Goal: Information Seeking & Learning: Learn about a topic

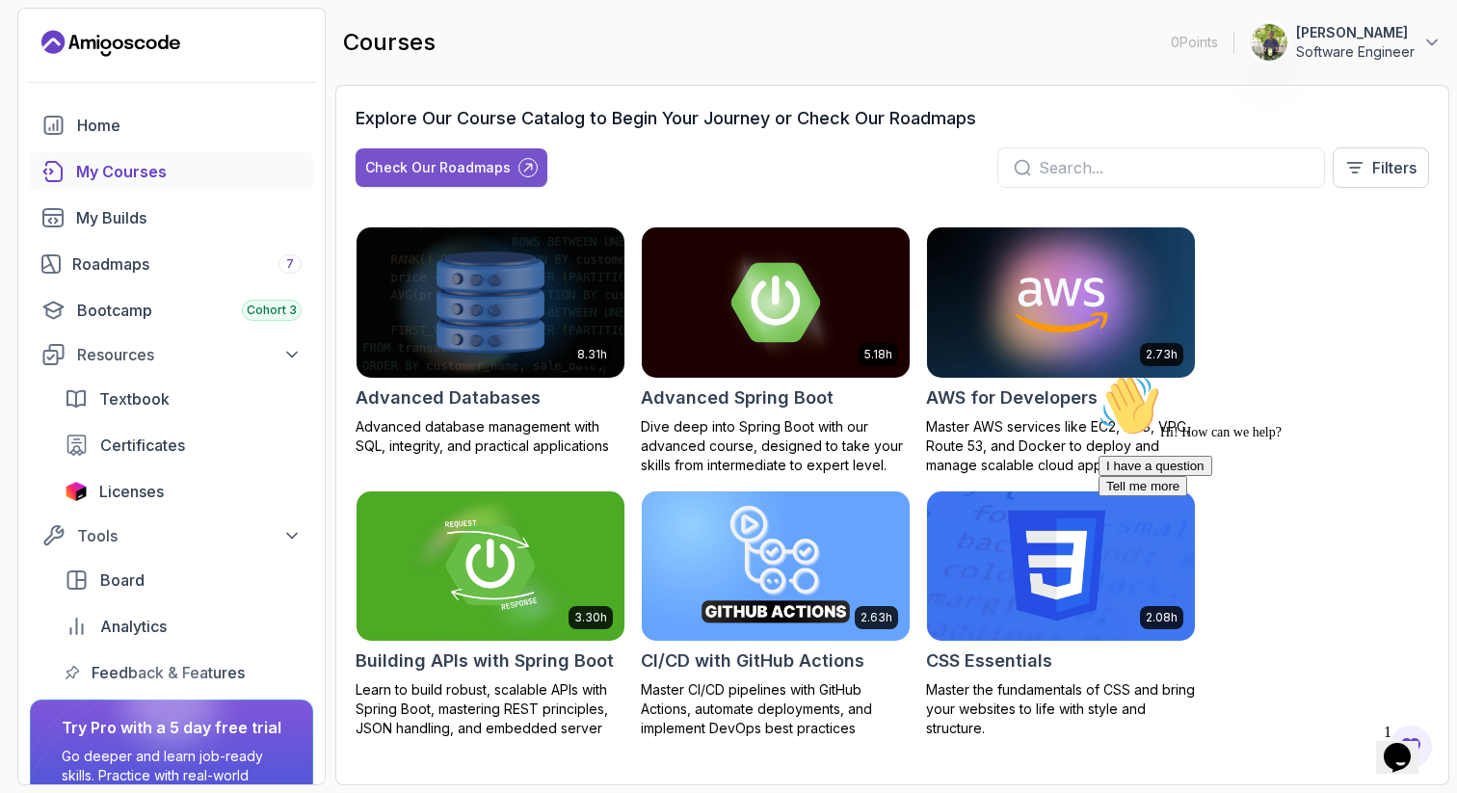
click at [486, 156] on button "Check Our Roadmaps" at bounding box center [452, 167] width 192 height 39
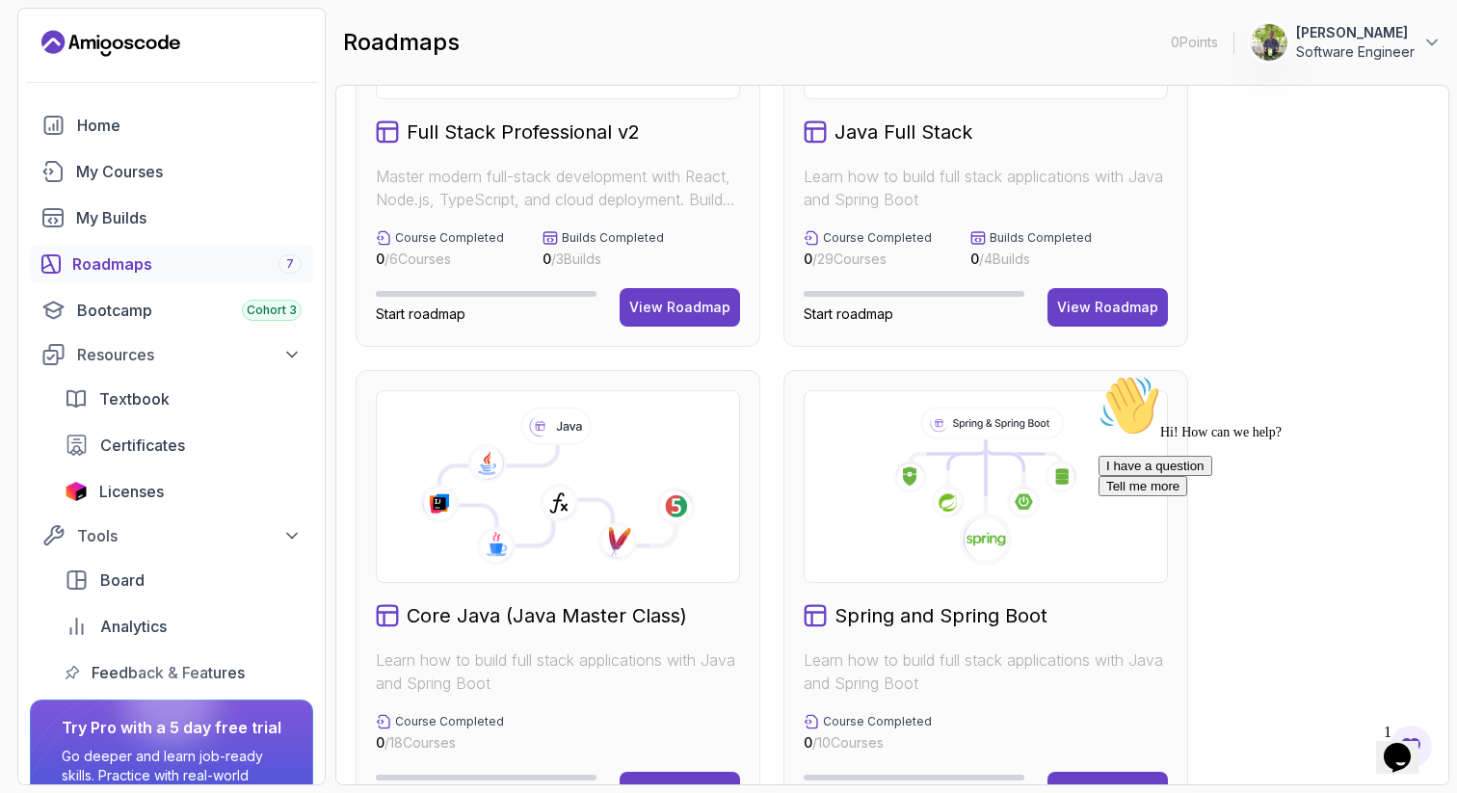
scroll to position [203, 0]
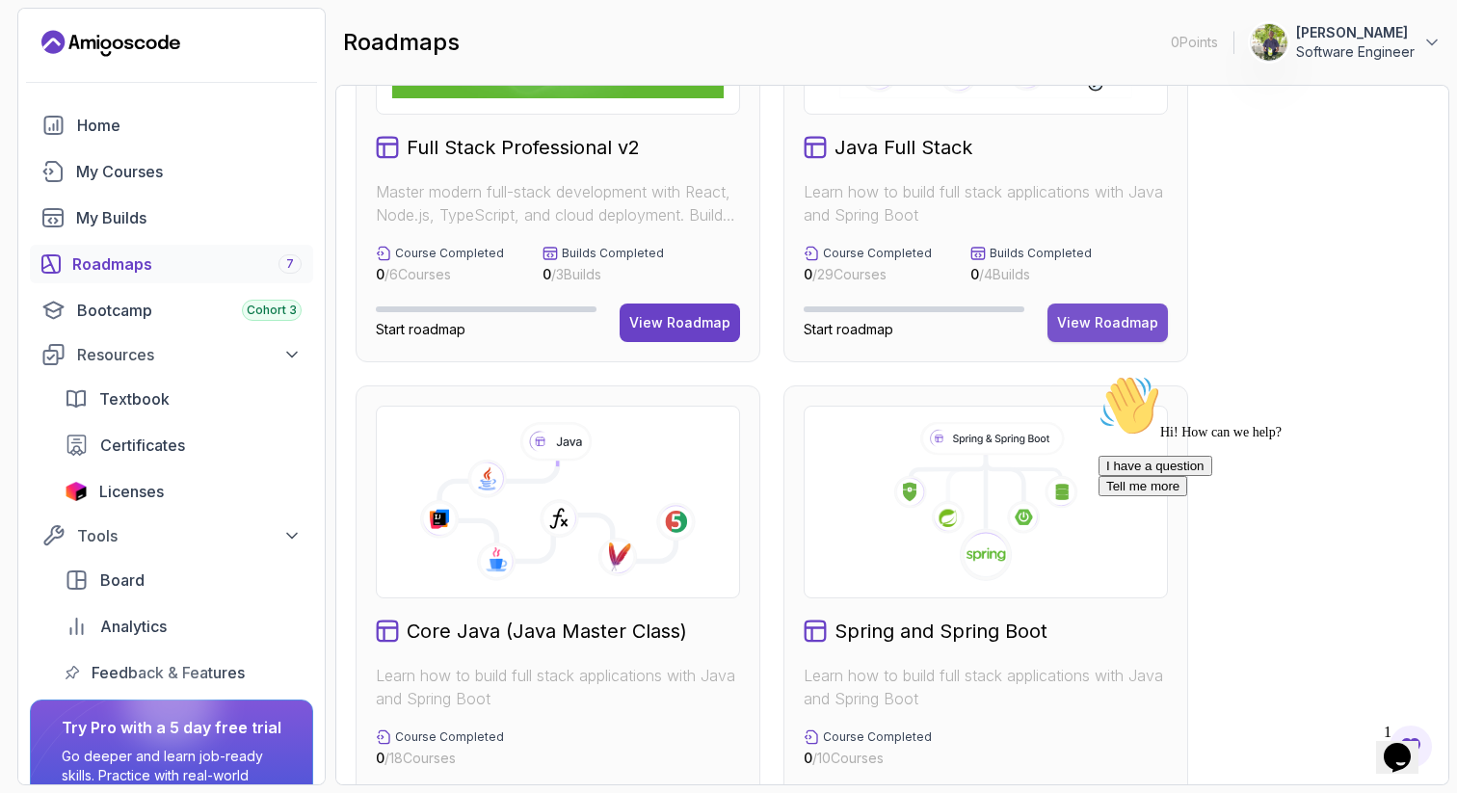
click at [1096, 331] on div "View Roadmap" at bounding box center [1107, 322] width 101 height 19
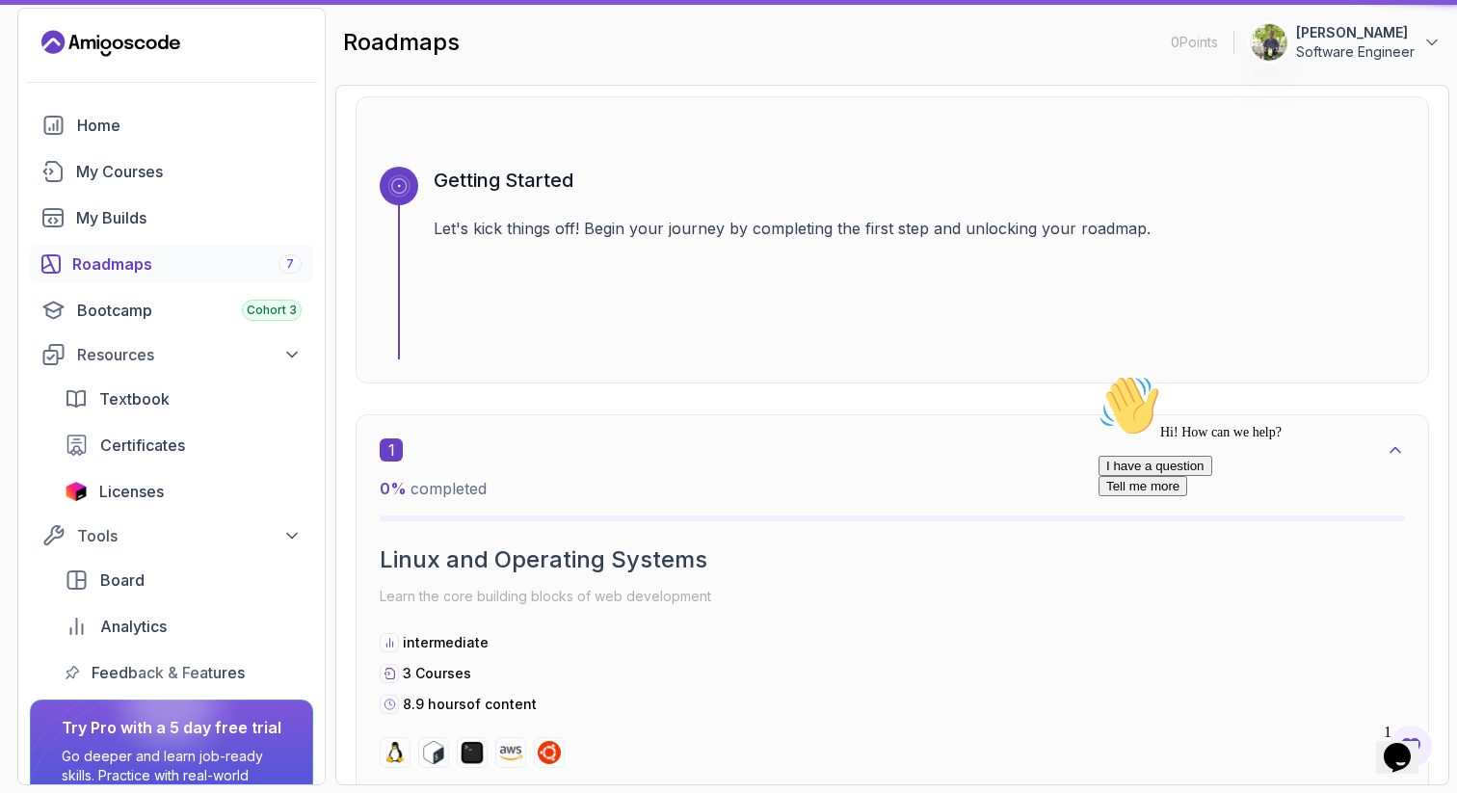
scroll to position [19, 0]
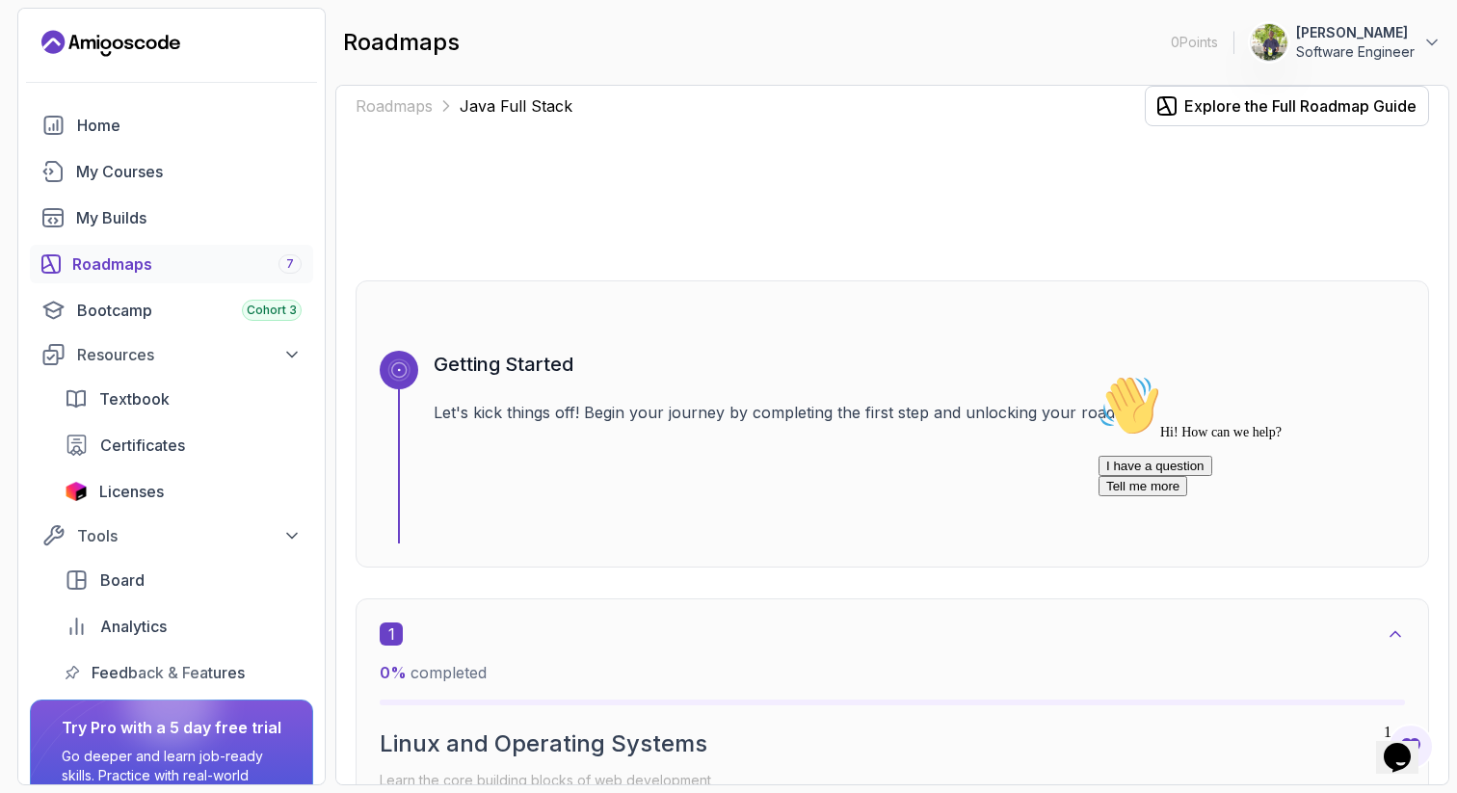
click at [1099, 375] on icon "Chat attention grabber" at bounding box center [1099, 375] width 0 height 0
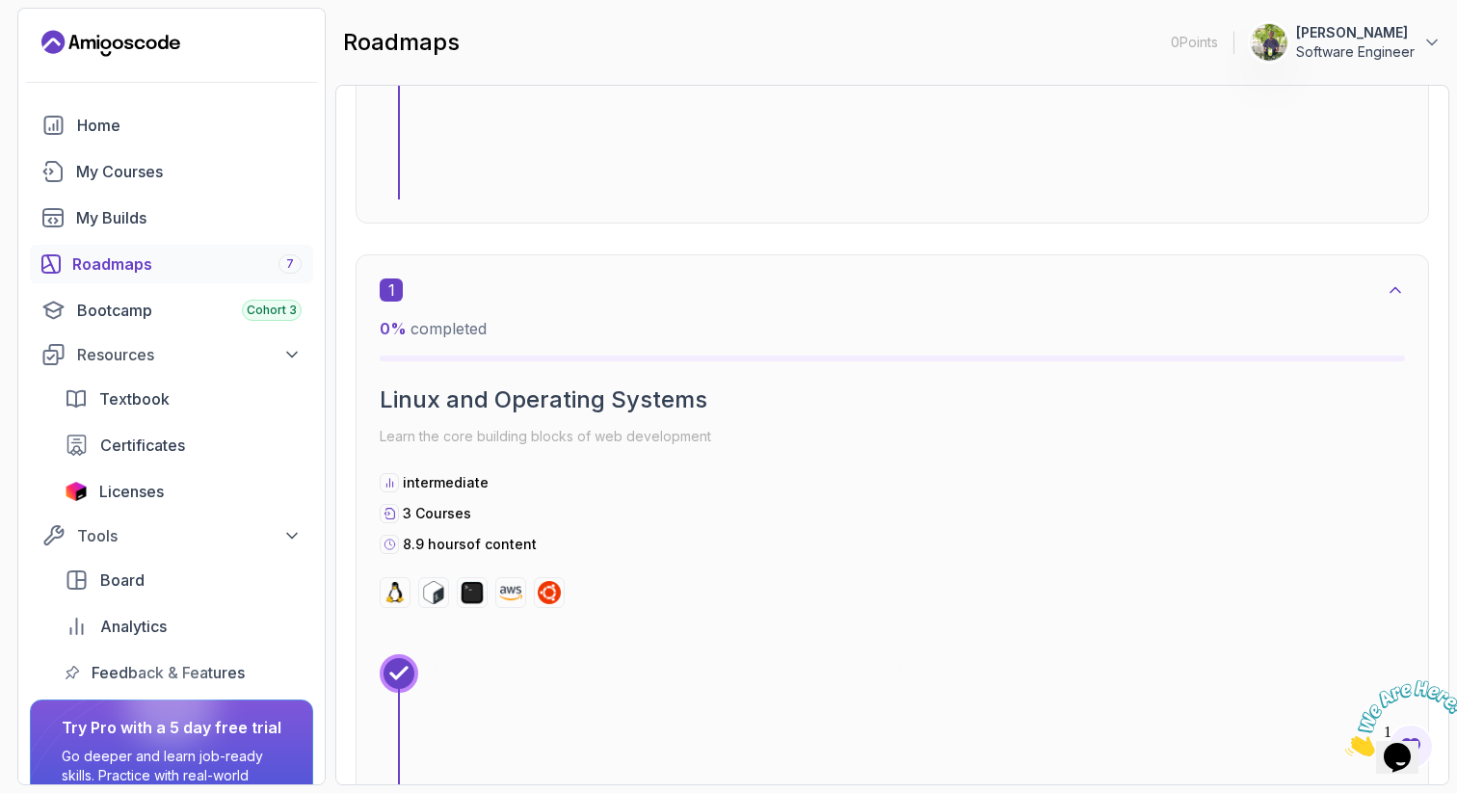
scroll to position [369, 0]
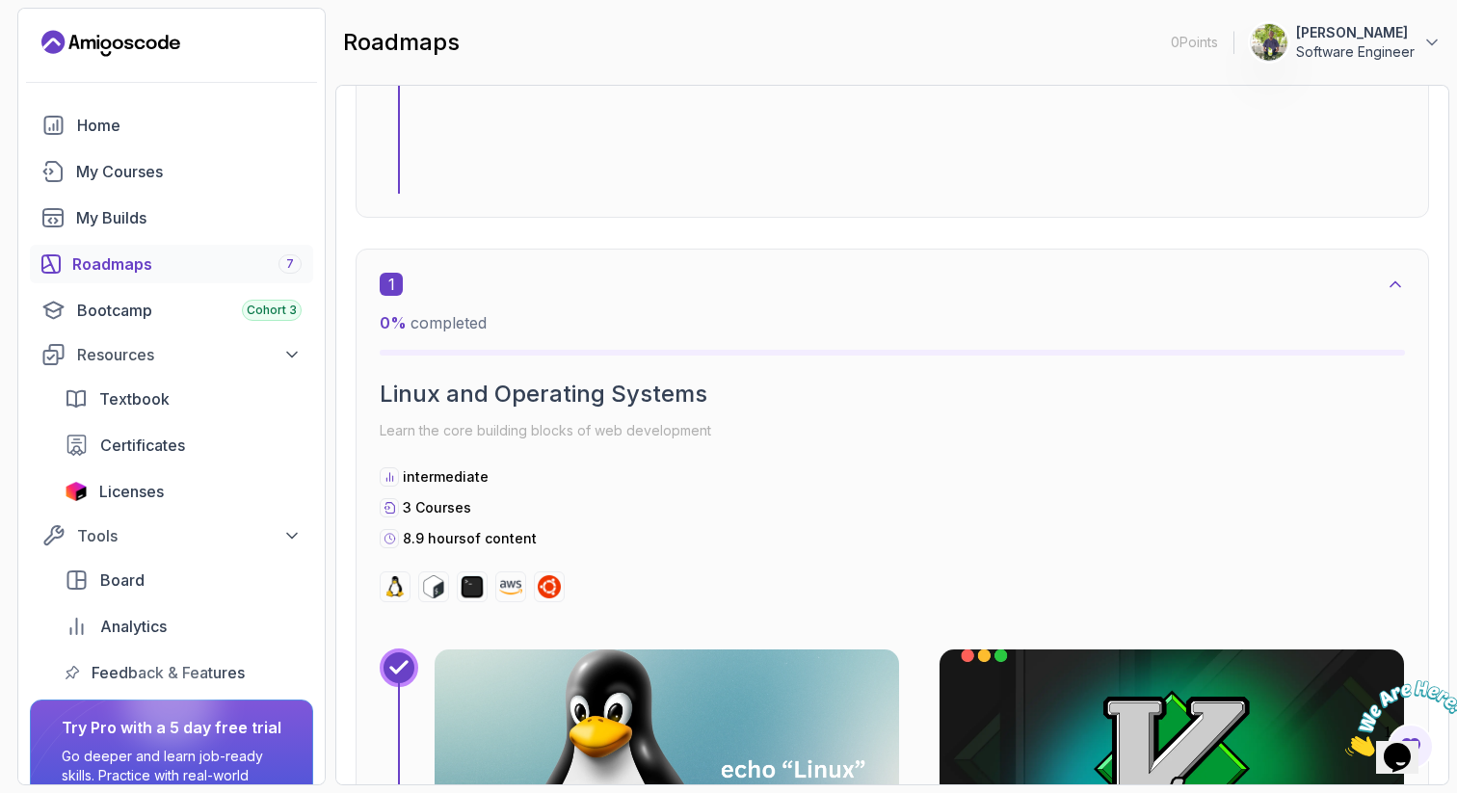
click at [1074, 287] on div "1" at bounding box center [892, 284] width 1025 height 23
click at [1109, 271] on div "1 0 % completed Linux and Operating Systems Learn the core building blocks of w…" at bounding box center [893, 788] width 1074 height 1079
click at [1399, 292] on icon at bounding box center [1395, 284] width 19 height 19
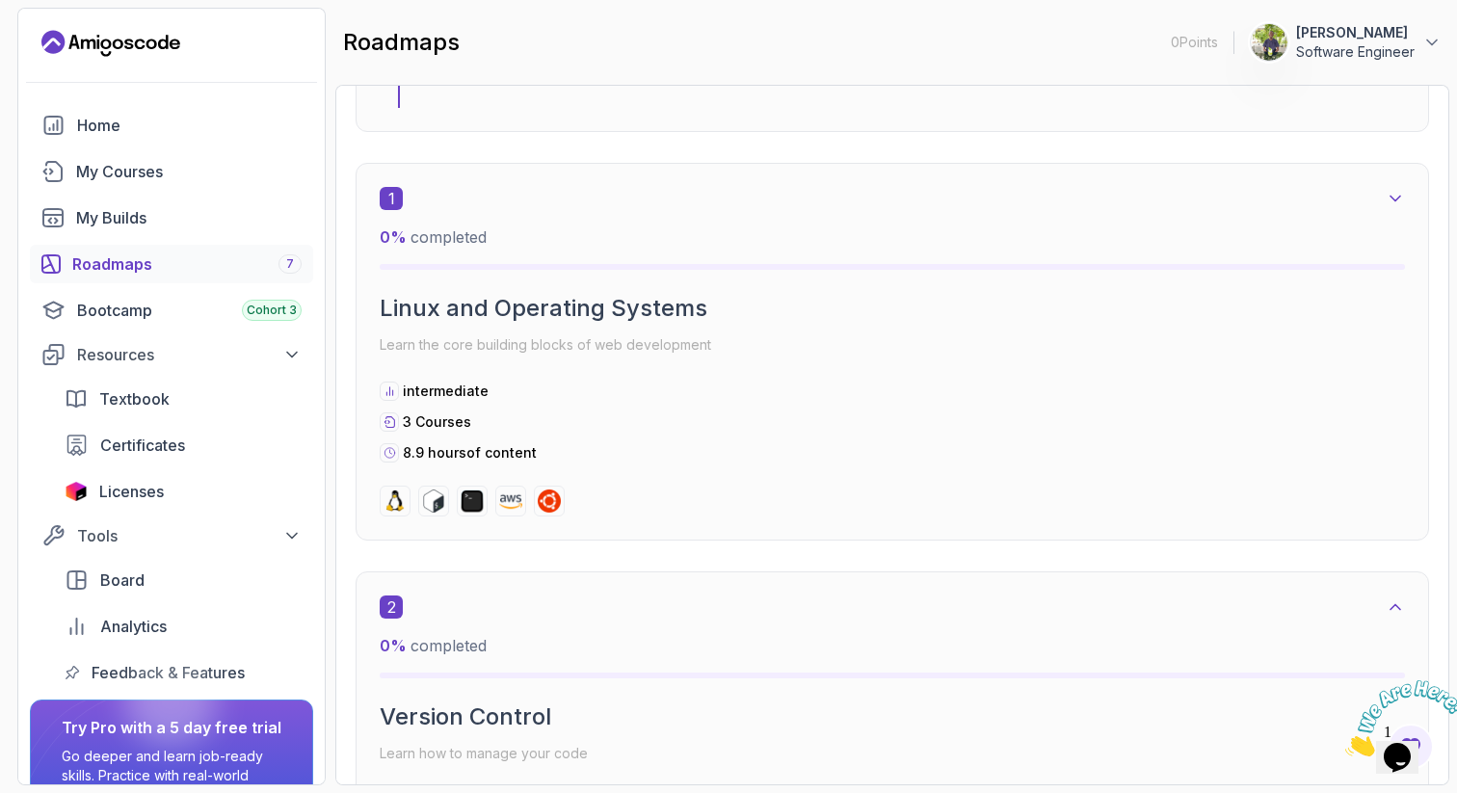
scroll to position [432, 0]
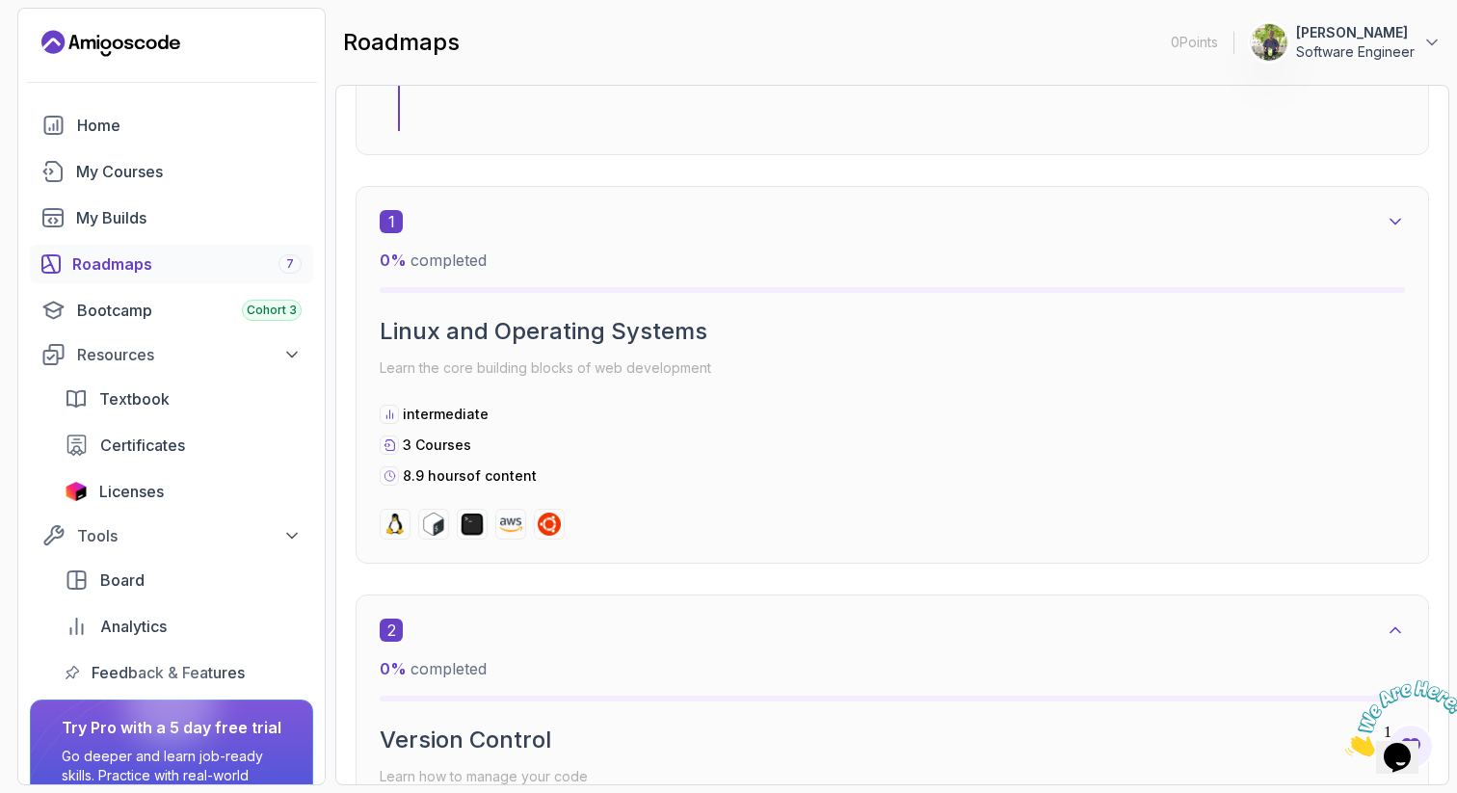
click at [1388, 219] on icon at bounding box center [1395, 221] width 19 height 19
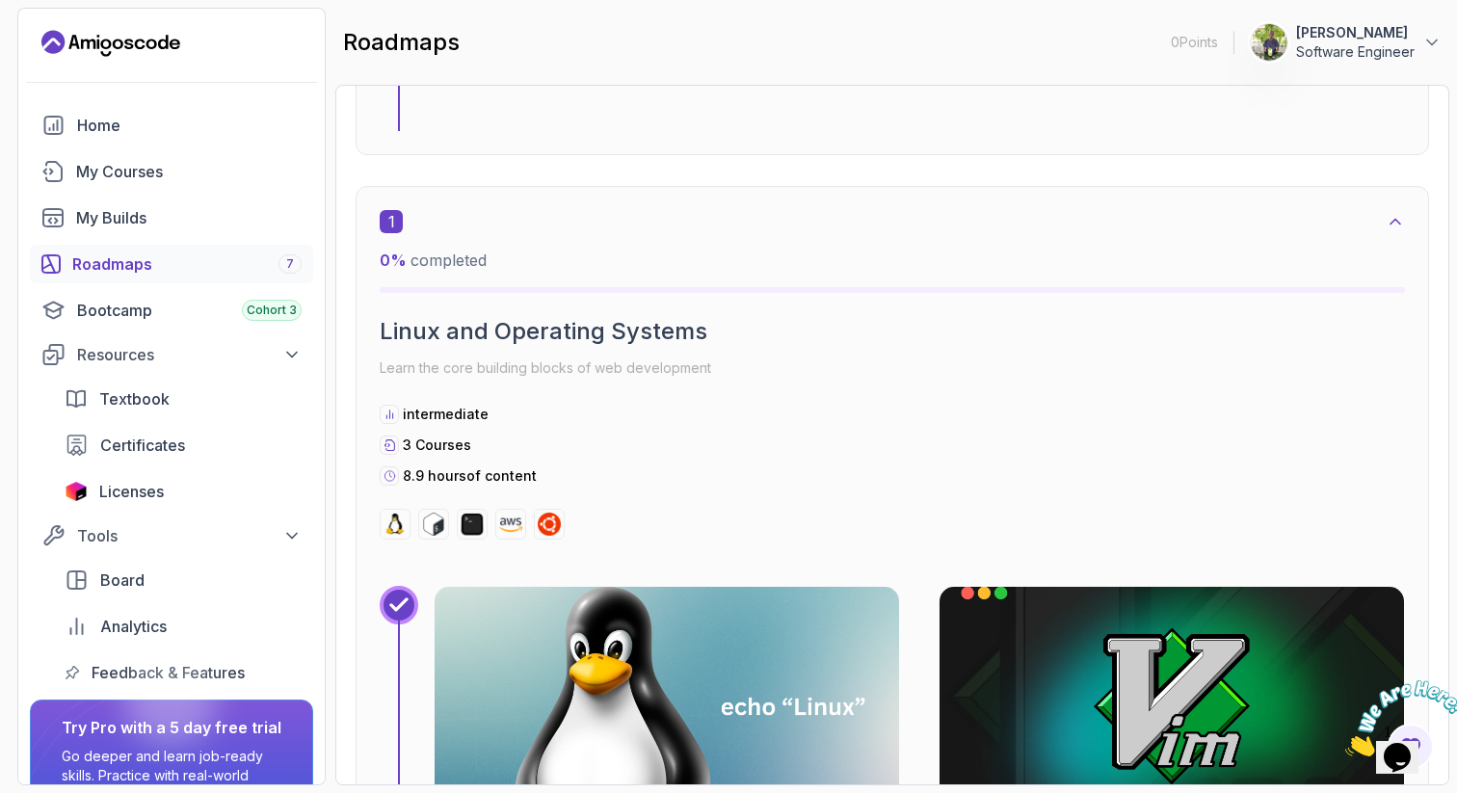
click at [1388, 219] on icon at bounding box center [1395, 221] width 19 height 19
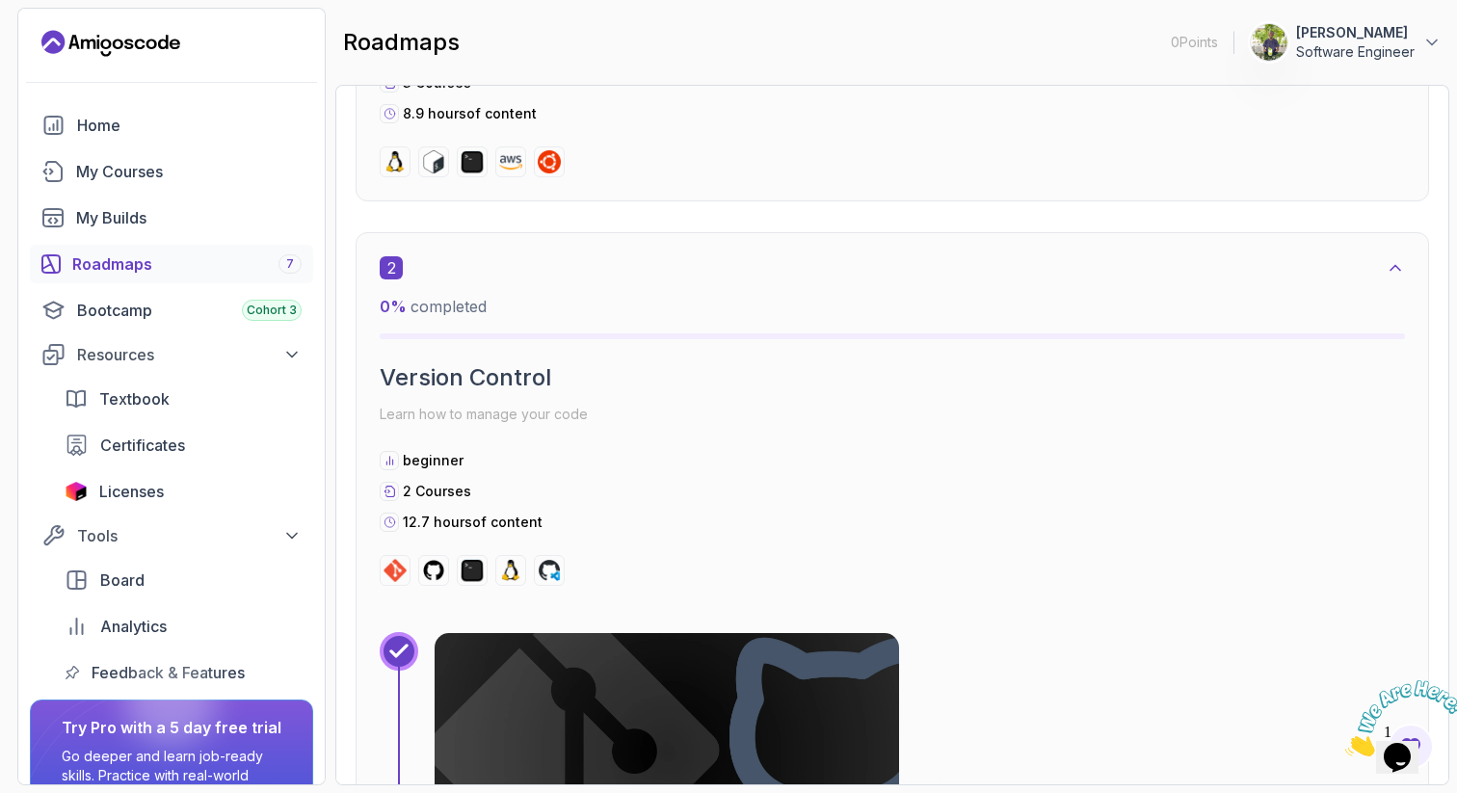
scroll to position [821, 0]
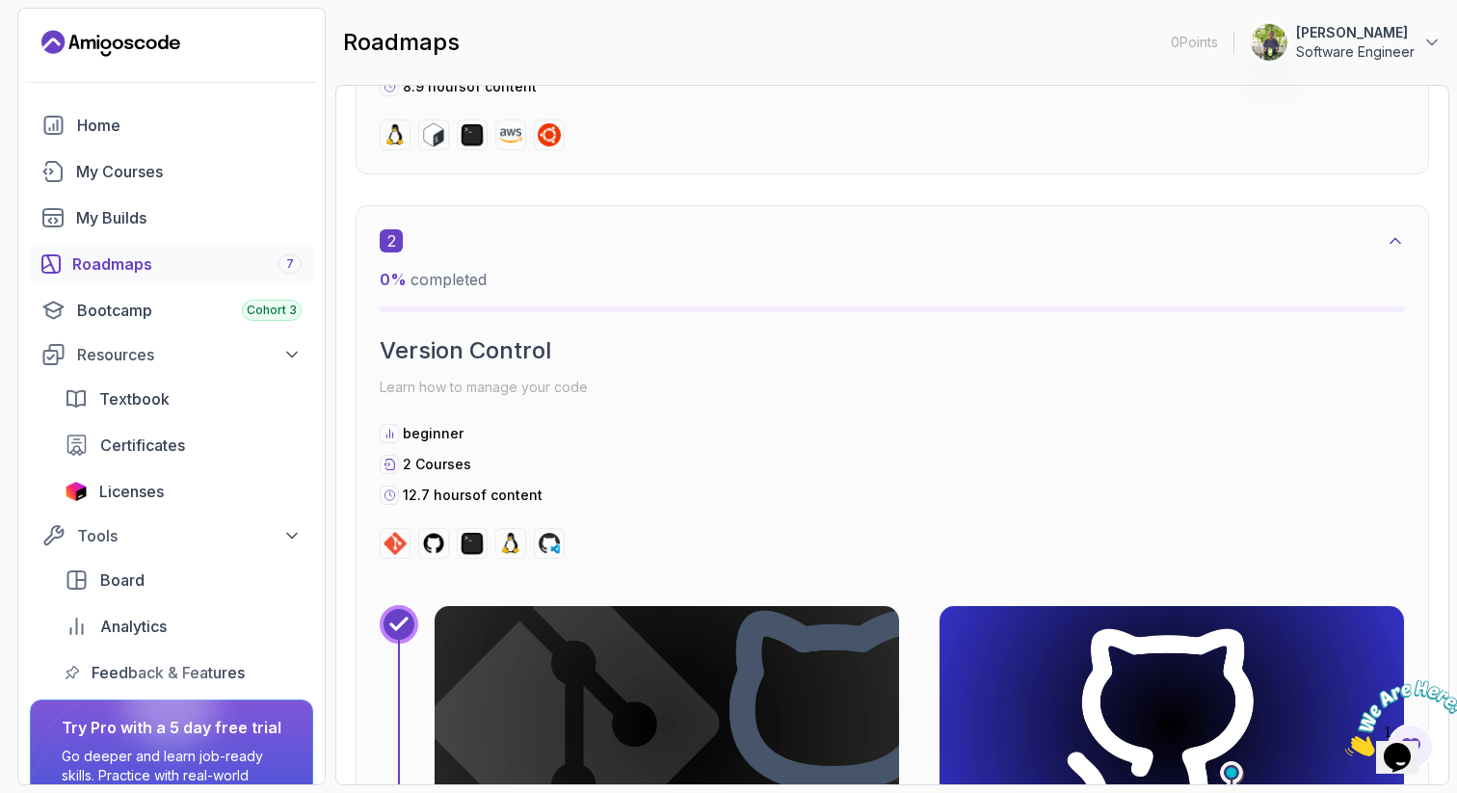
click at [1388, 243] on icon at bounding box center [1395, 240] width 19 height 19
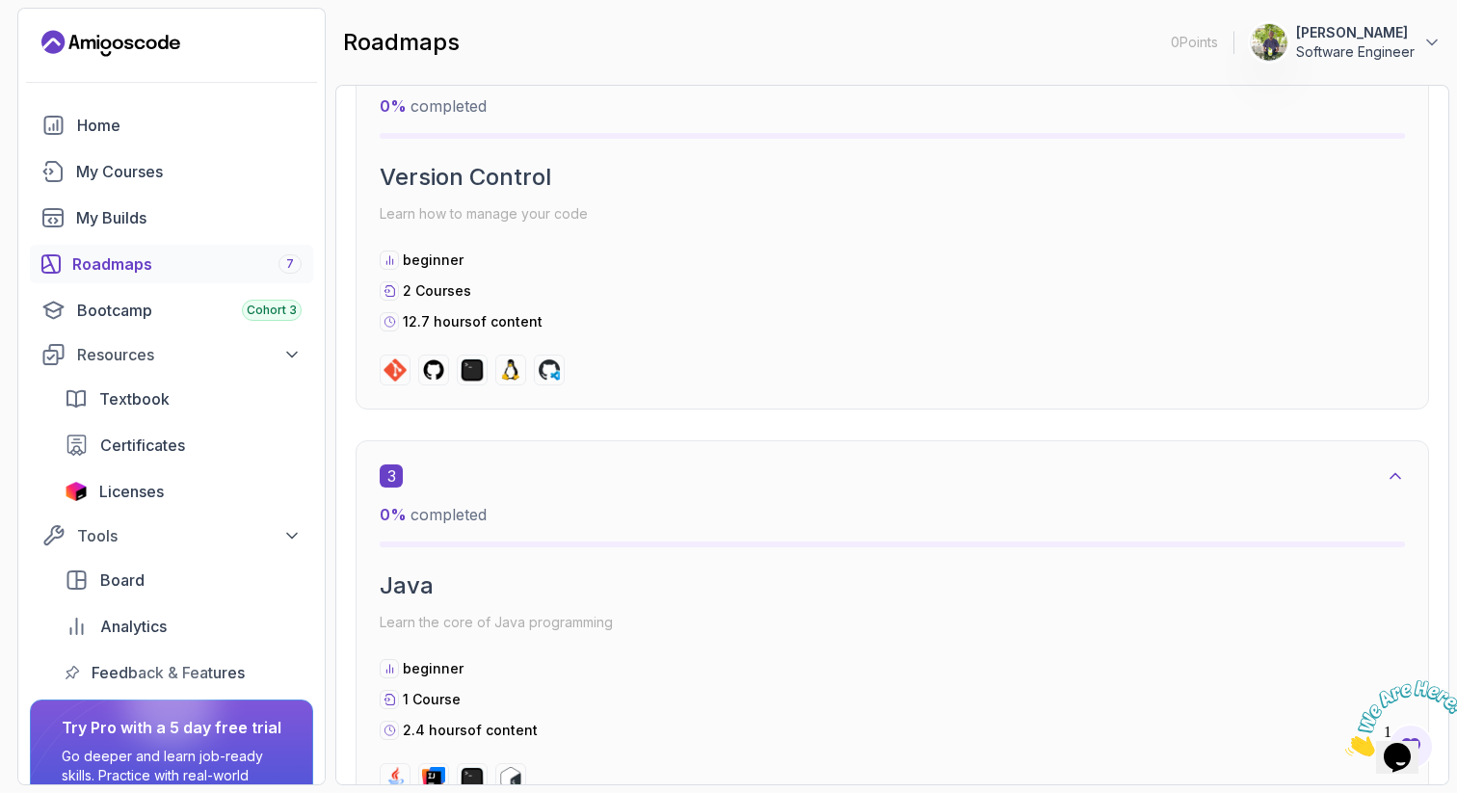
scroll to position [1002, 0]
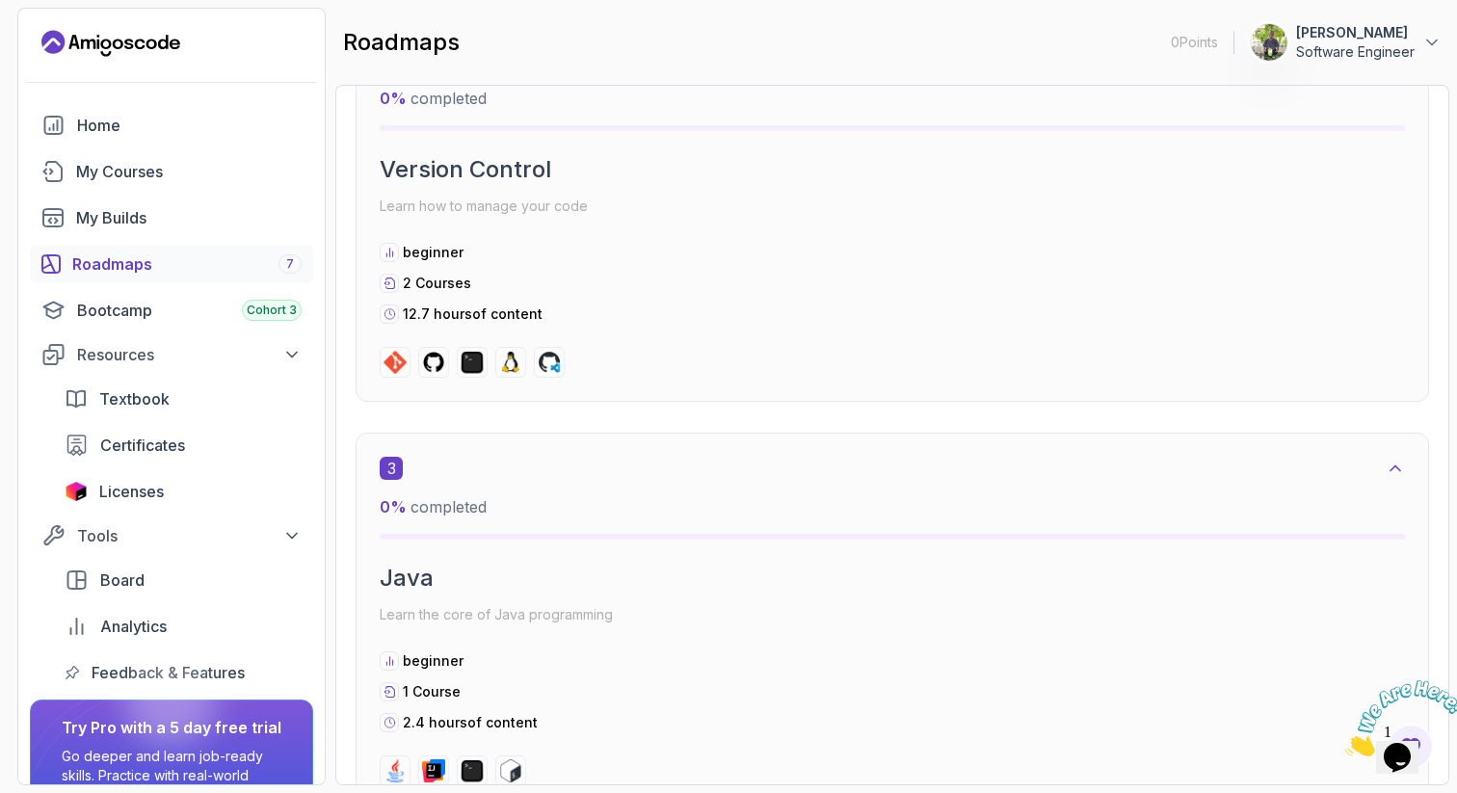
click at [1395, 466] on icon at bounding box center [1396, 468] width 10 height 5
click at [1395, 465] on icon at bounding box center [1395, 468] width 19 height 19
click at [1395, 466] on icon at bounding box center [1396, 468] width 10 height 5
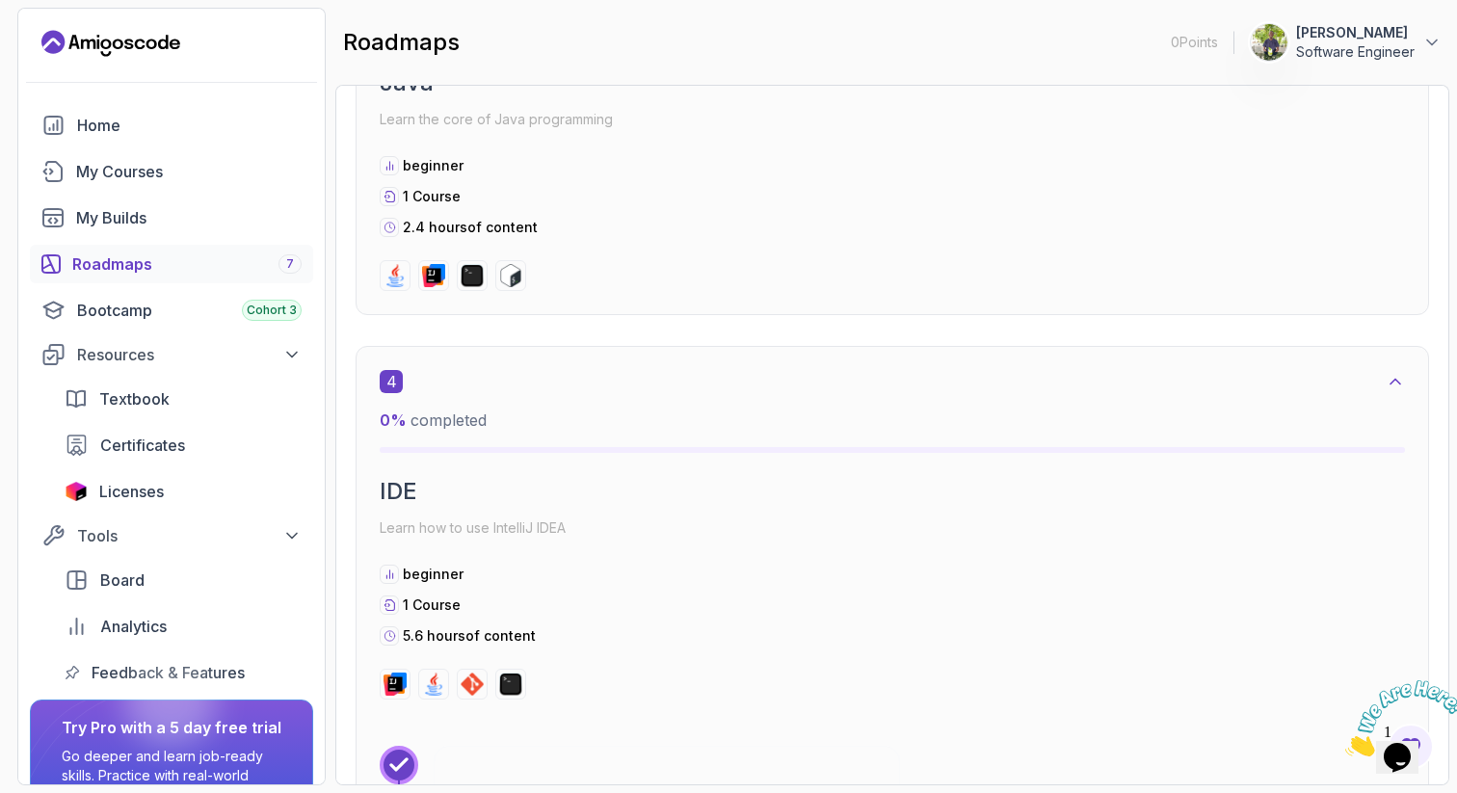
scroll to position [1506, 0]
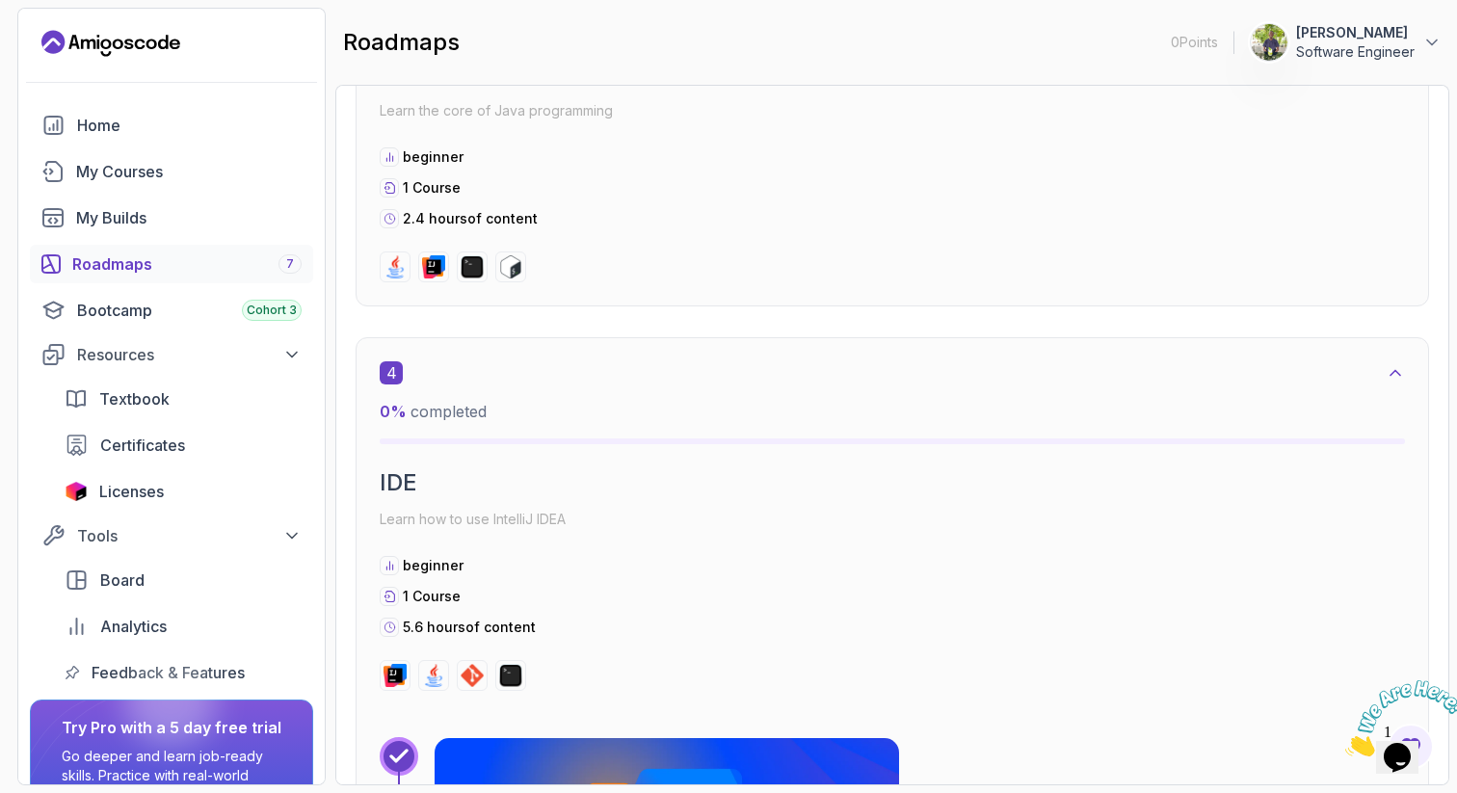
click at [1396, 371] on icon at bounding box center [1396, 373] width 10 height 5
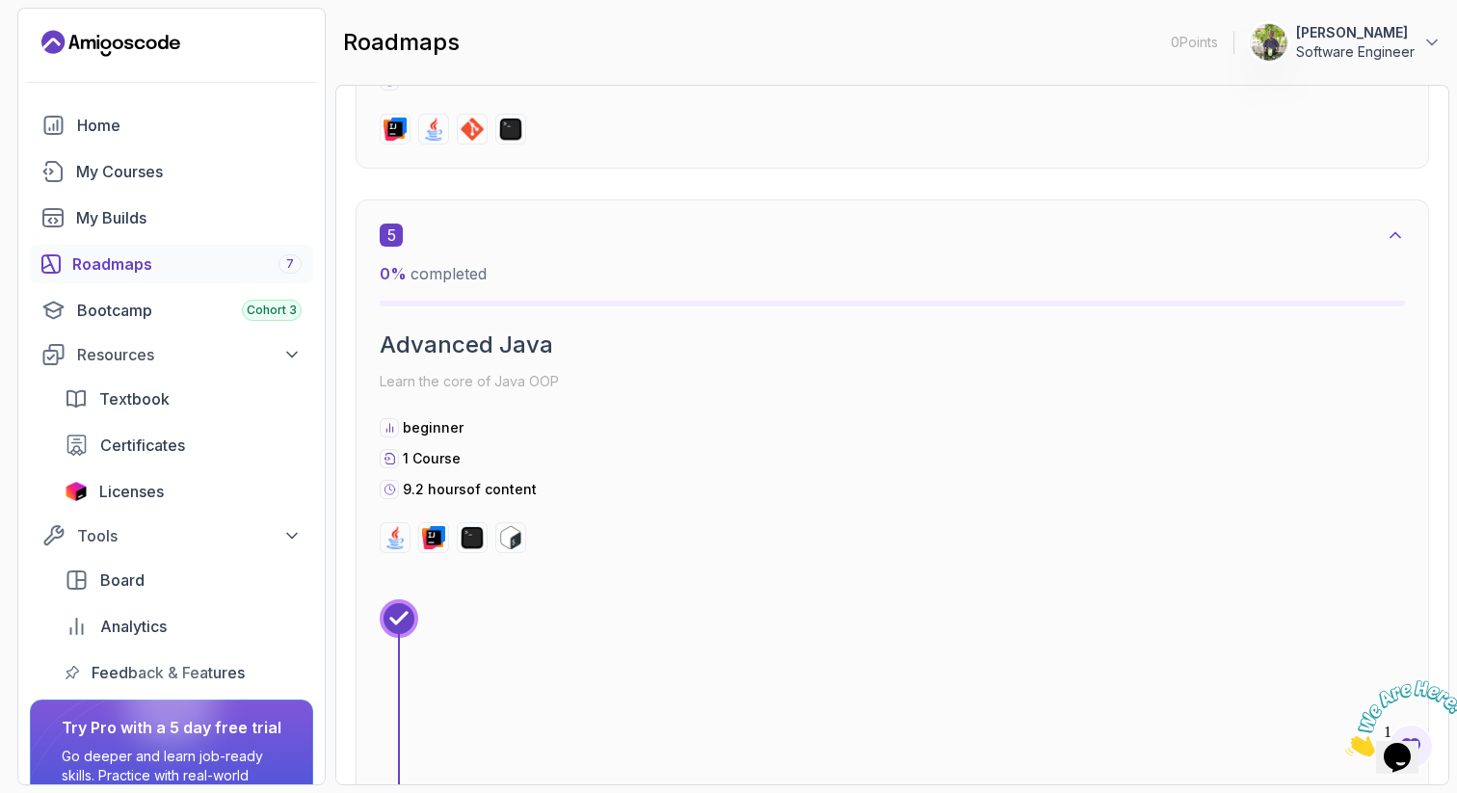
scroll to position [2102, 0]
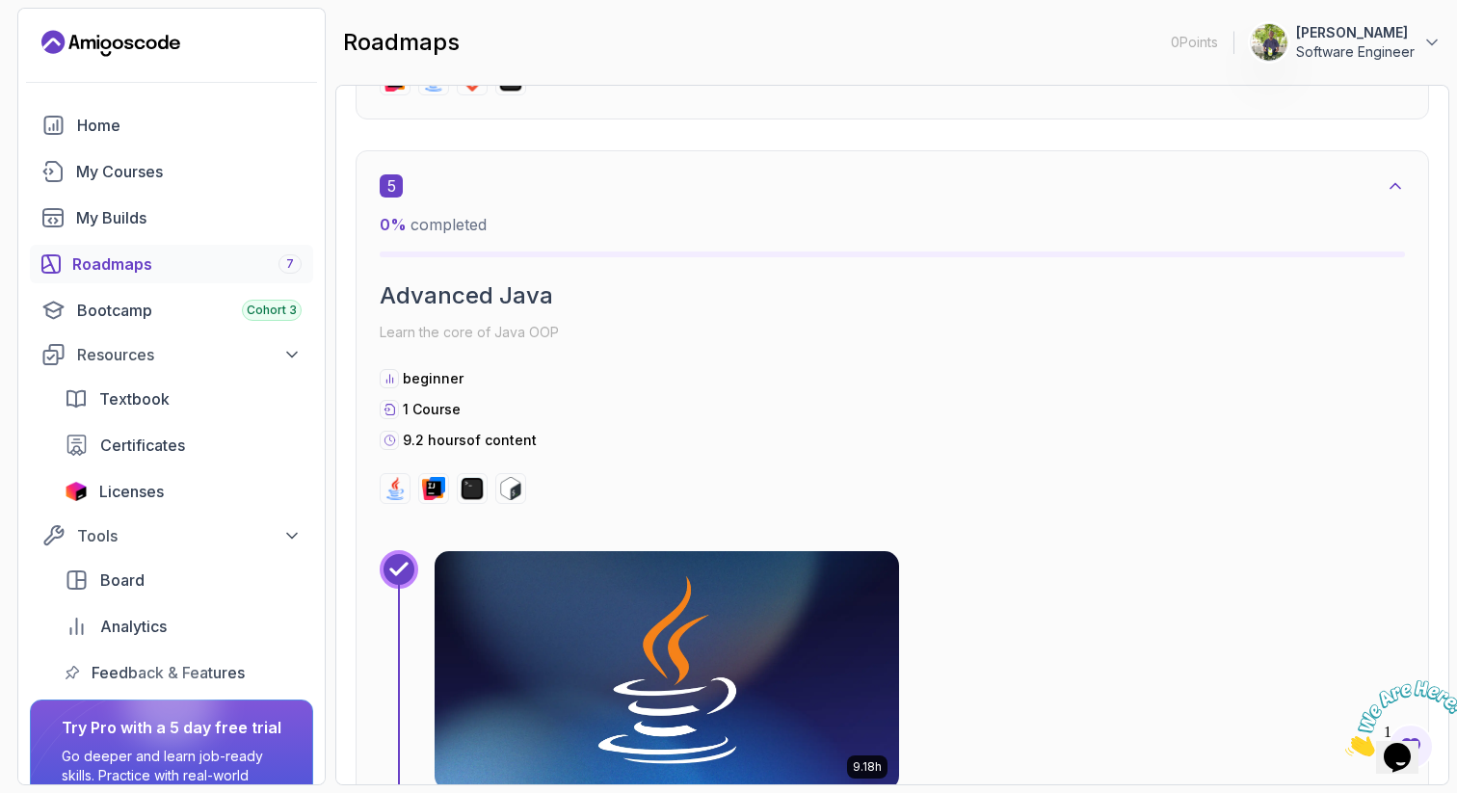
click at [1390, 186] on icon at bounding box center [1395, 185] width 19 height 19
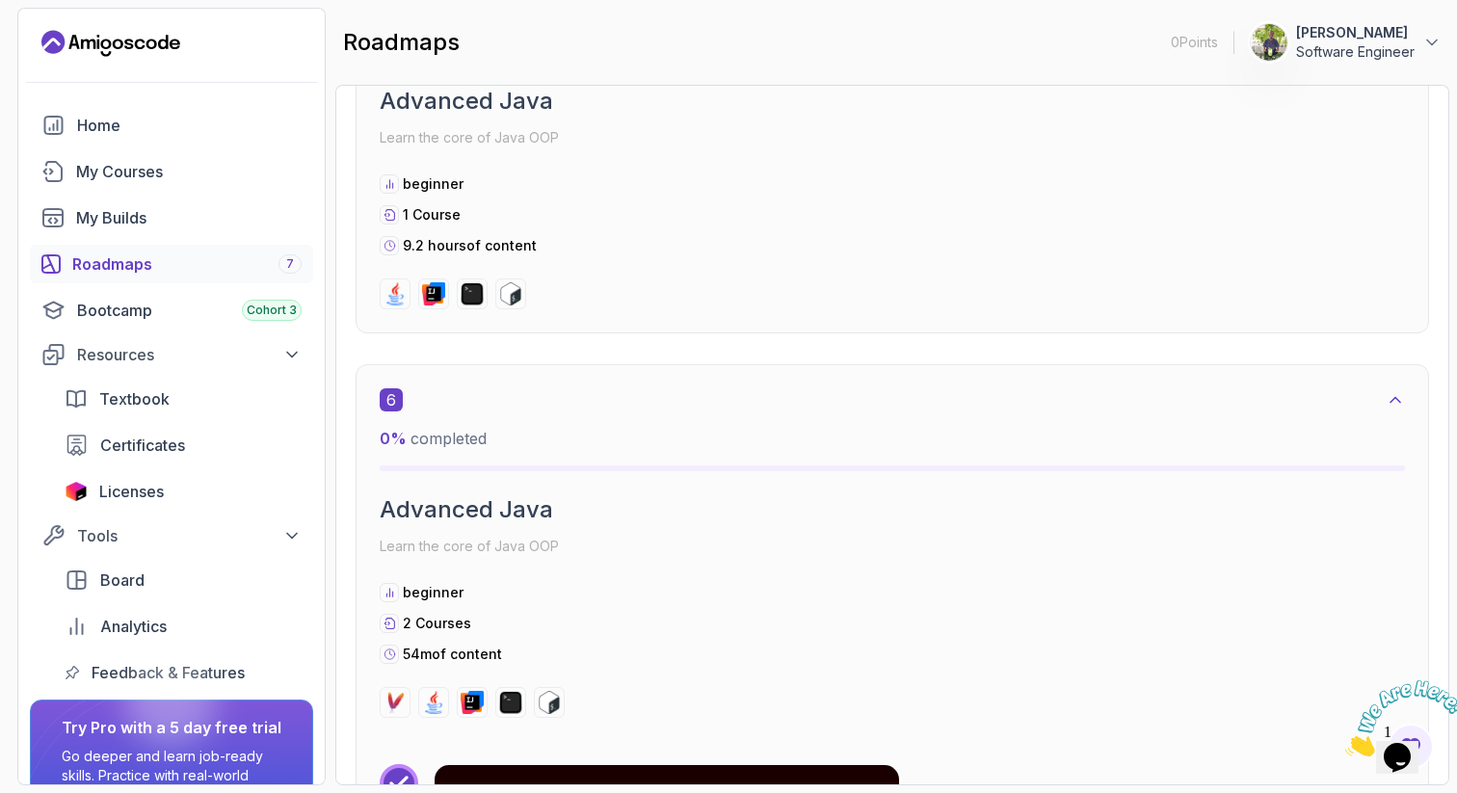
scroll to position [2302, 0]
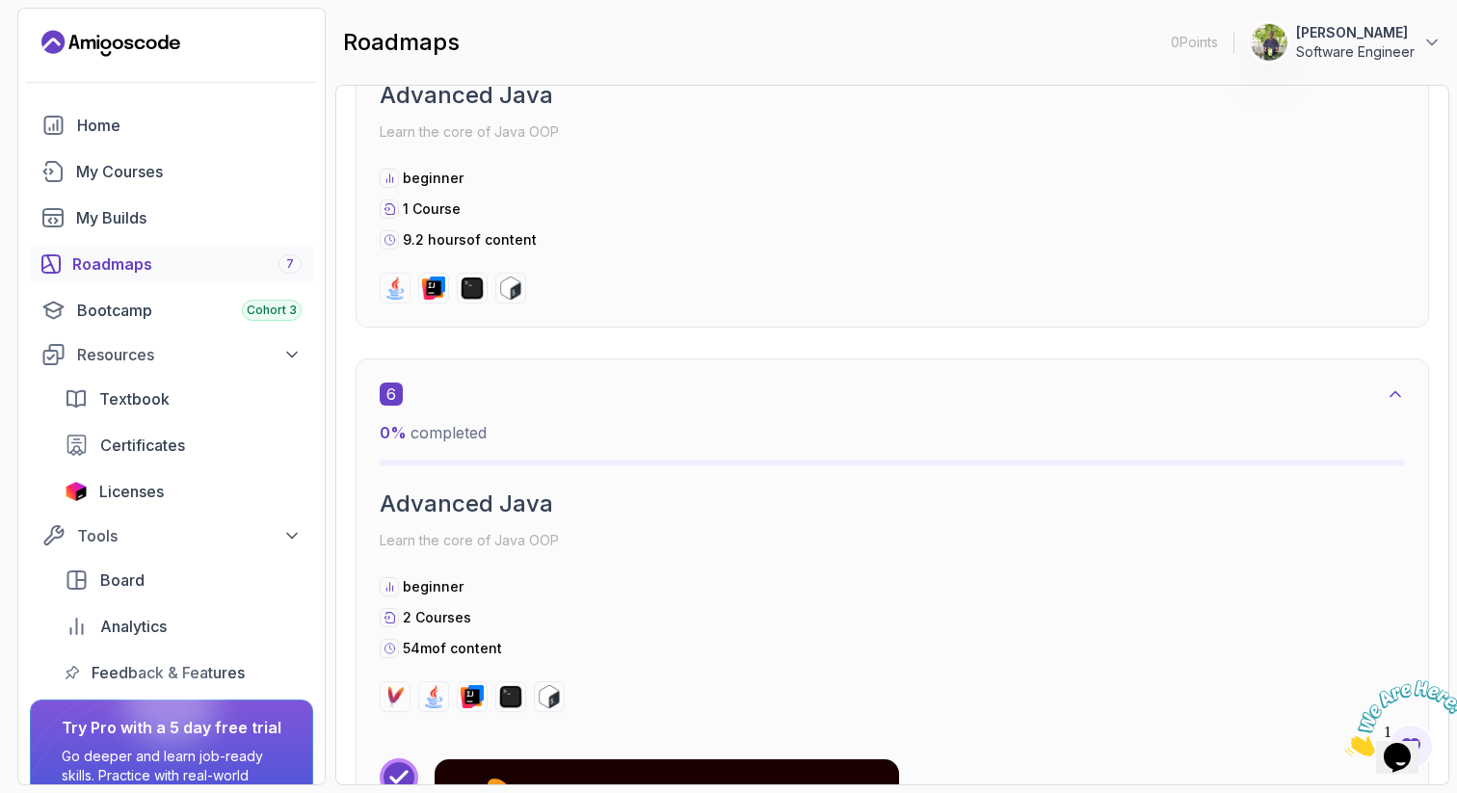
click at [1393, 397] on icon at bounding box center [1395, 394] width 19 height 19
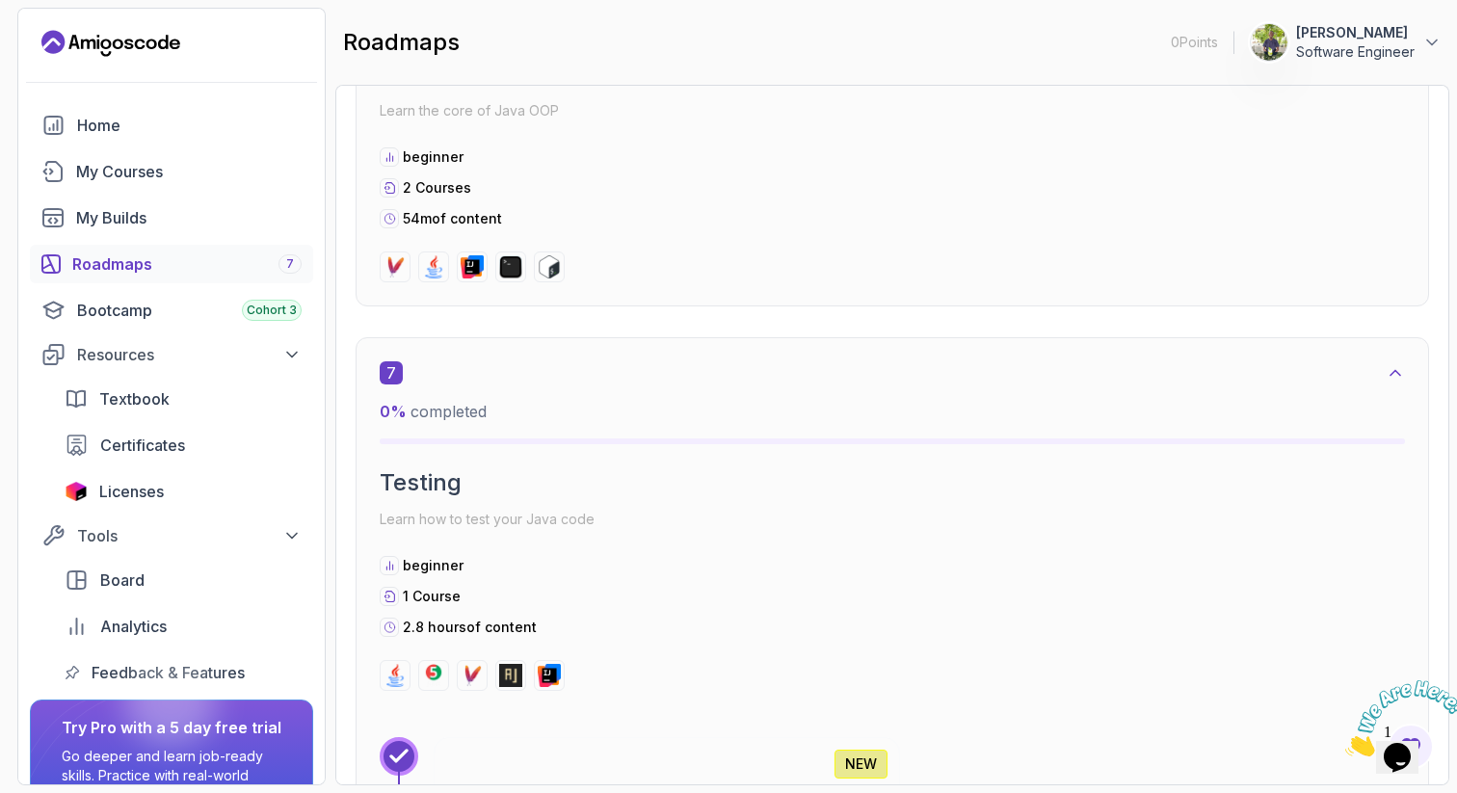
scroll to position [2733, 0]
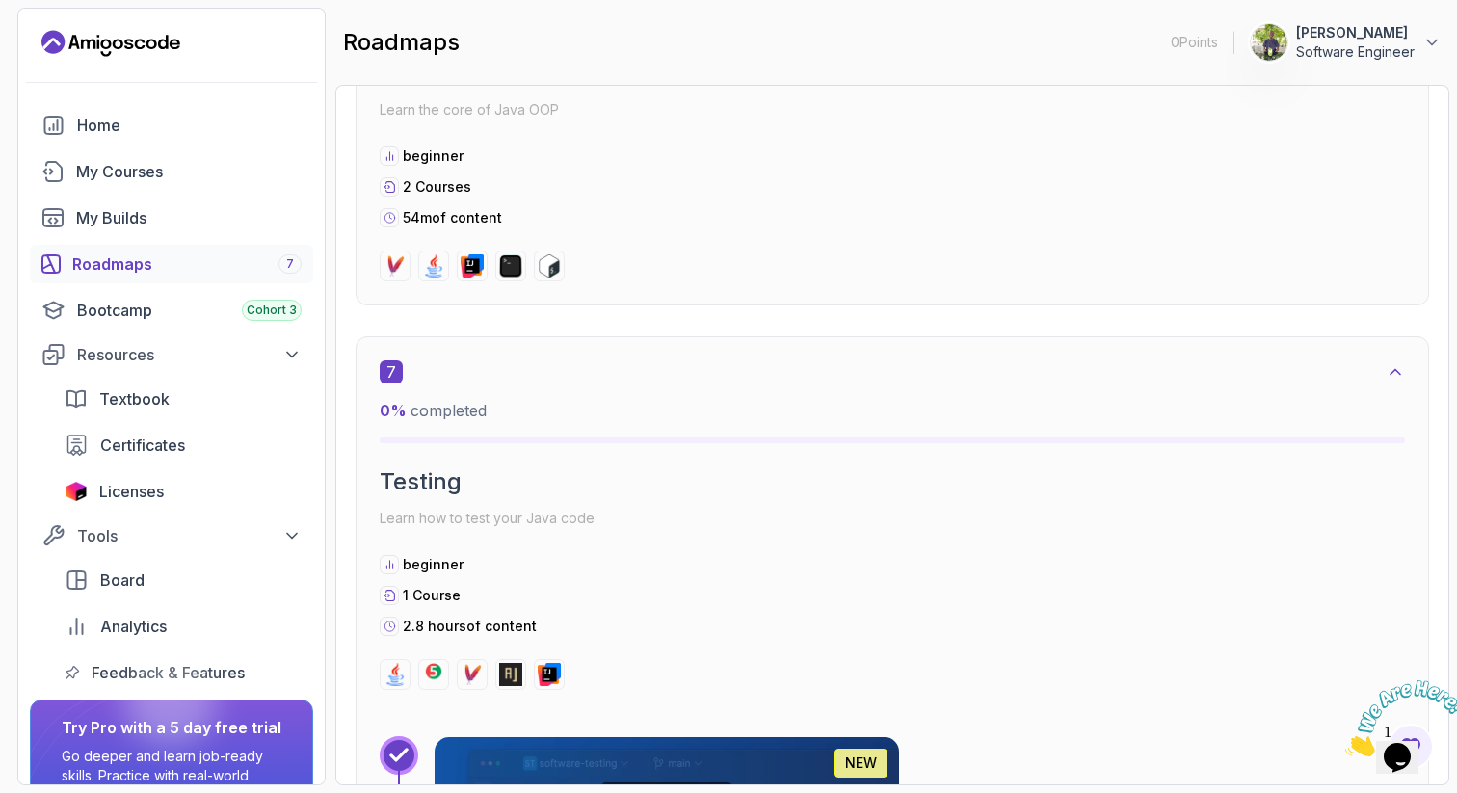
click at [1392, 371] on icon at bounding box center [1395, 371] width 19 height 19
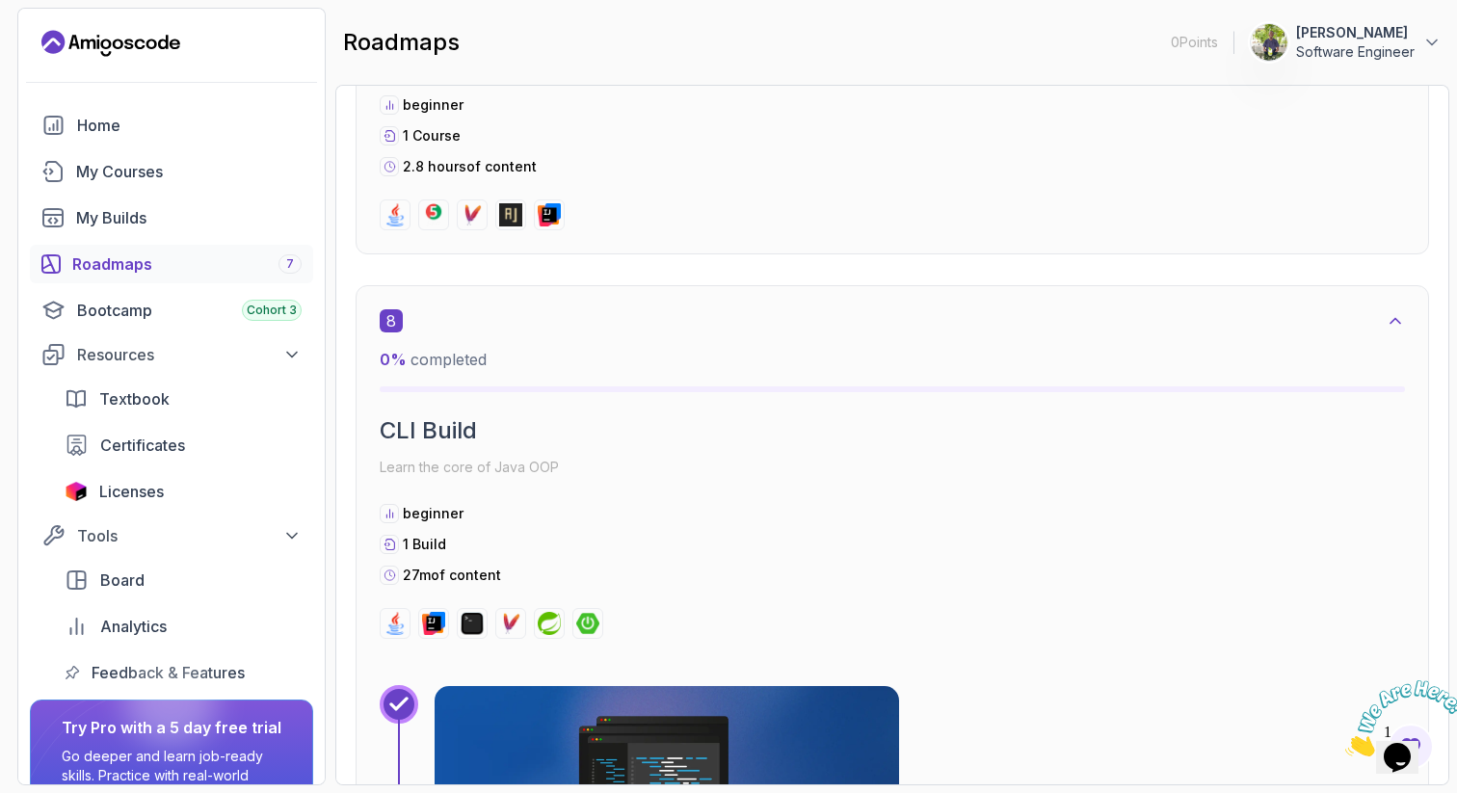
scroll to position [3198, 0]
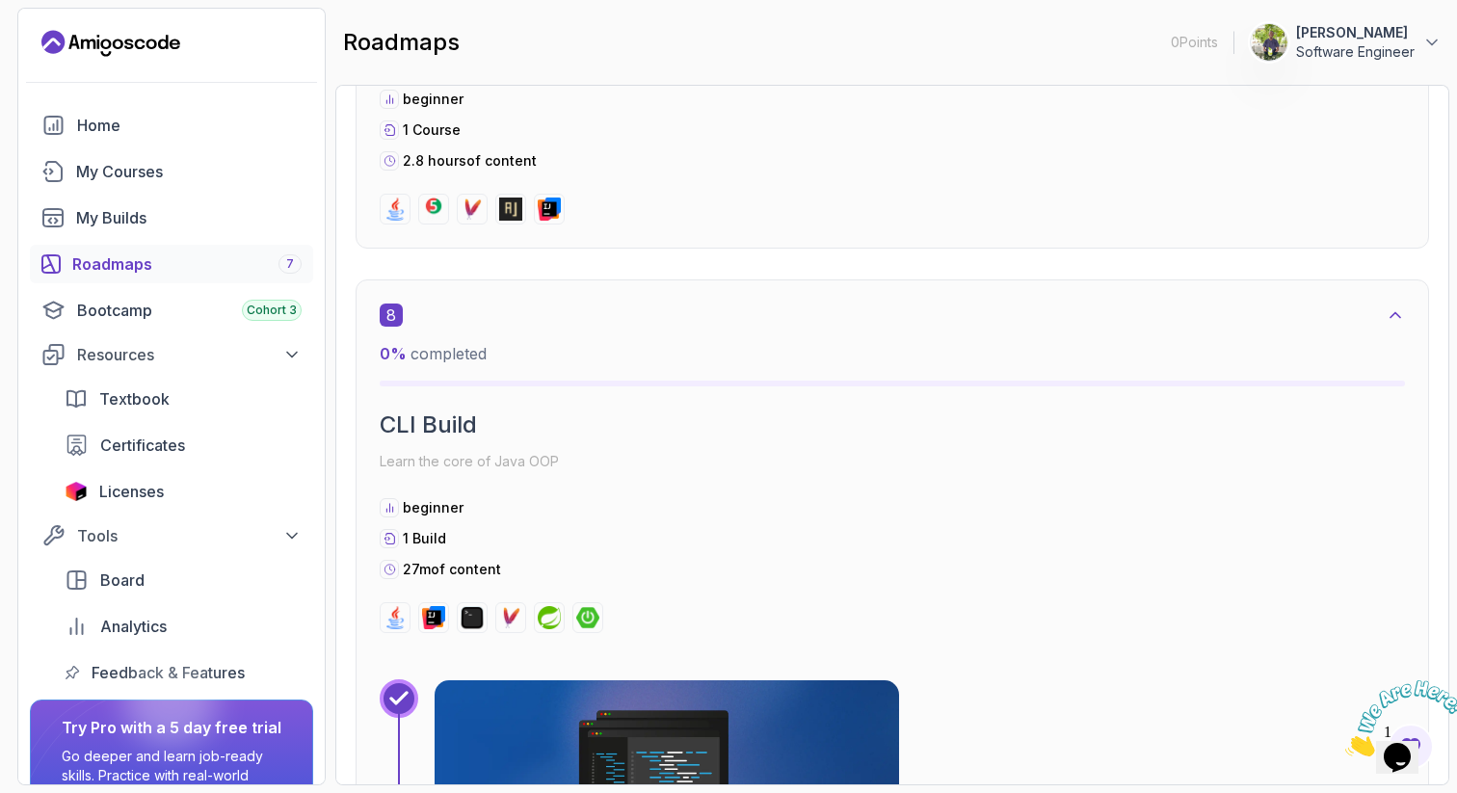
click at [1392, 312] on icon at bounding box center [1395, 314] width 19 height 19
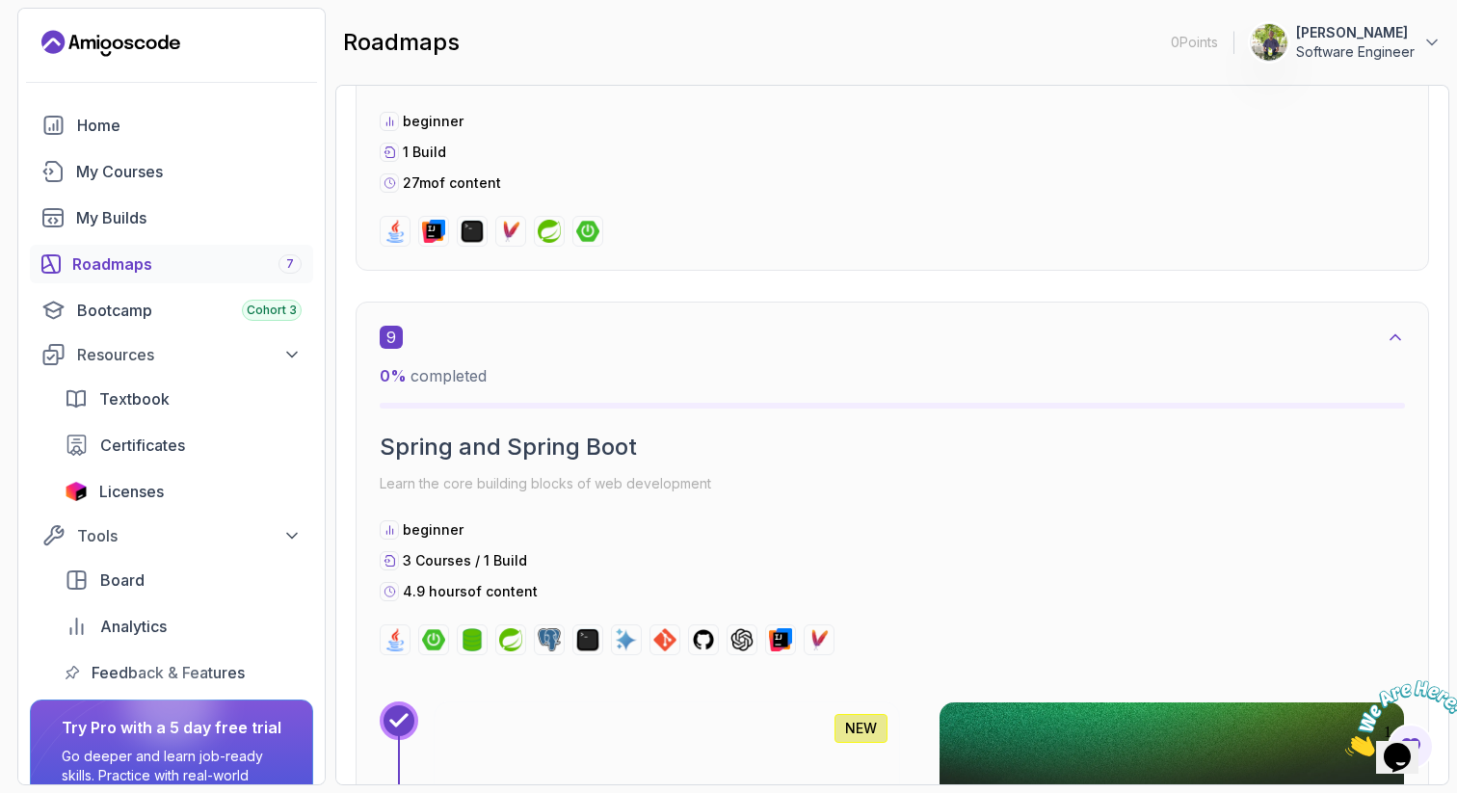
scroll to position [3596, 0]
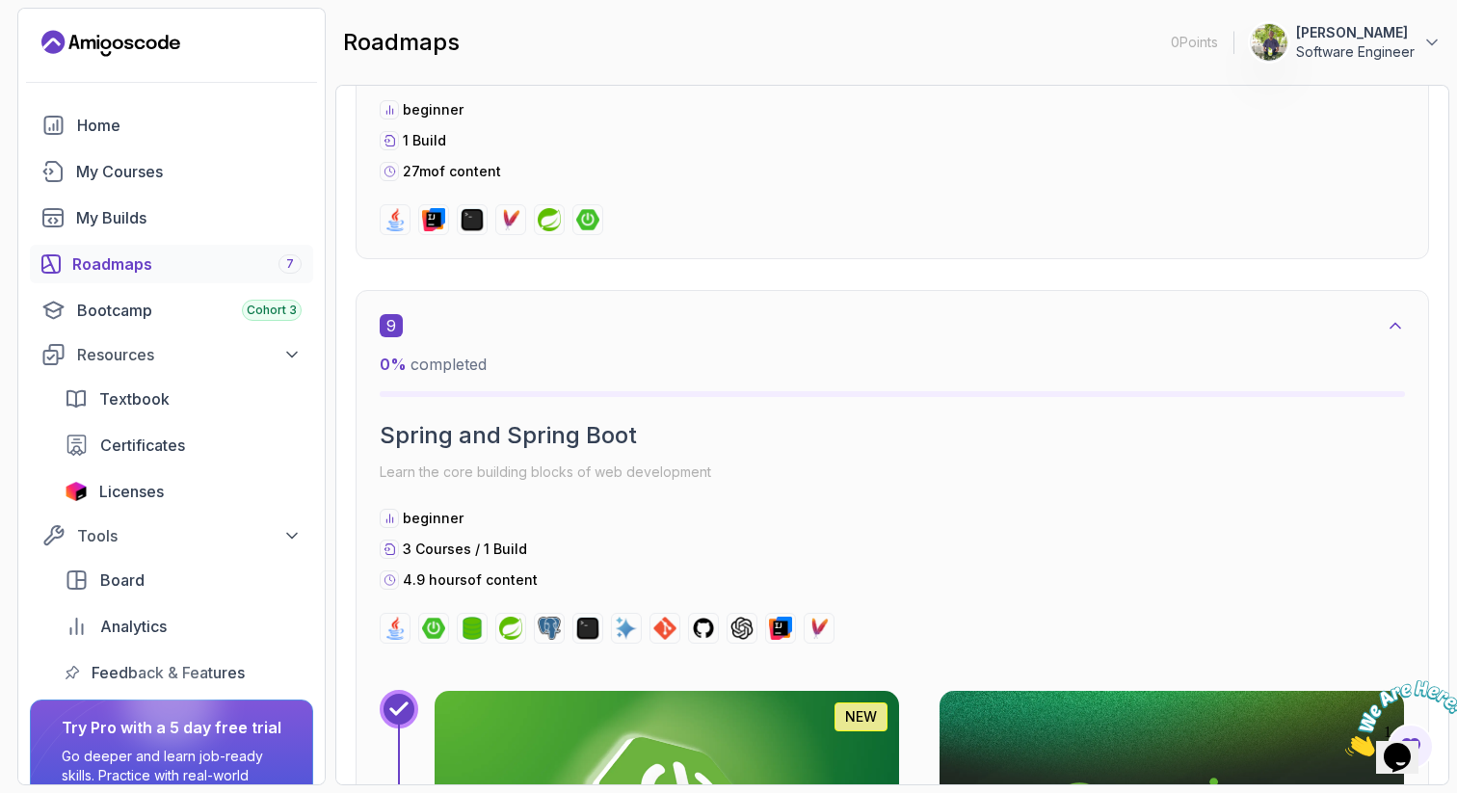
click at [1396, 328] on icon at bounding box center [1395, 325] width 19 height 19
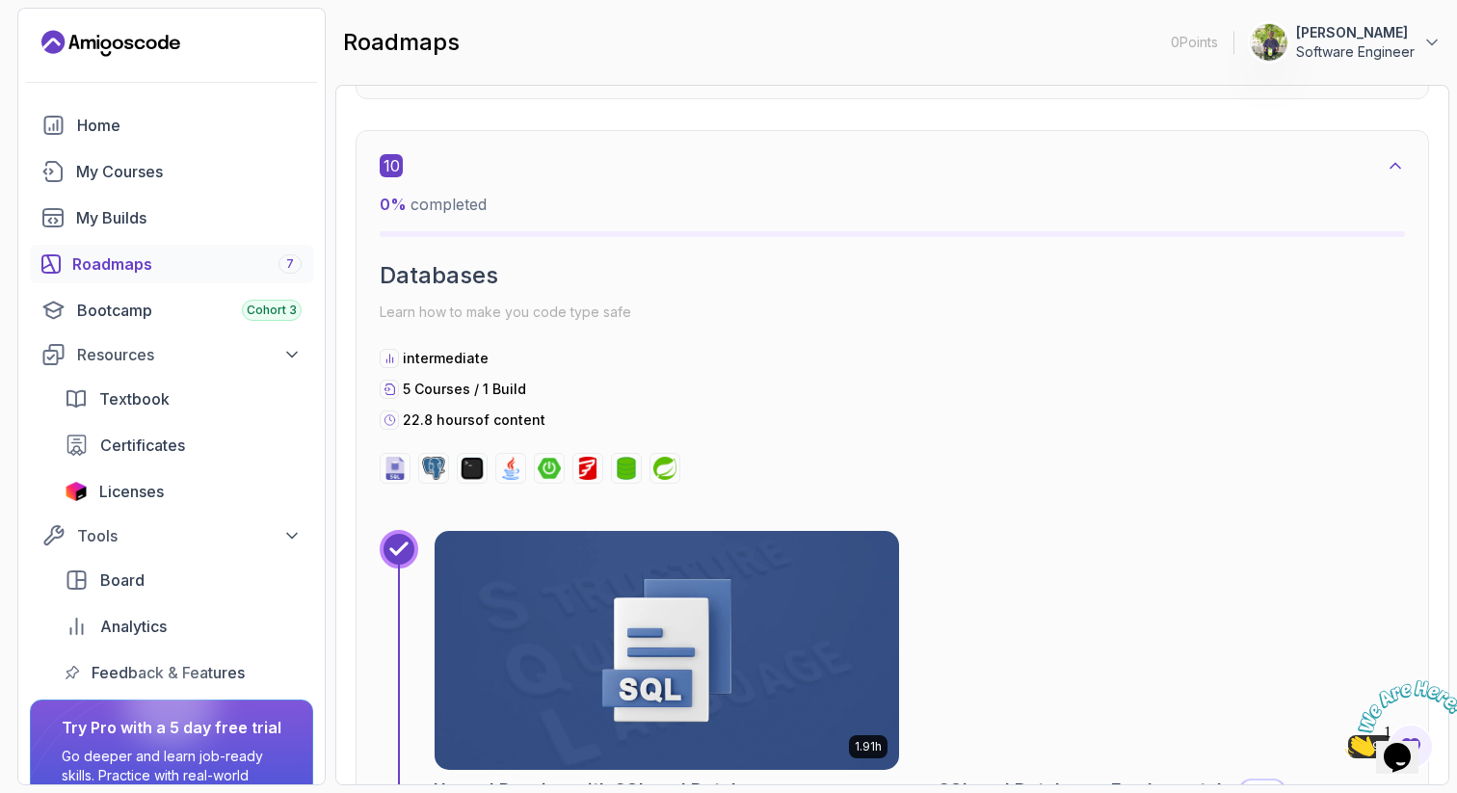
scroll to position [4175, 0]
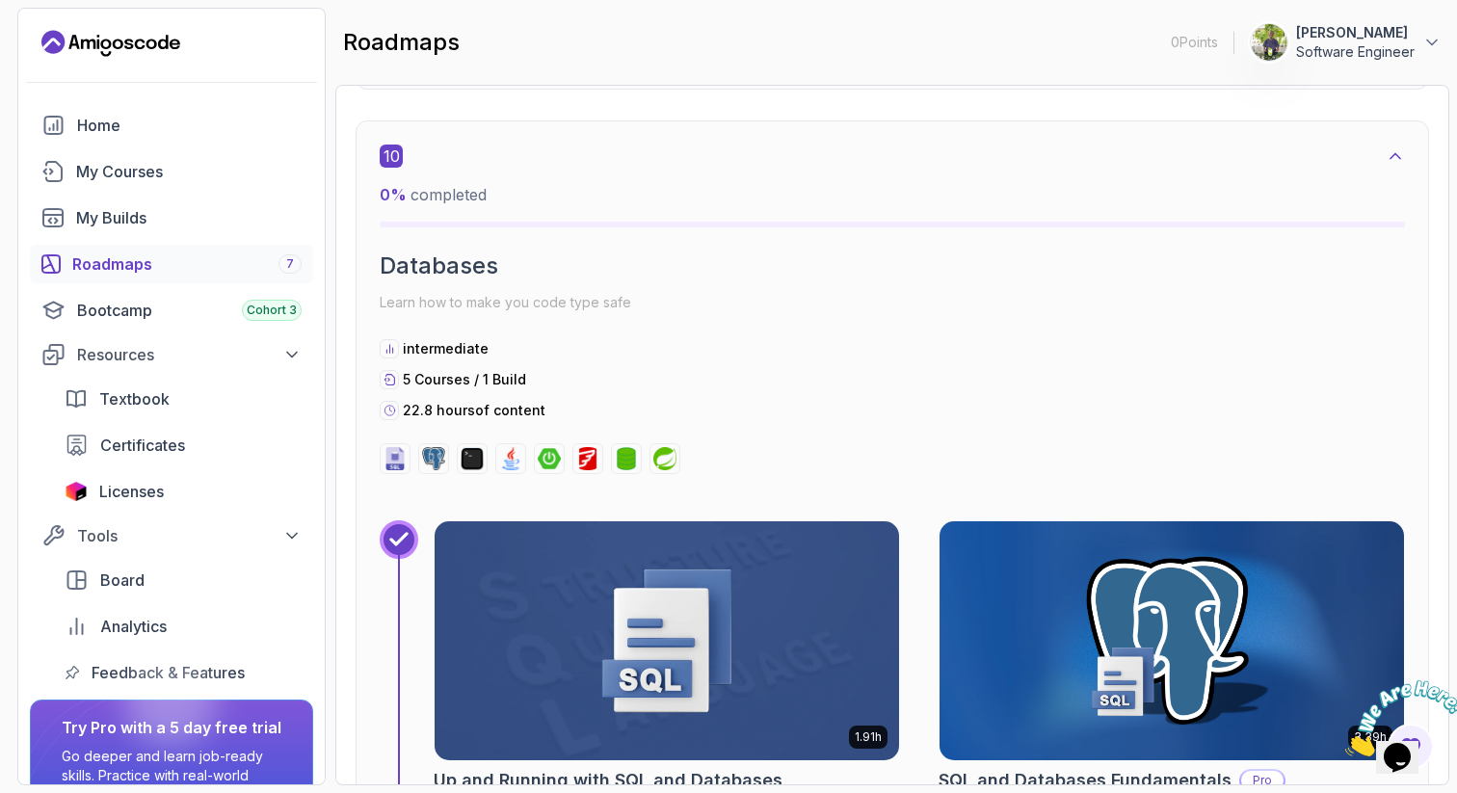
click at [1397, 154] on icon at bounding box center [1395, 155] width 19 height 19
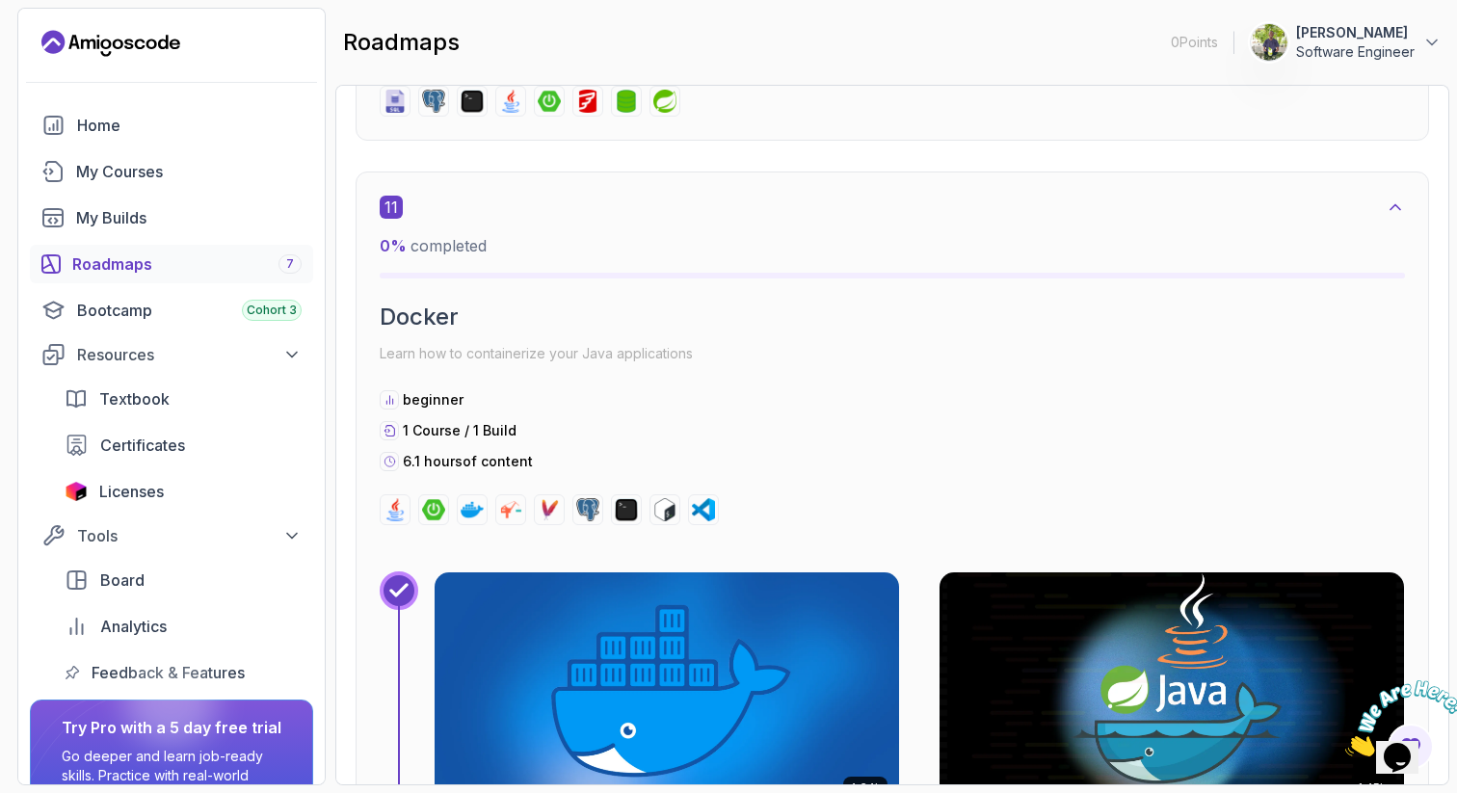
scroll to position [4541, 0]
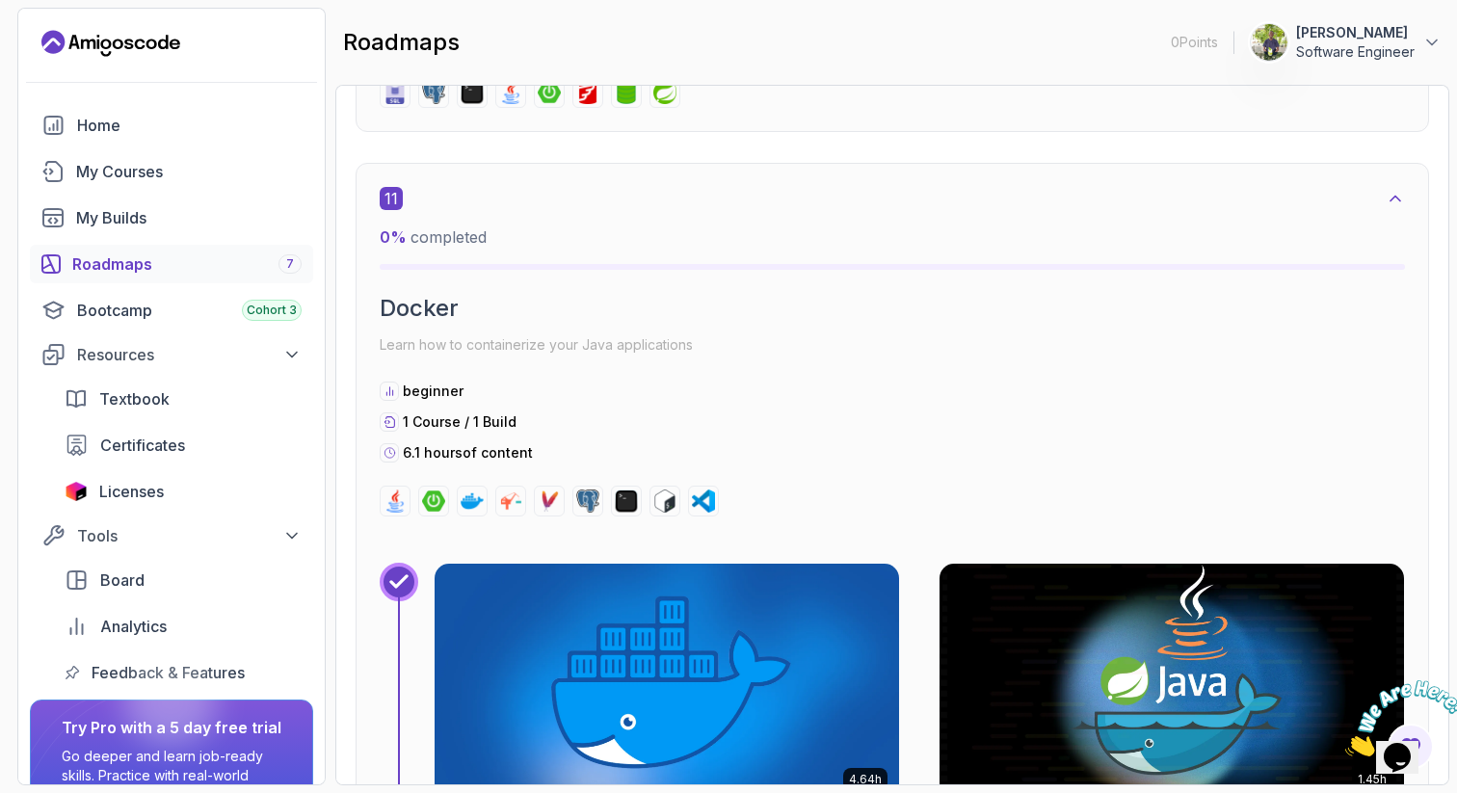
click at [1392, 201] on icon at bounding box center [1395, 198] width 19 height 19
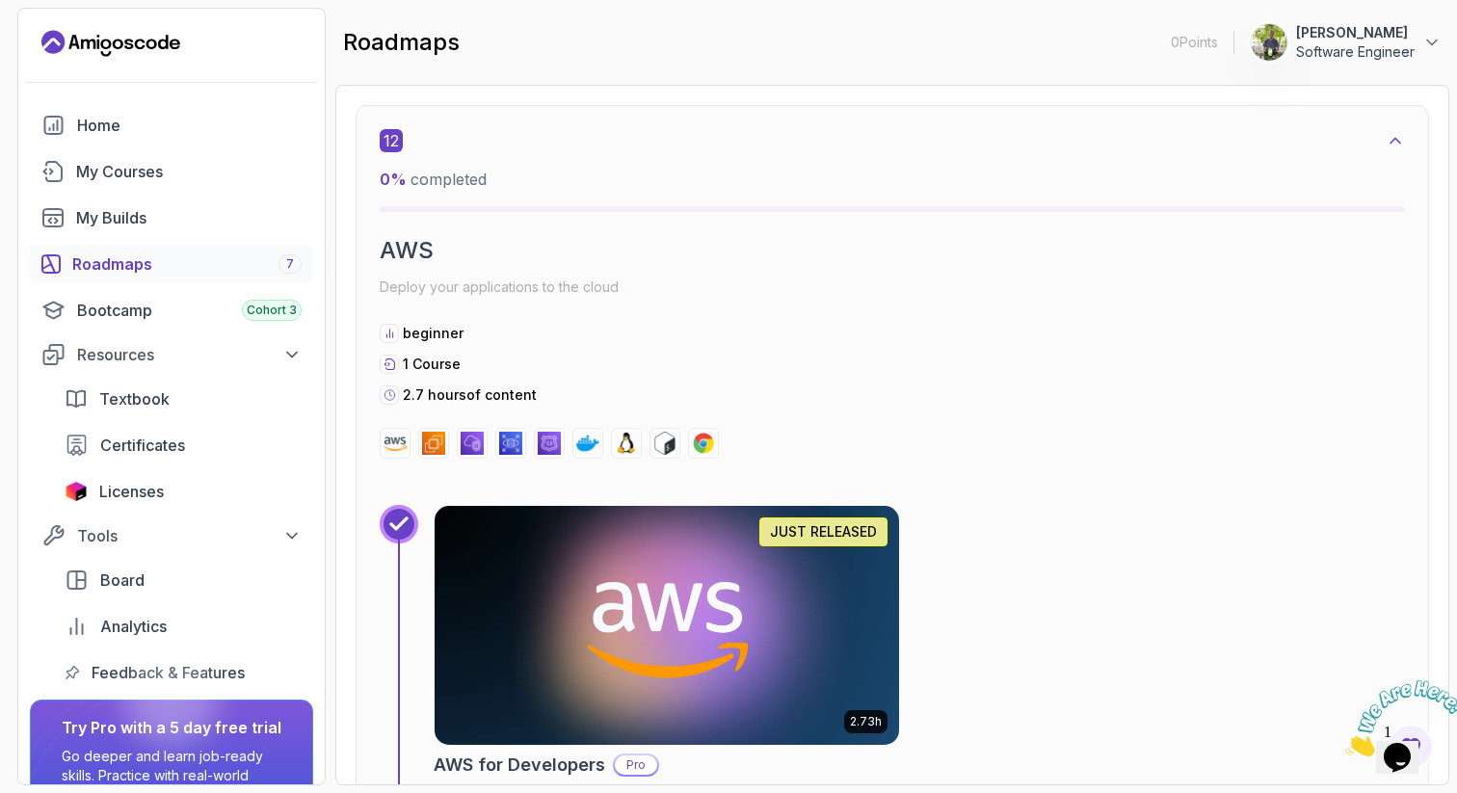
scroll to position [4996, 0]
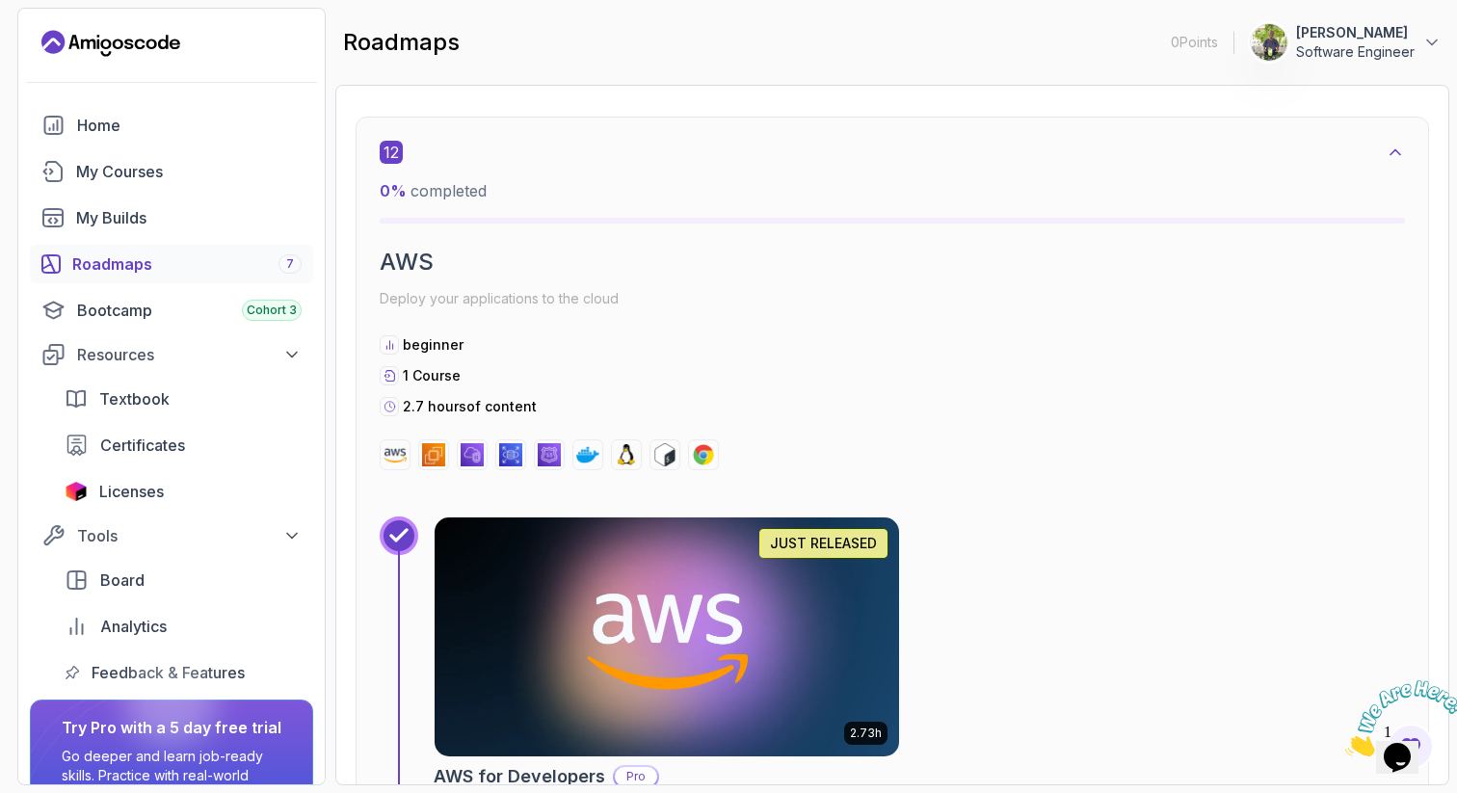
click at [1393, 154] on icon at bounding box center [1395, 152] width 19 height 19
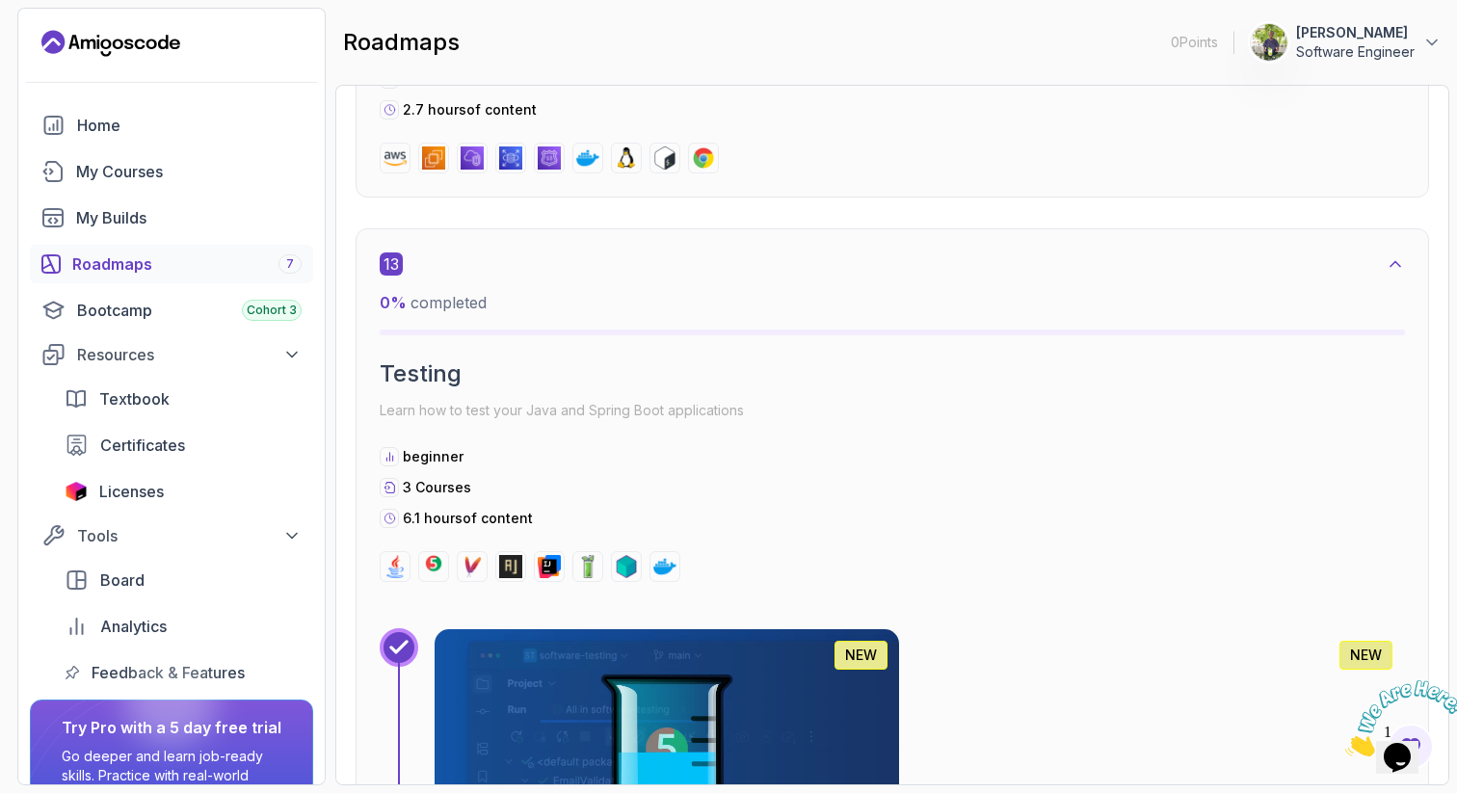
scroll to position [5321, 0]
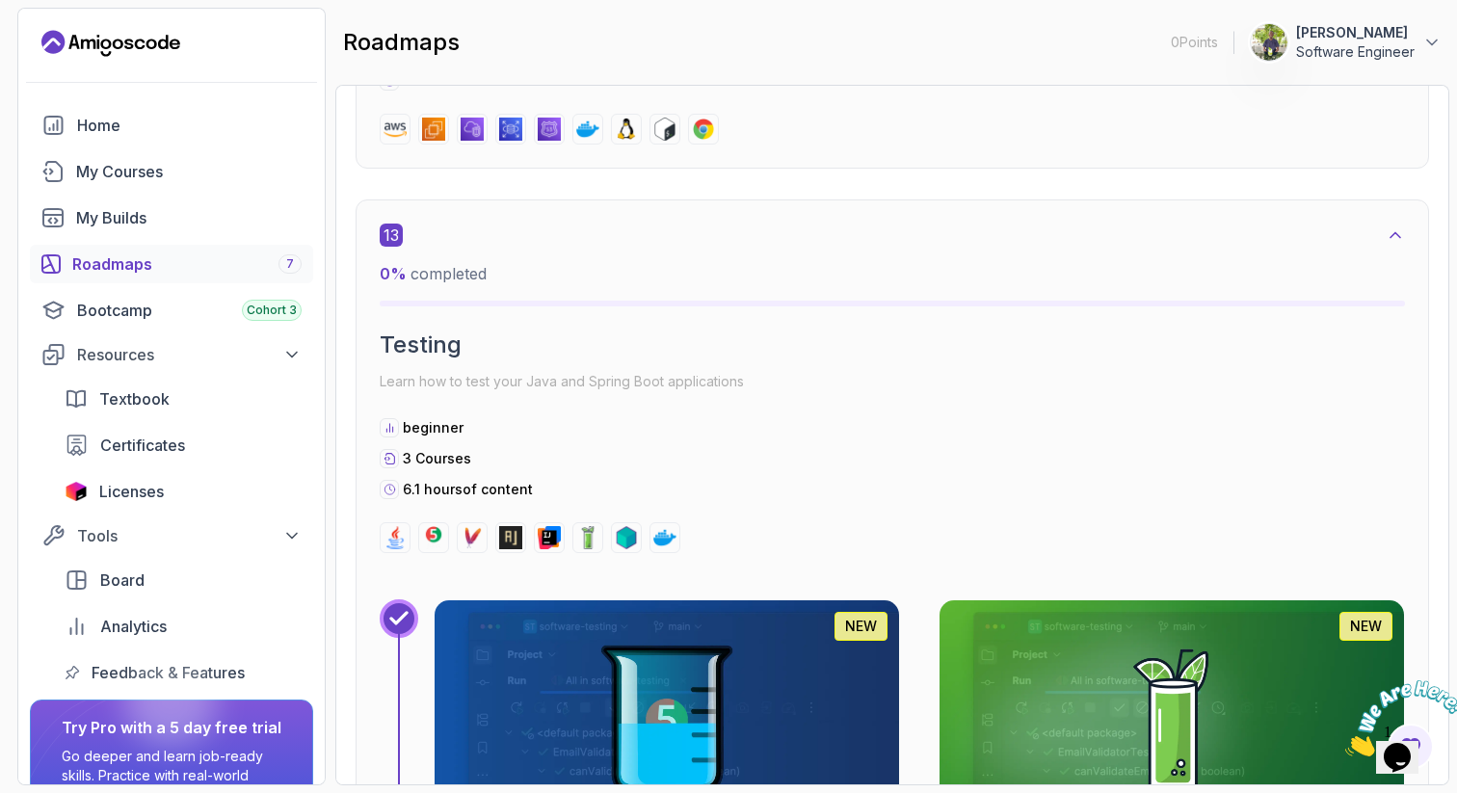
click at [1401, 233] on icon at bounding box center [1395, 234] width 19 height 19
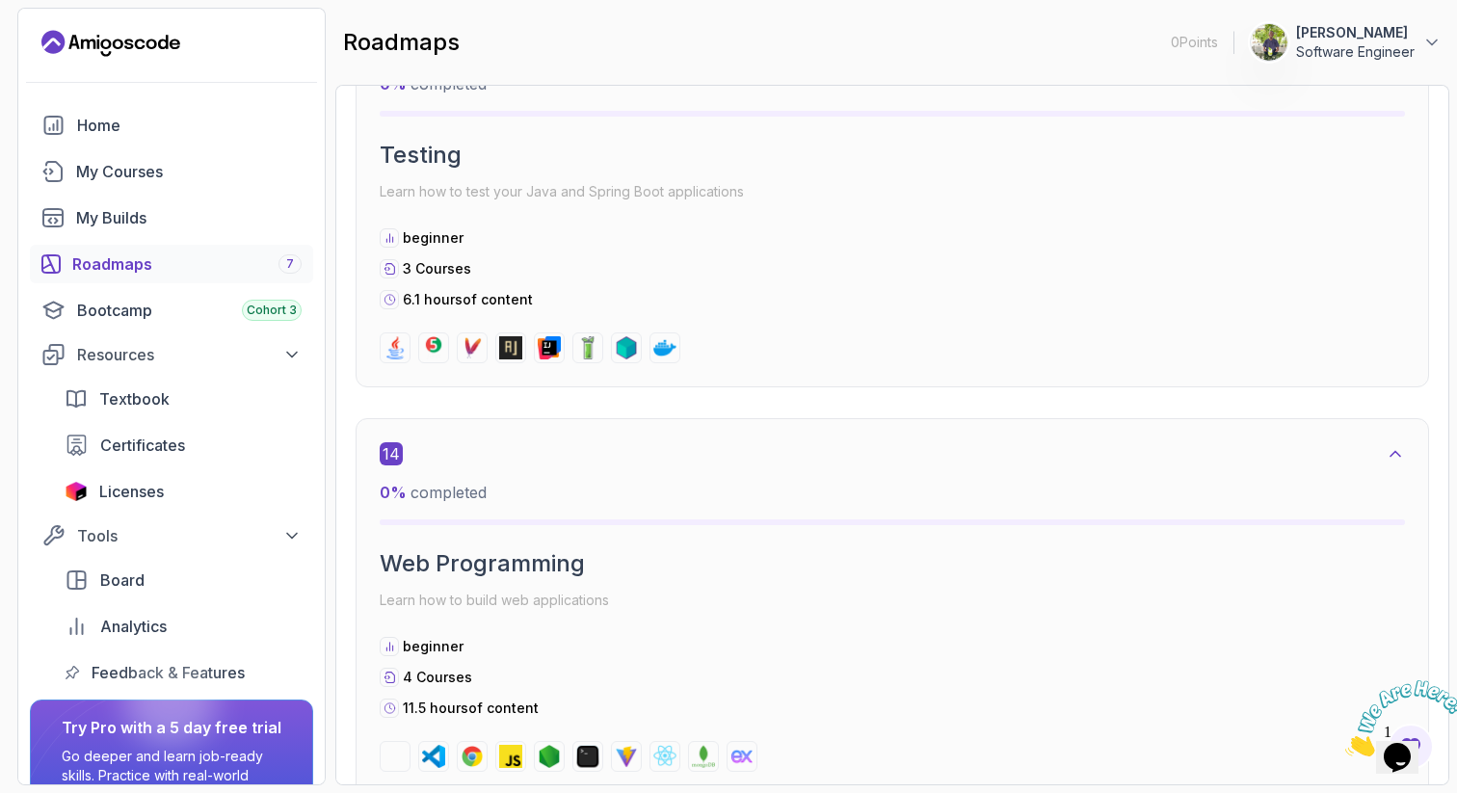
scroll to position [5754, 0]
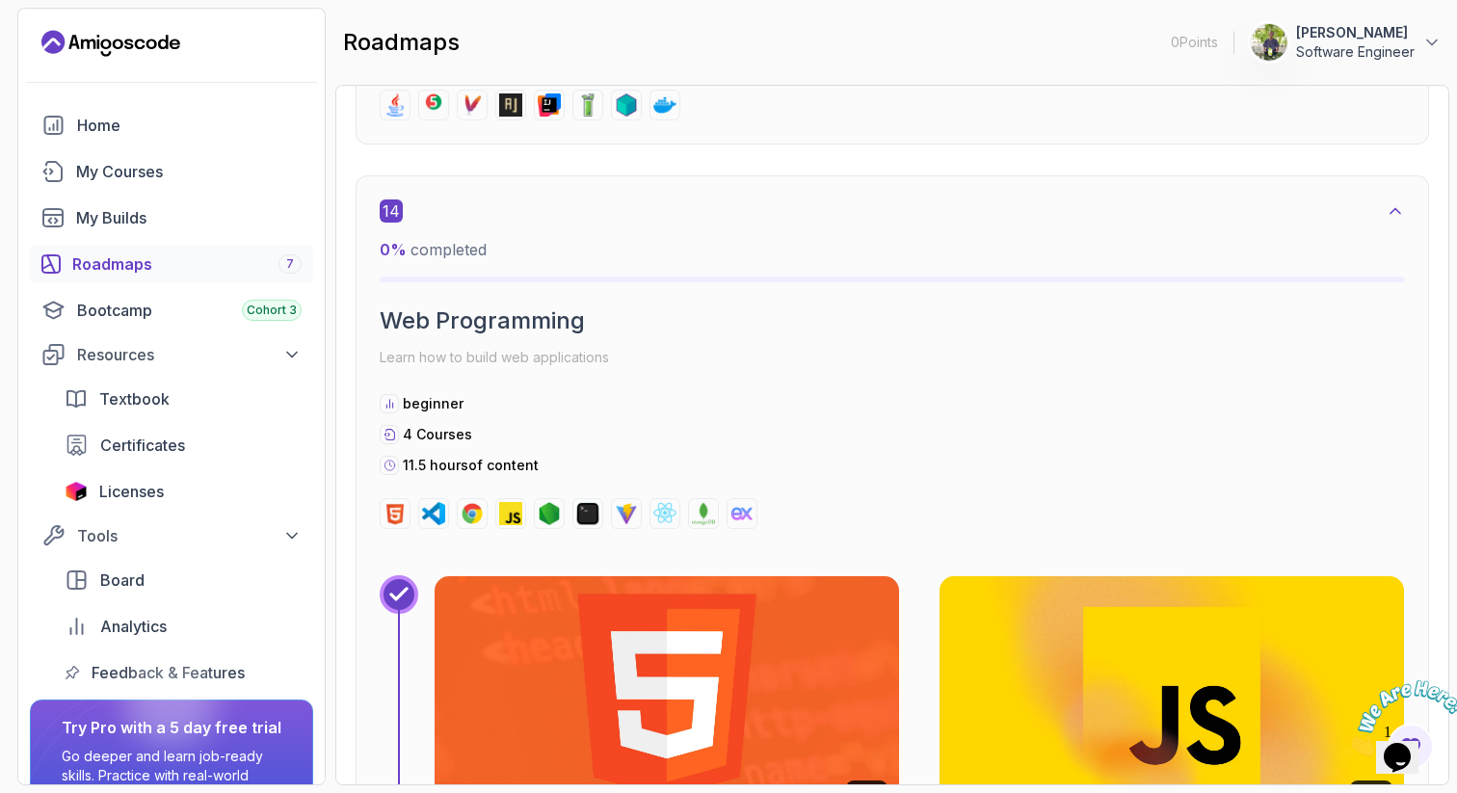
click at [1394, 207] on icon at bounding box center [1395, 210] width 19 height 19
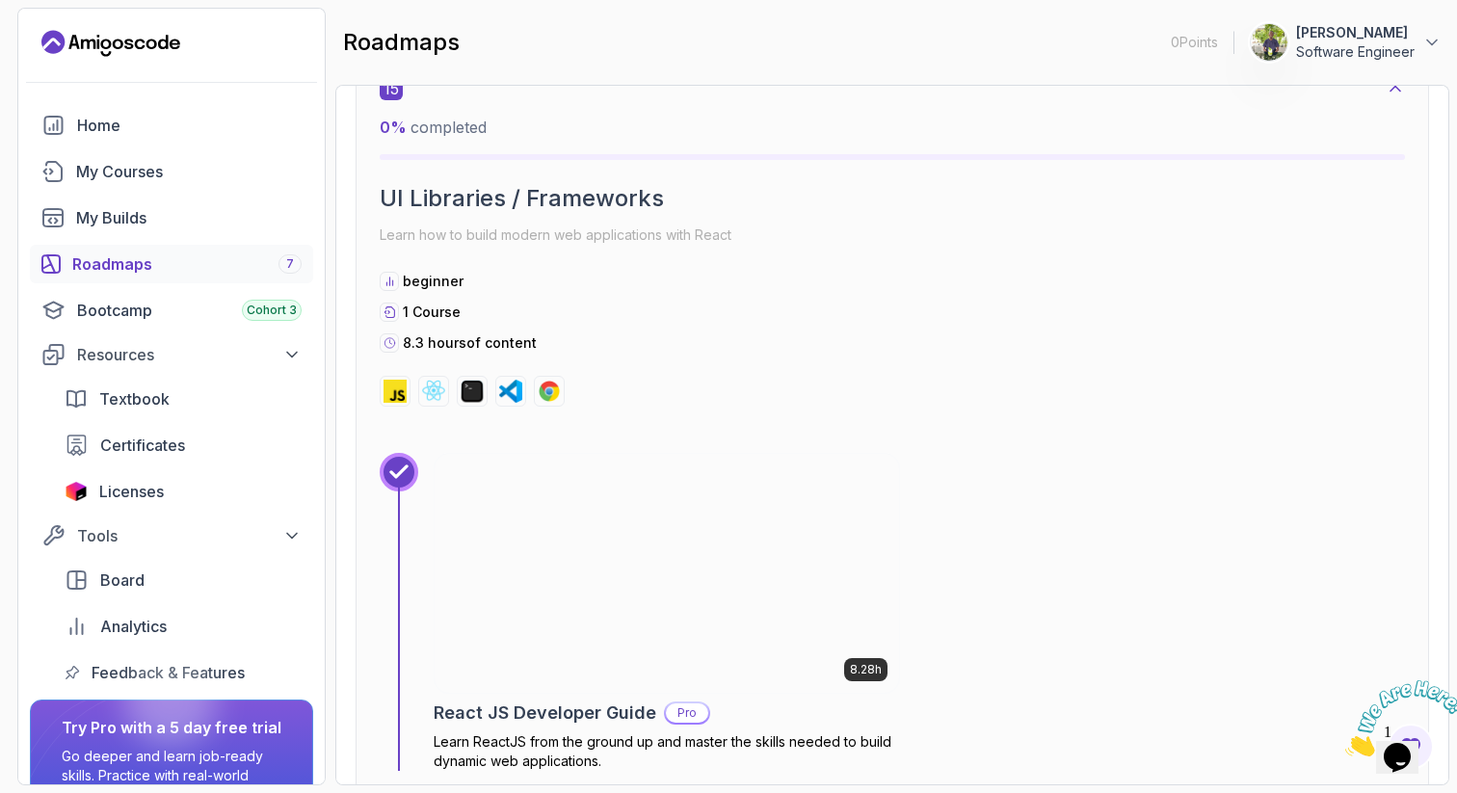
scroll to position [6280, 0]
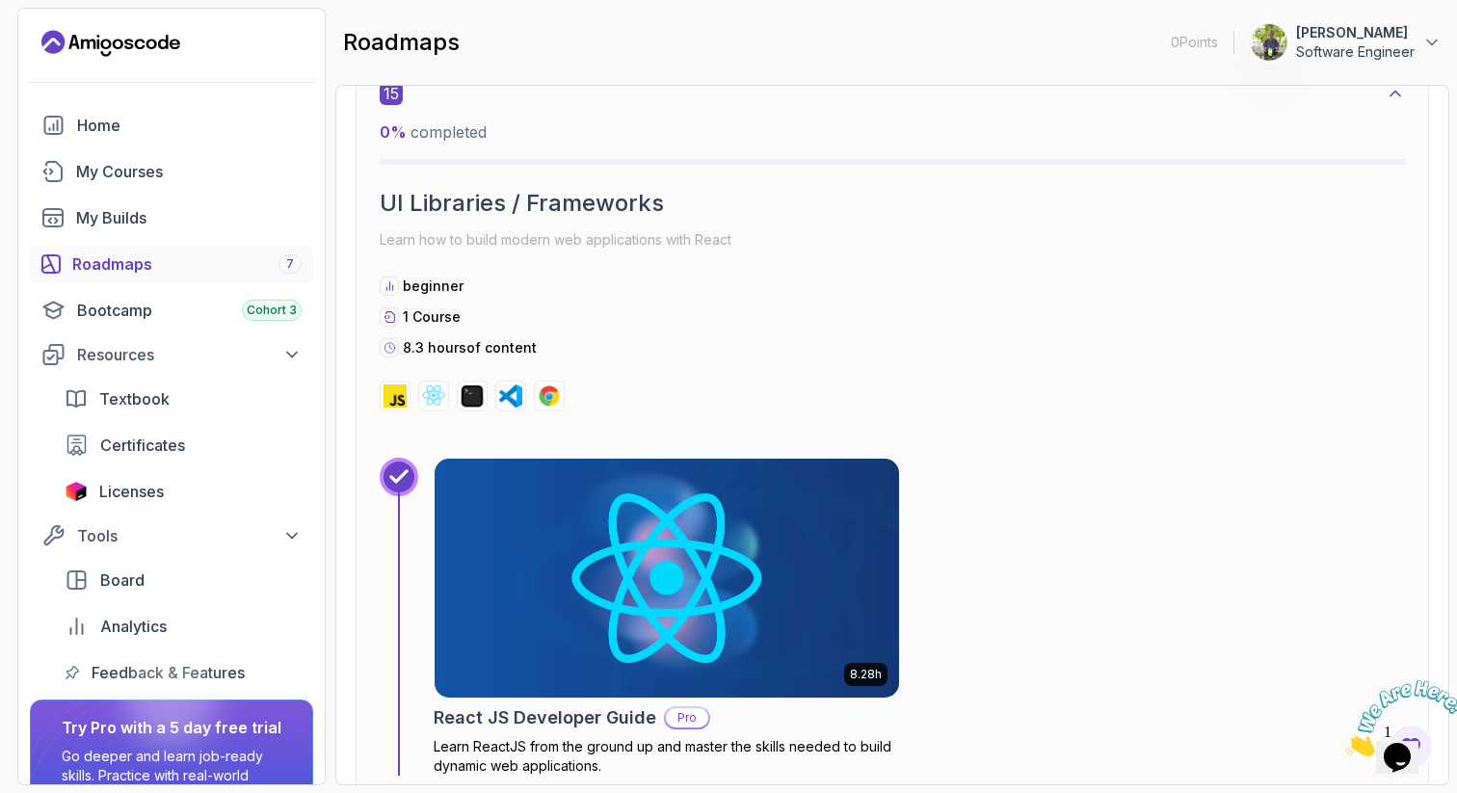
click at [1393, 95] on icon at bounding box center [1395, 93] width 19 height 19
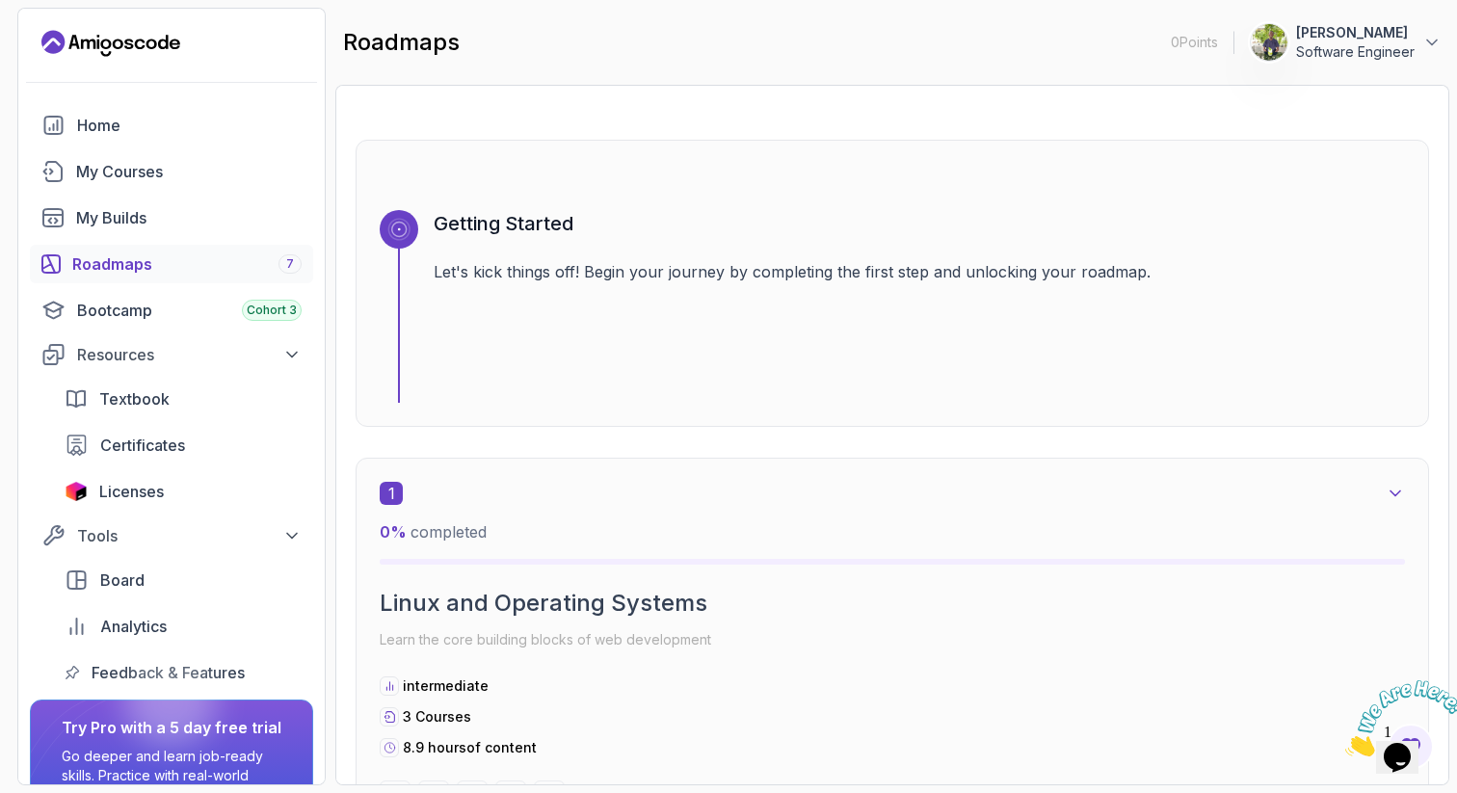
scroll to position [0, 0]
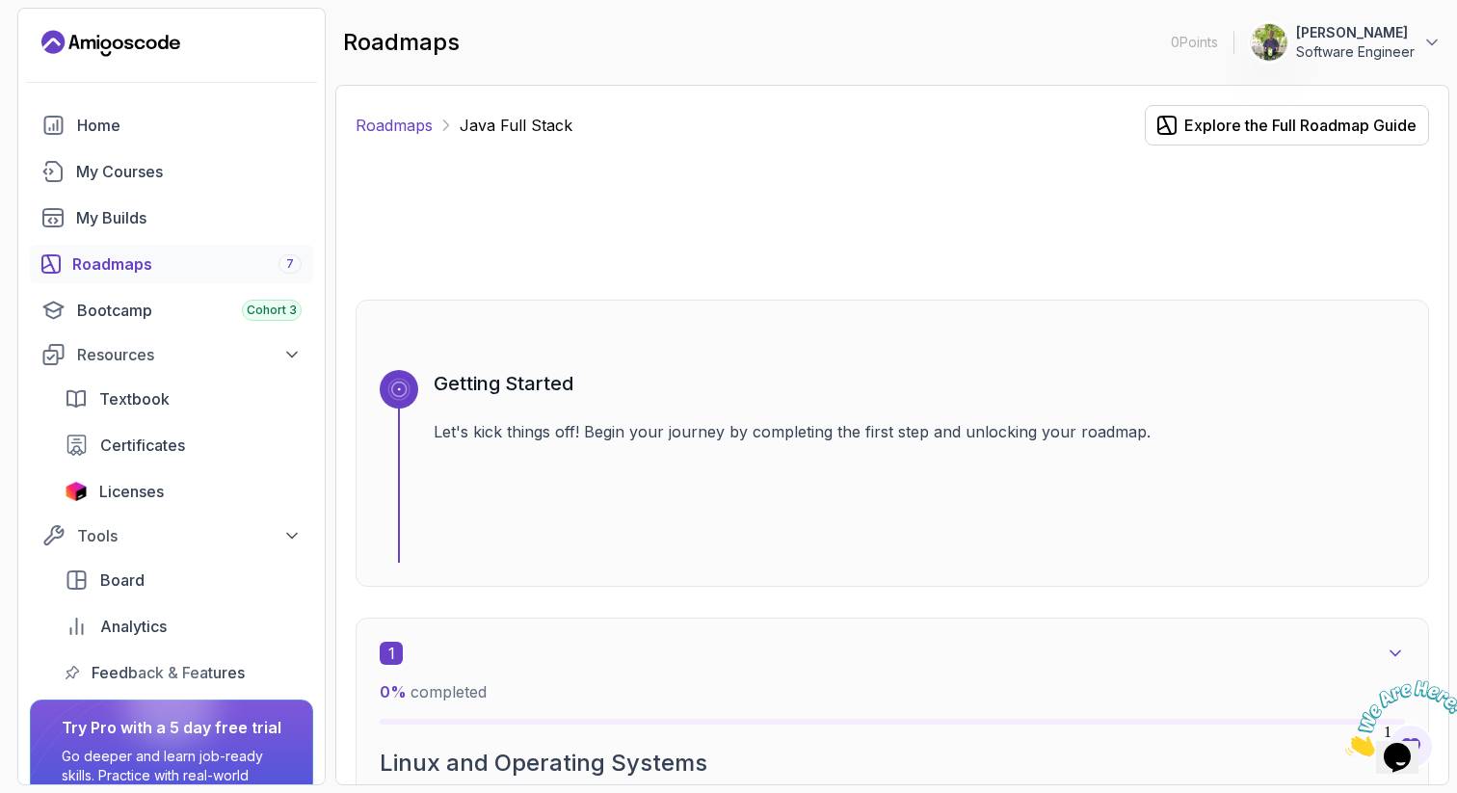
click at [406, 123] on link "Roadmaps" at bounding box center [394, 125] width 77 height 23
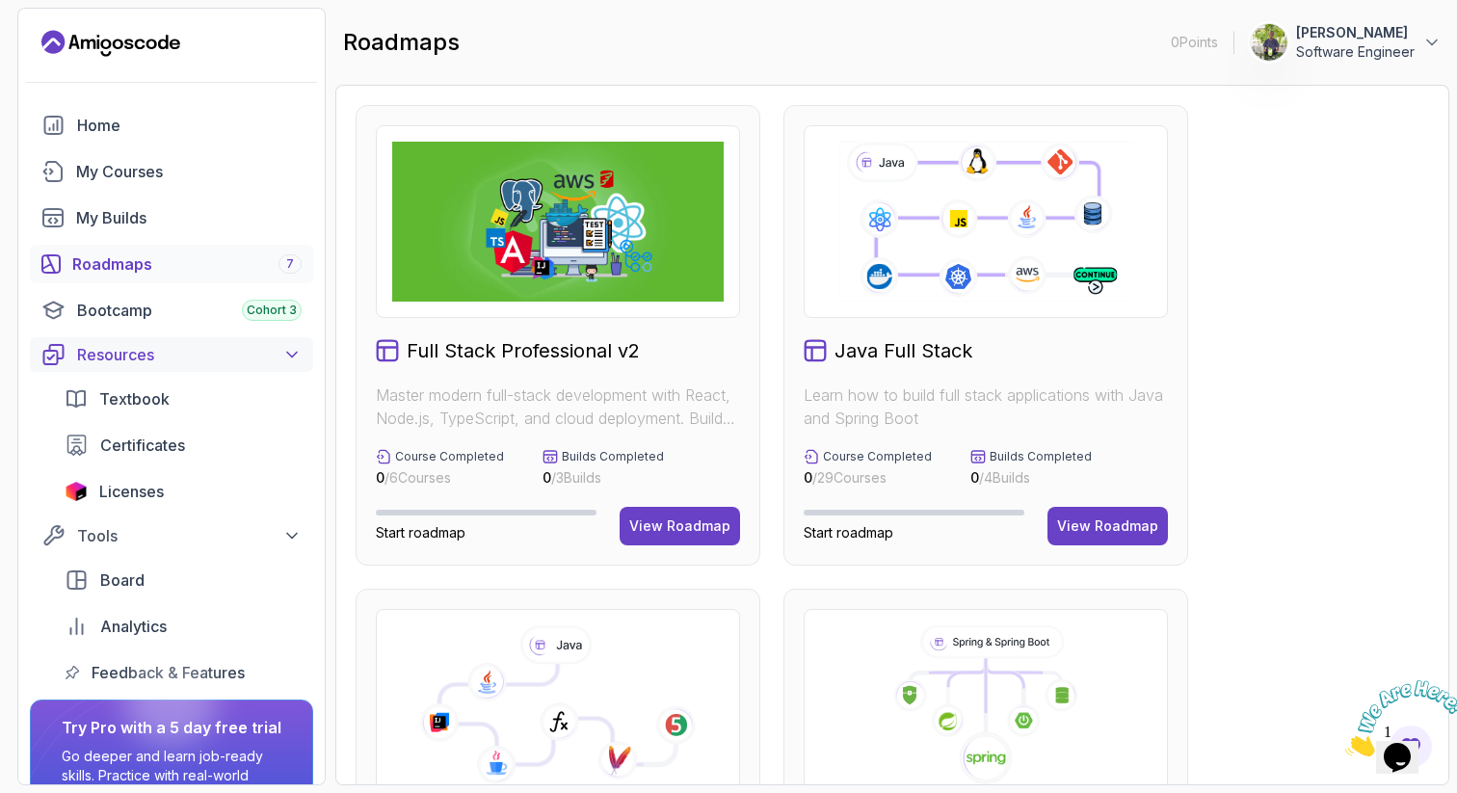
click at [281, 352] on div "Resources" at bounding box center [189, 354] width 225 height 23
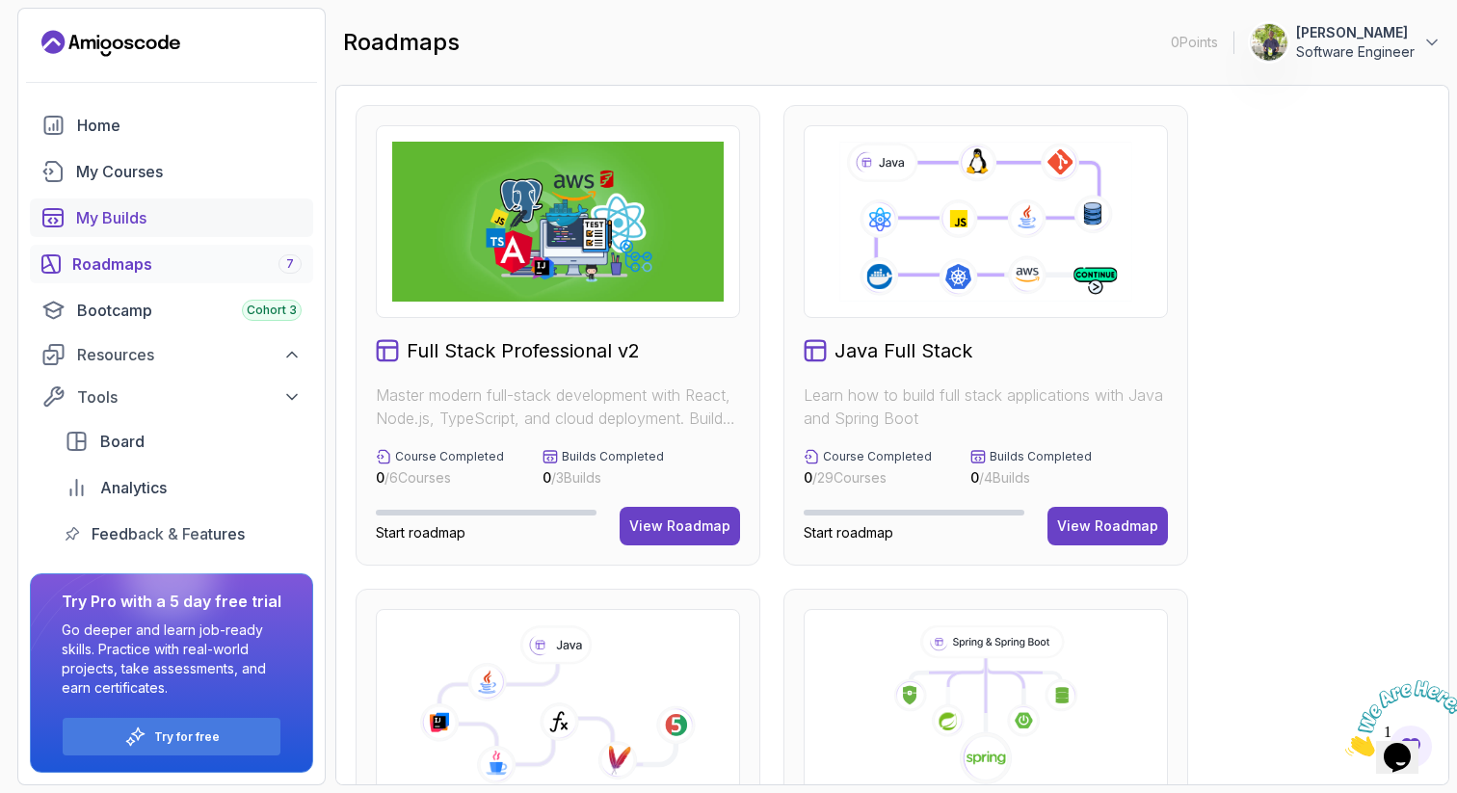
click at [145, 206] on div "My Builds" at bounding box center [188, 217] width 225 height 23
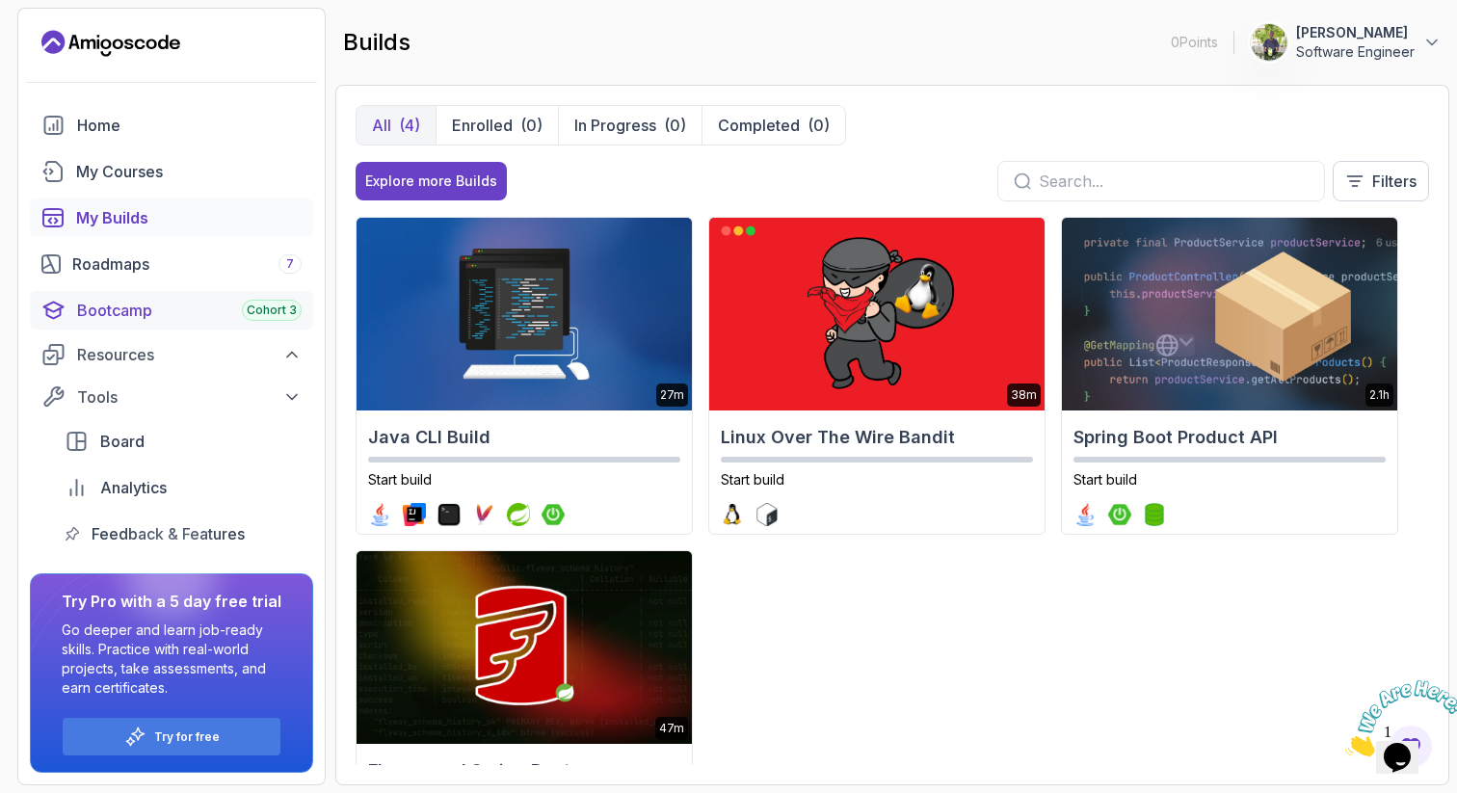
click at [157, 308] on div "Bootcamp Cohort 3" at bounding box center [189, 310] width 225 height 23
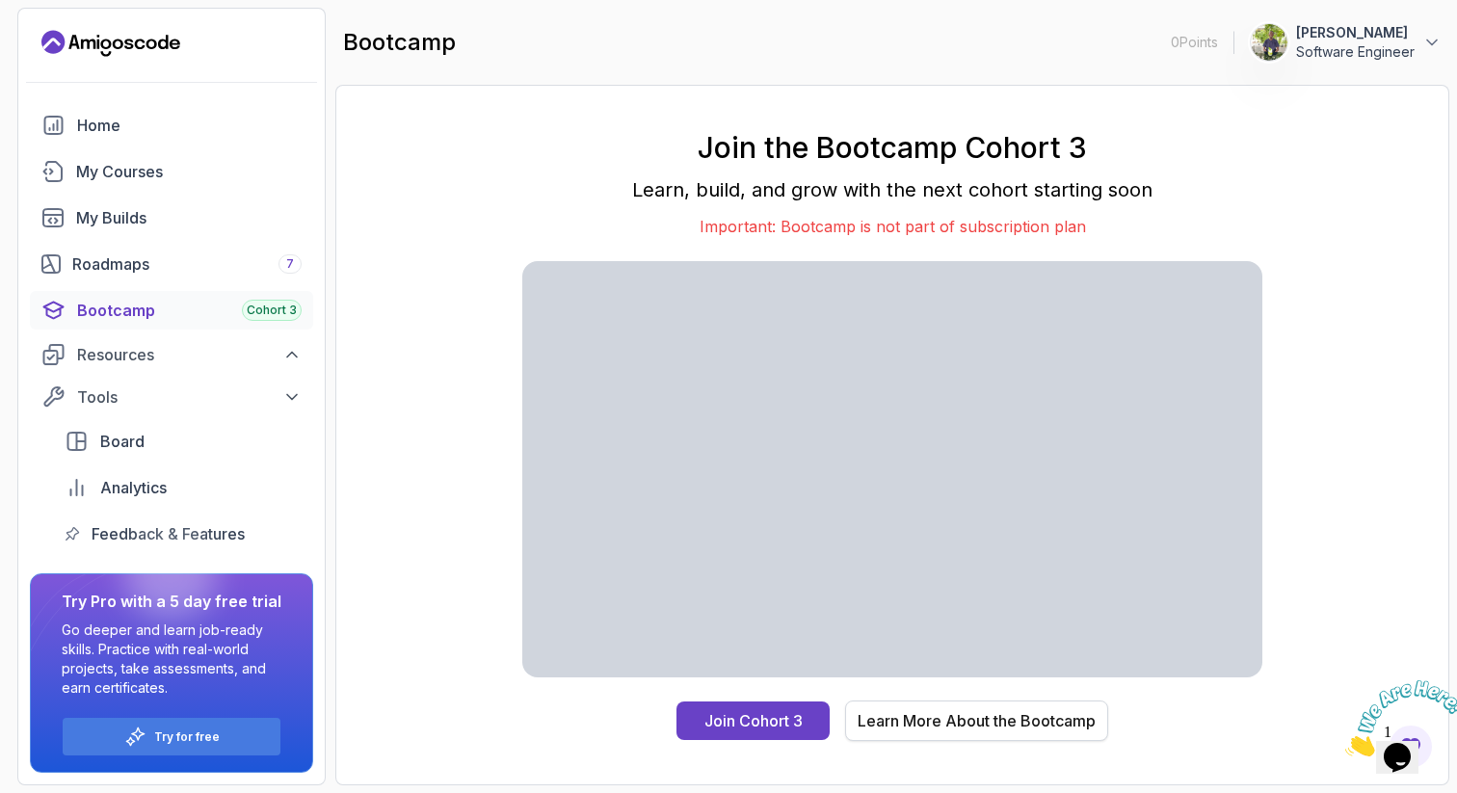
click at [866, 715] on div "Learn More About the Bootcamp" at bounding box center [977, 720] width 238 height 23
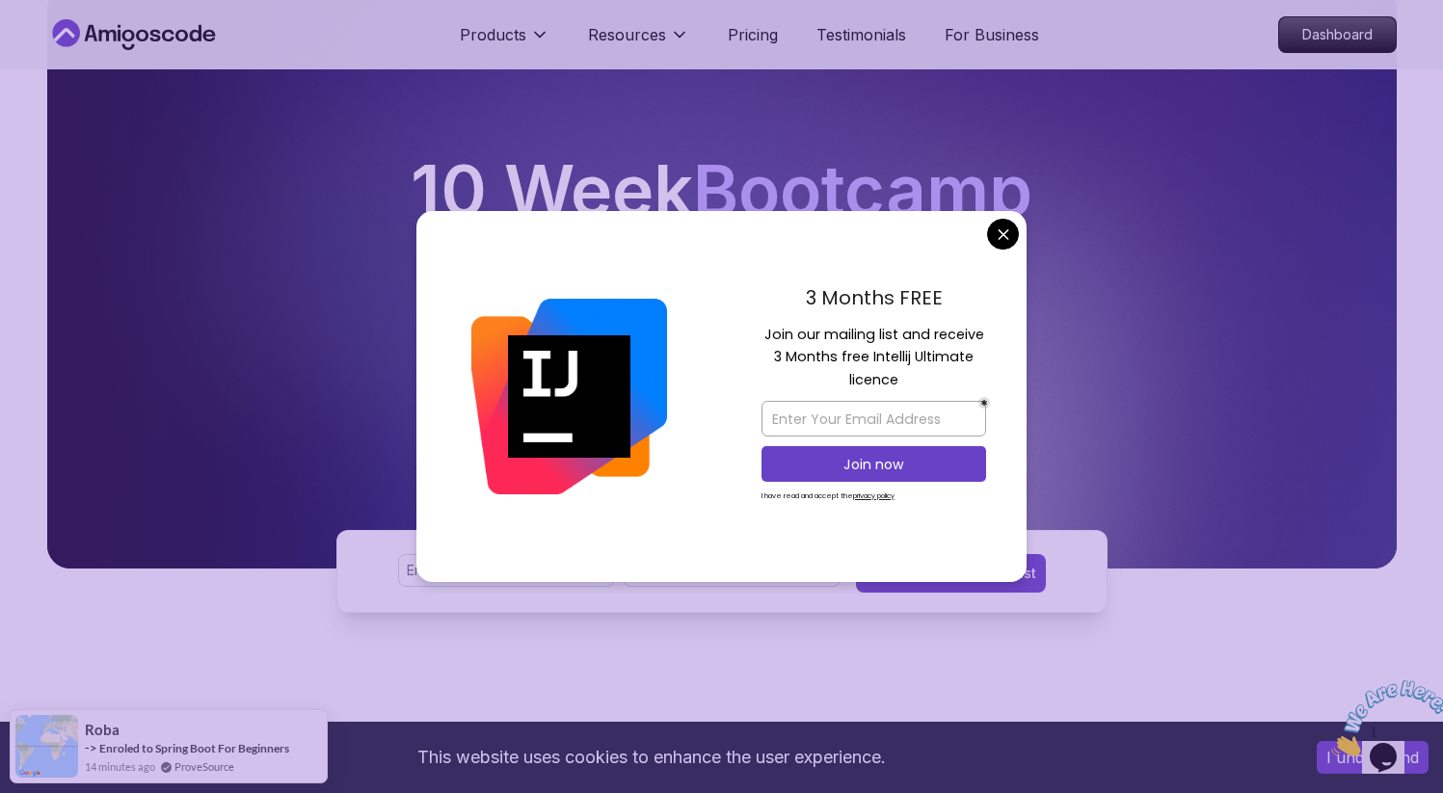
scroll to position [54, 0]
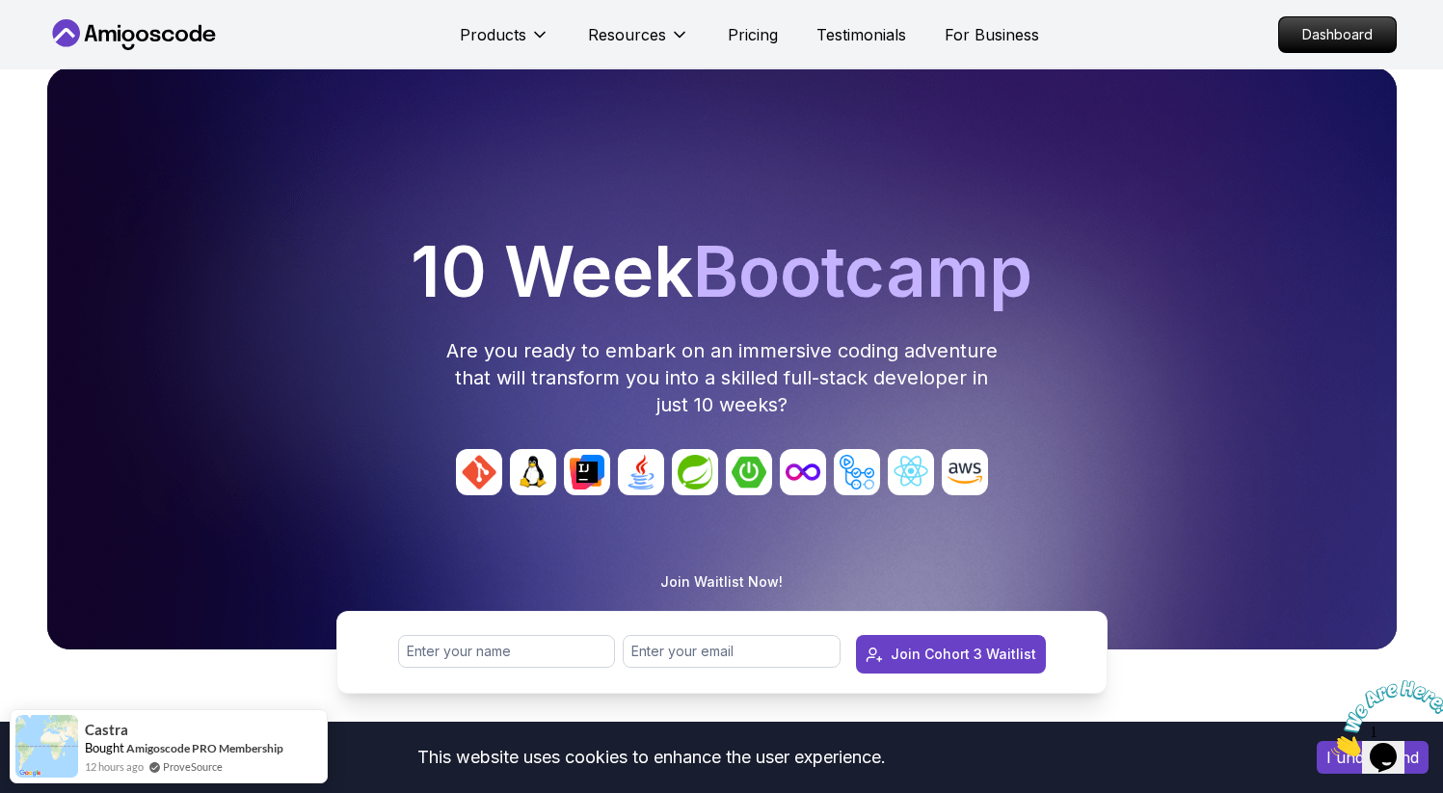
scroll to position [0, 0]
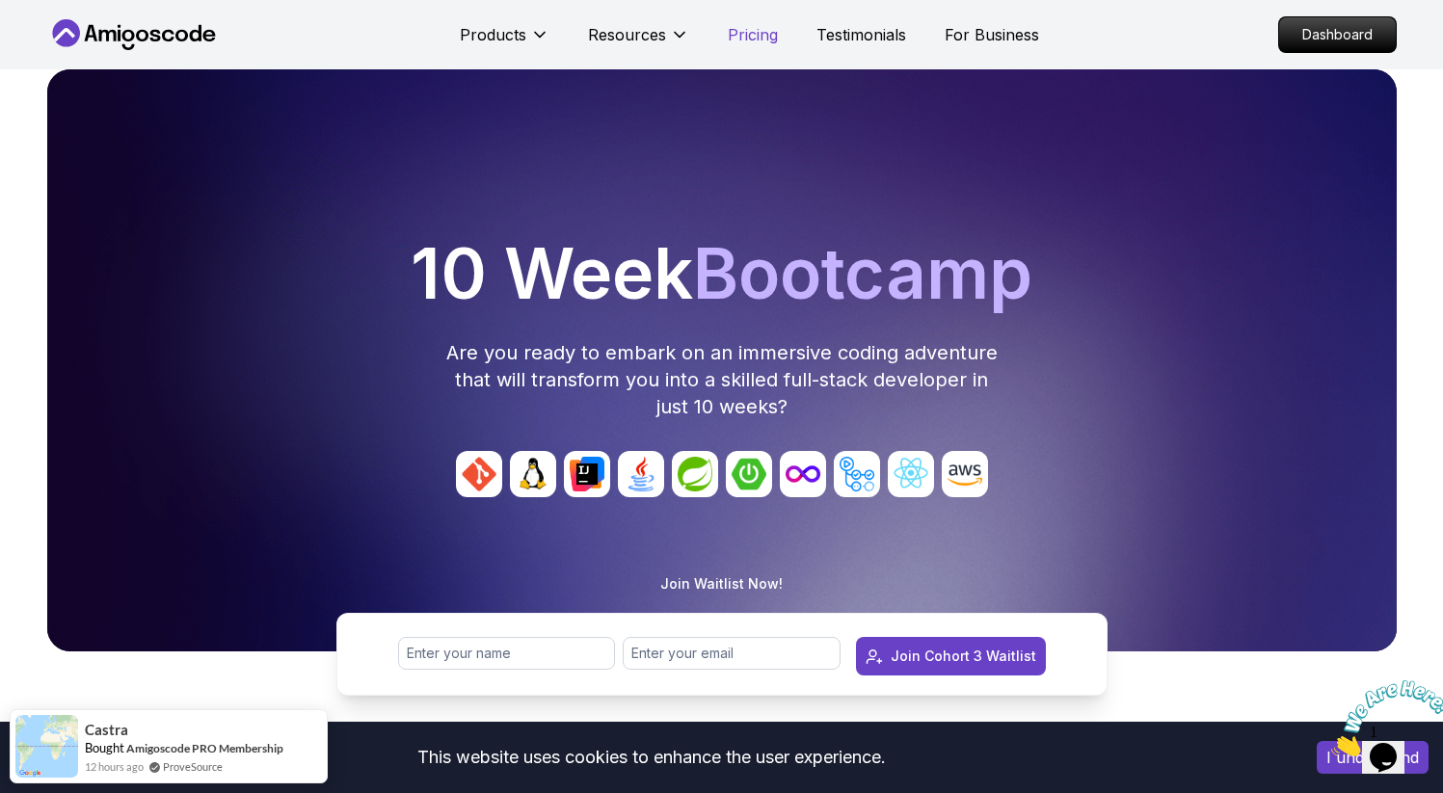
click at [755, 26] on p "Pricing" at bounding box center [753, 34] width 50 height 23
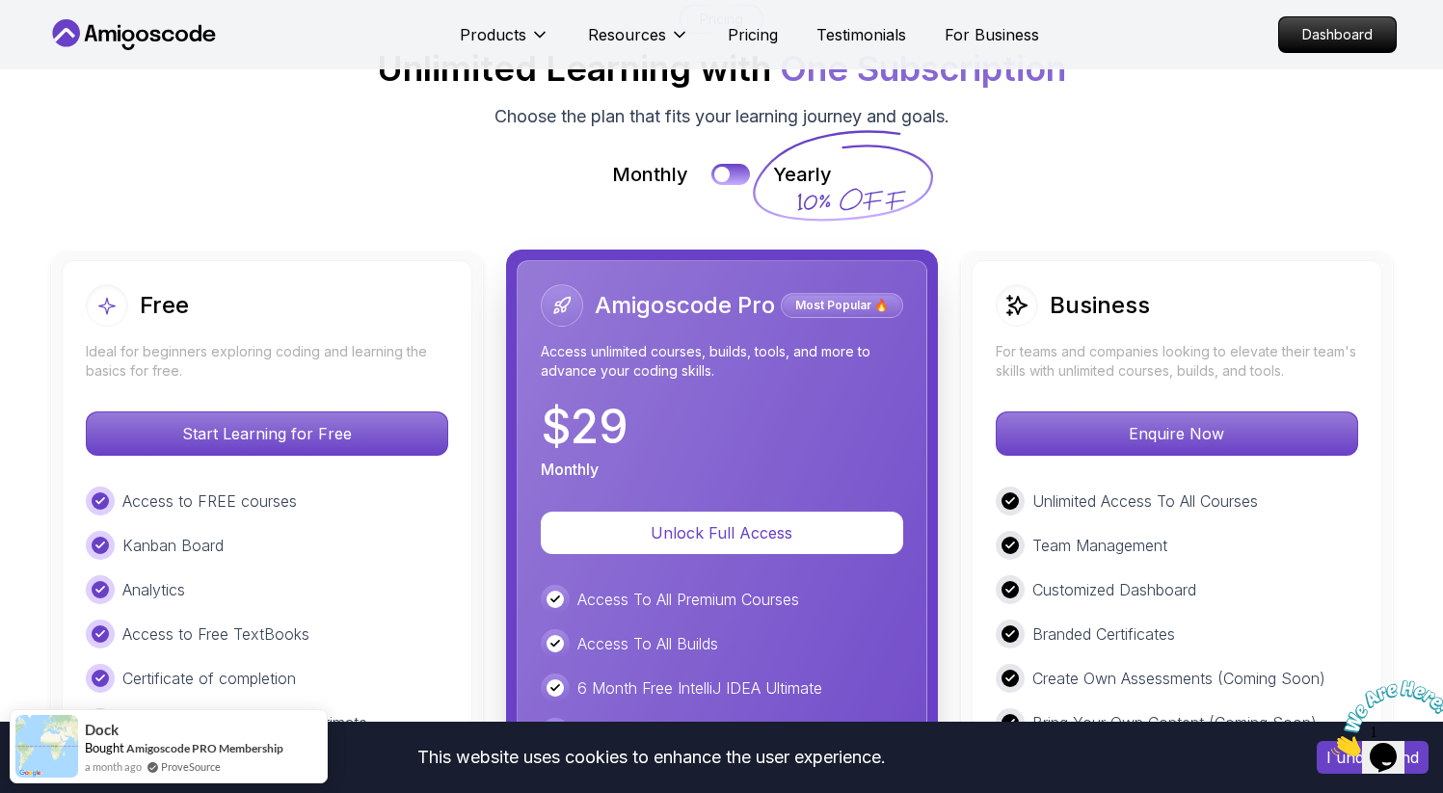
scroll to position [4353, 0]
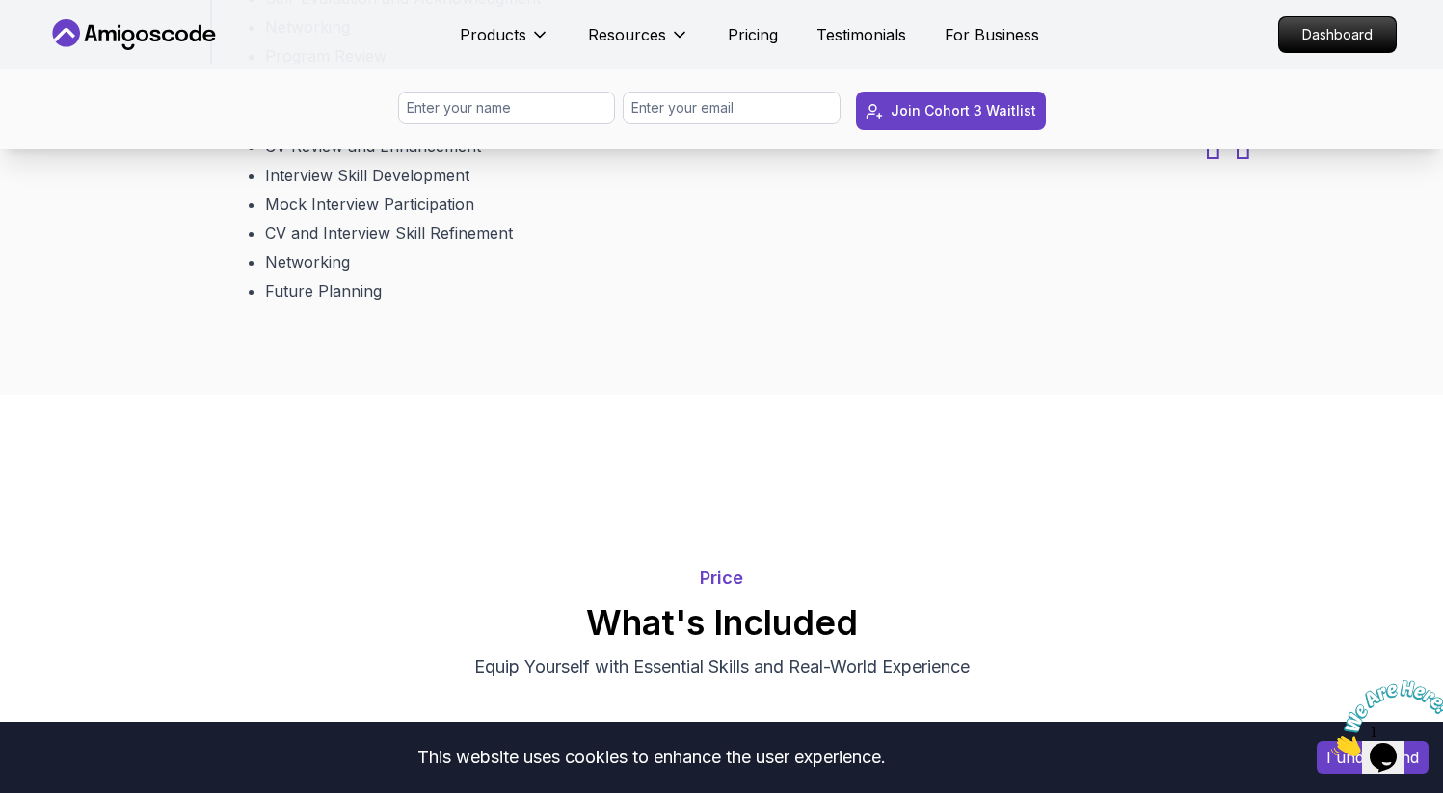
scroll to position [3707, 0]
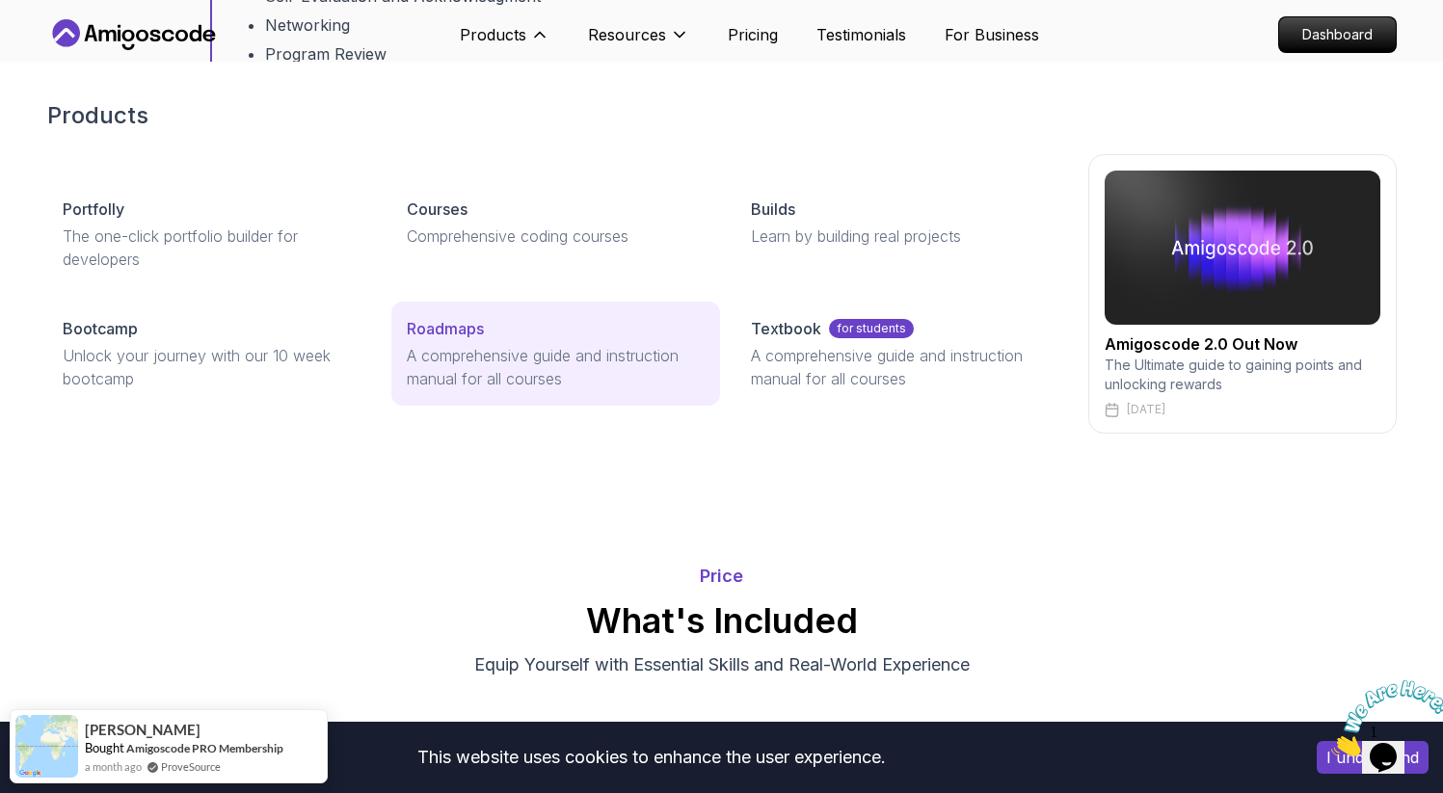
click at [520, 348] on p "A comprehensive guide and instruction manual for all courses" at bounding box center [556, 367] width 298 height 46
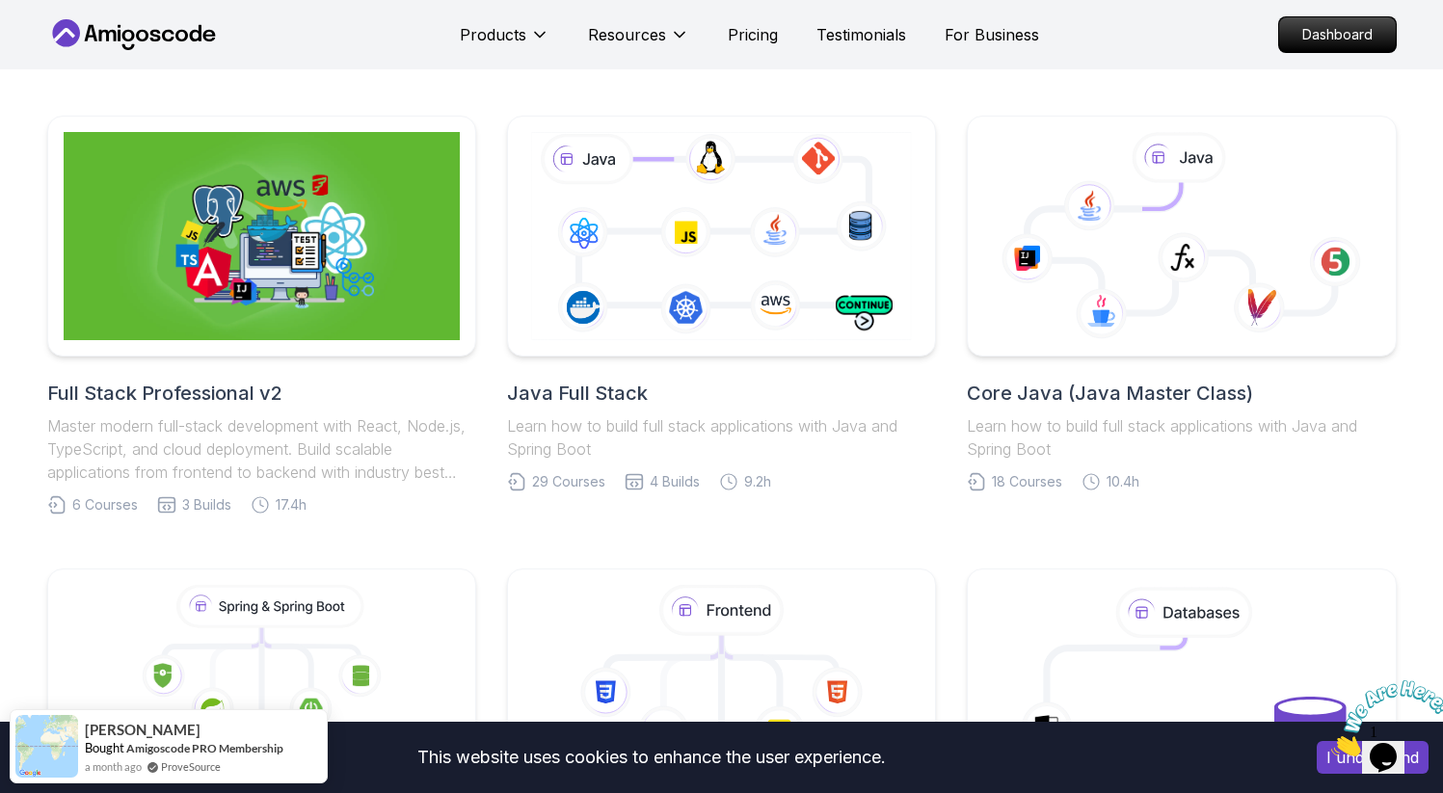
scroll to position [402, 0]
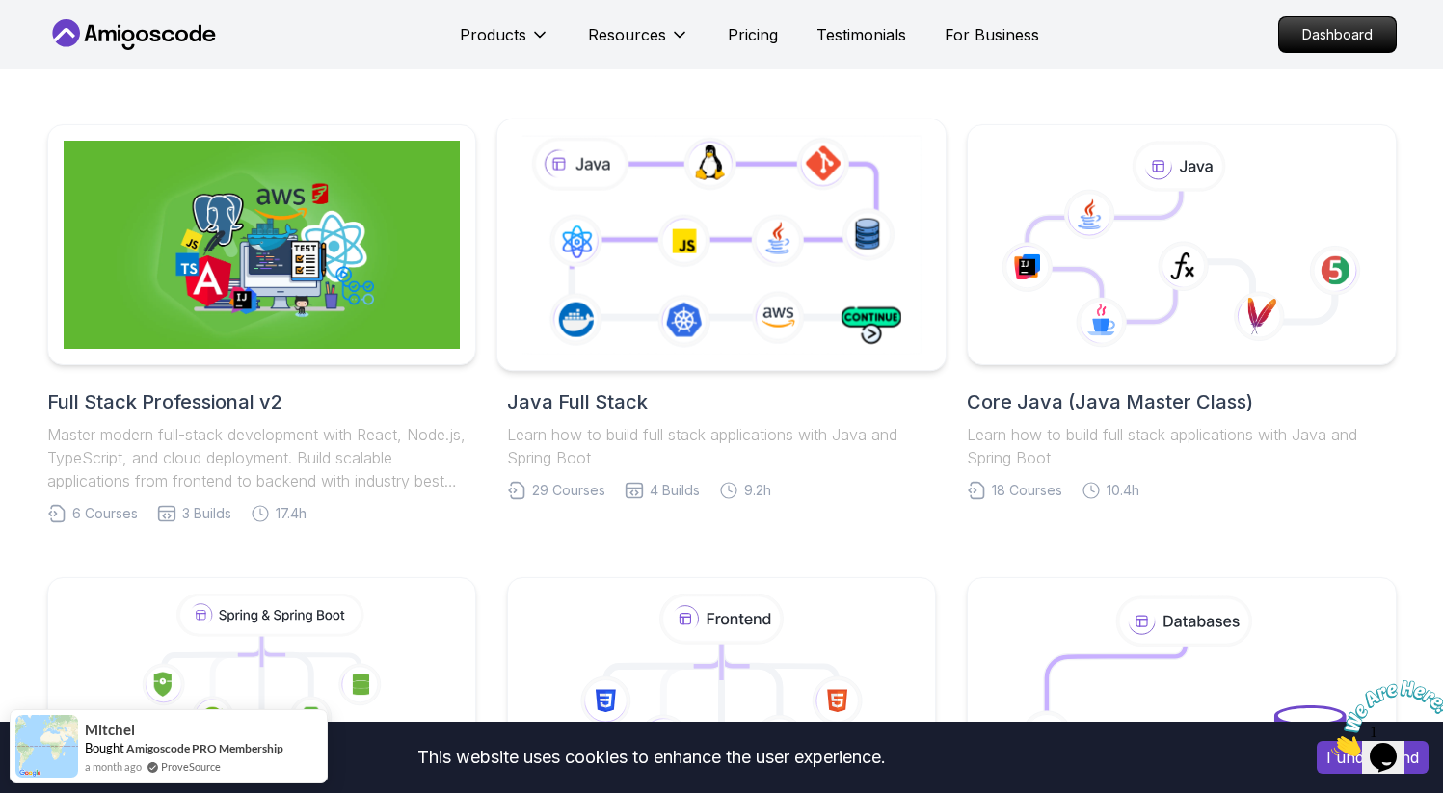
click at [765, 266] on icon at bounding box center [721, 244] width 408 height 226
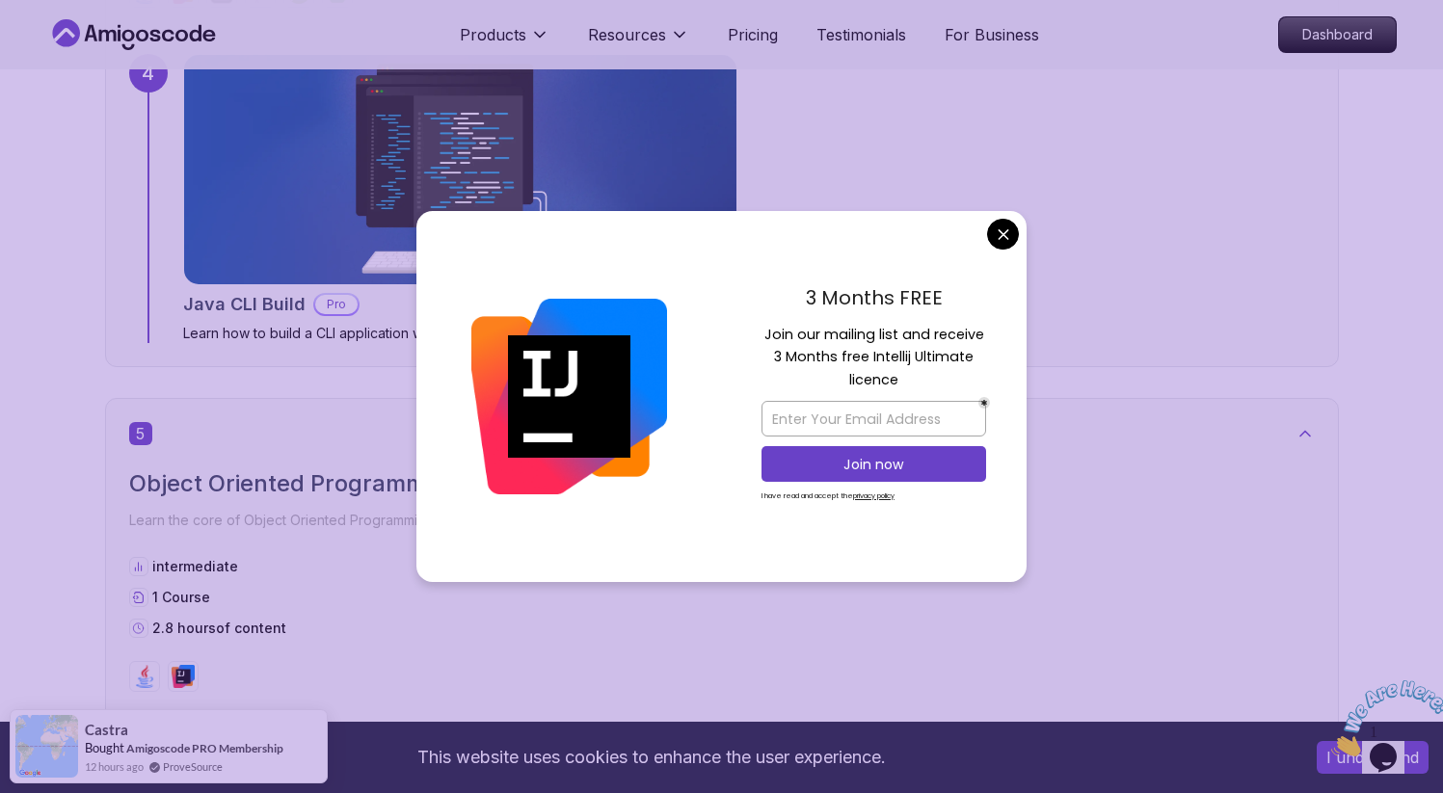
scroll to position [3438, 0]
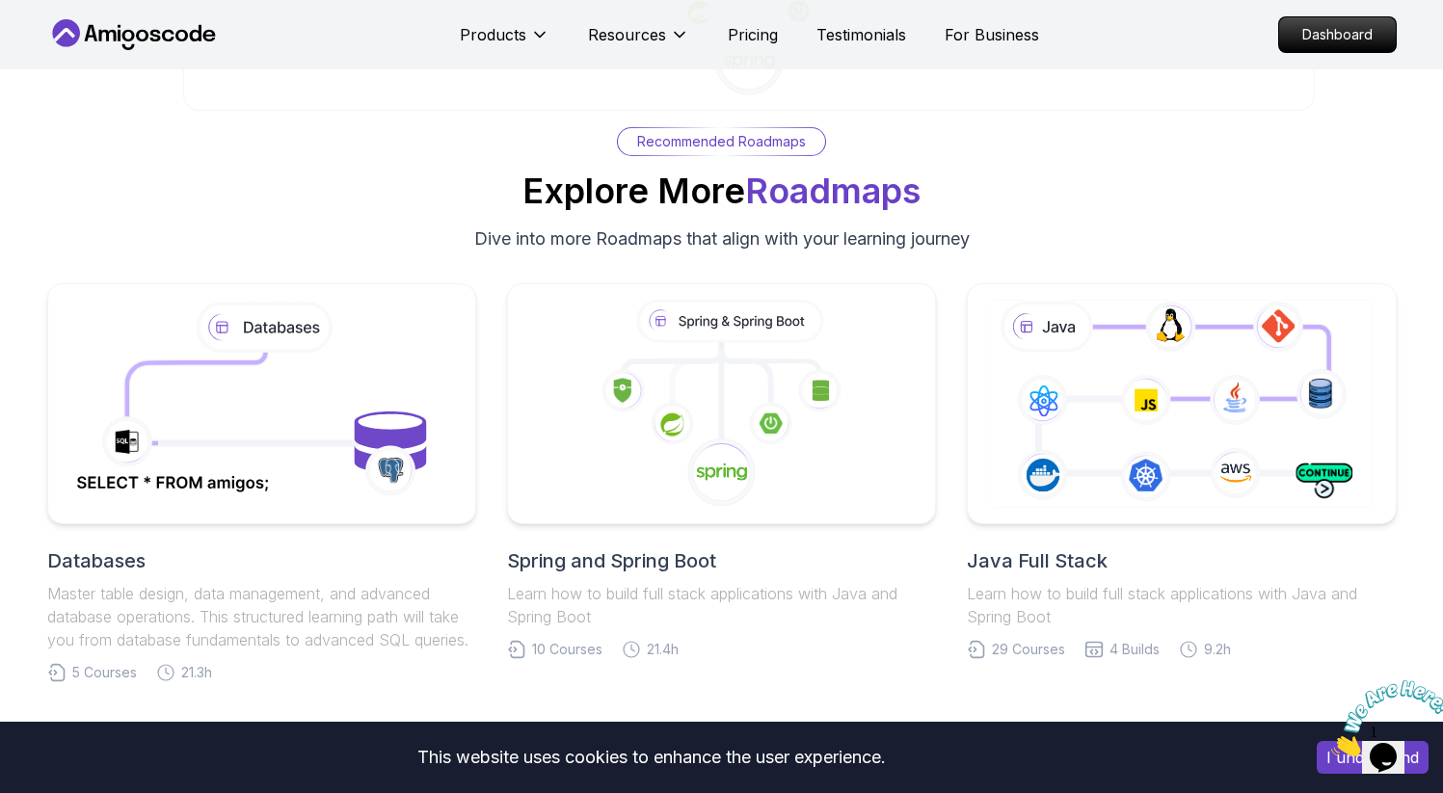
scroll to position [11968, 0]
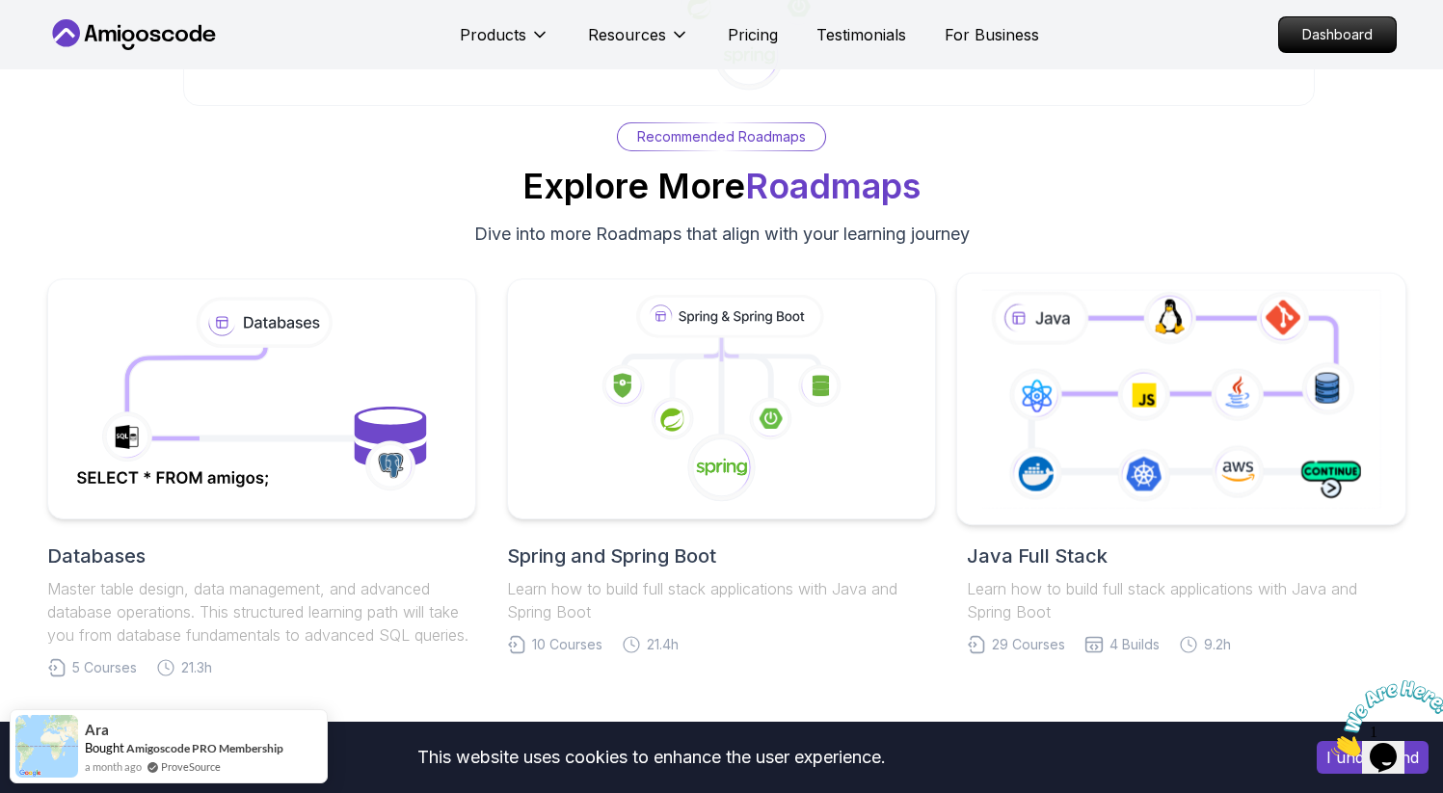
click at [1079, 446] on icon at bounding box center [1181, 398] width 408 height 226
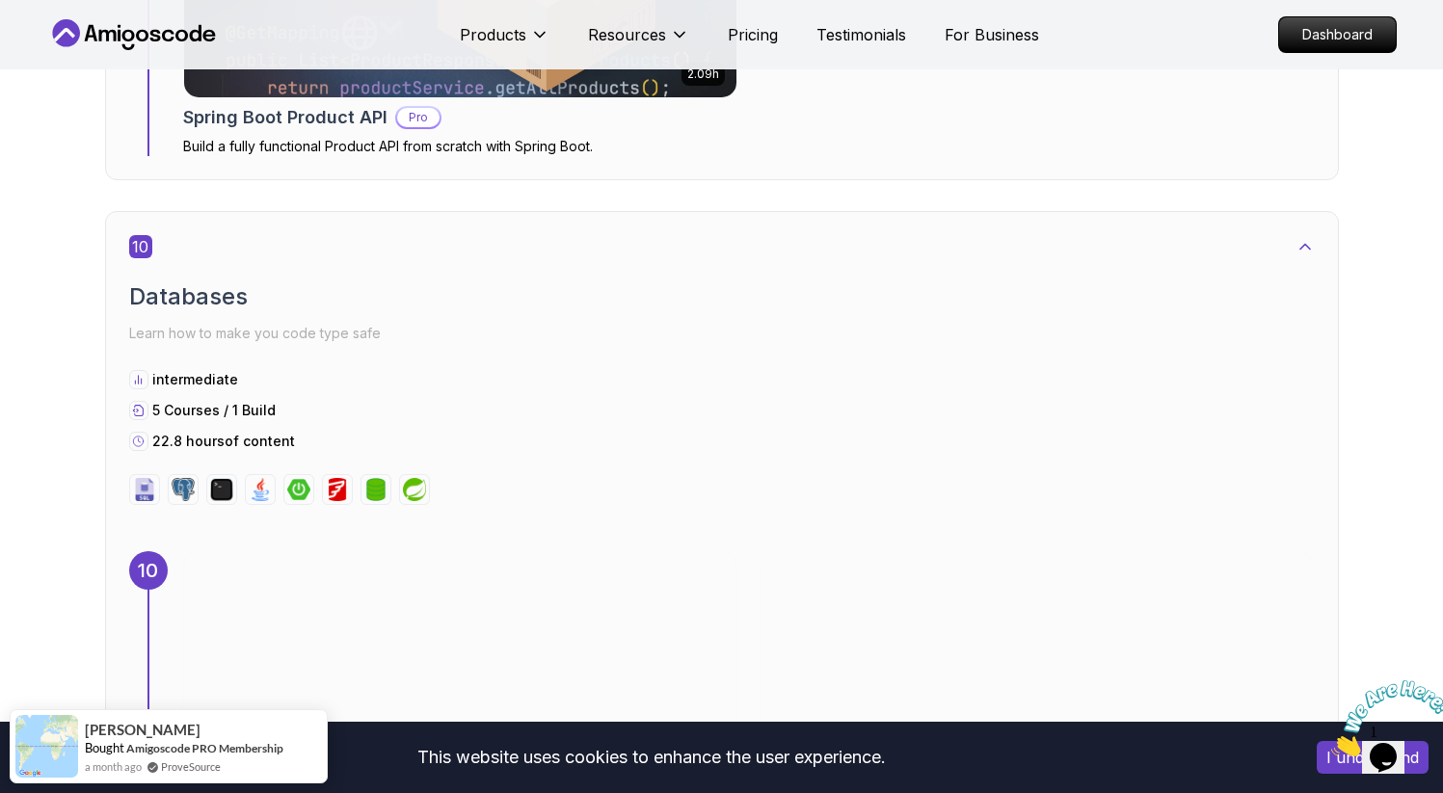
scroll to position [7789, 0]
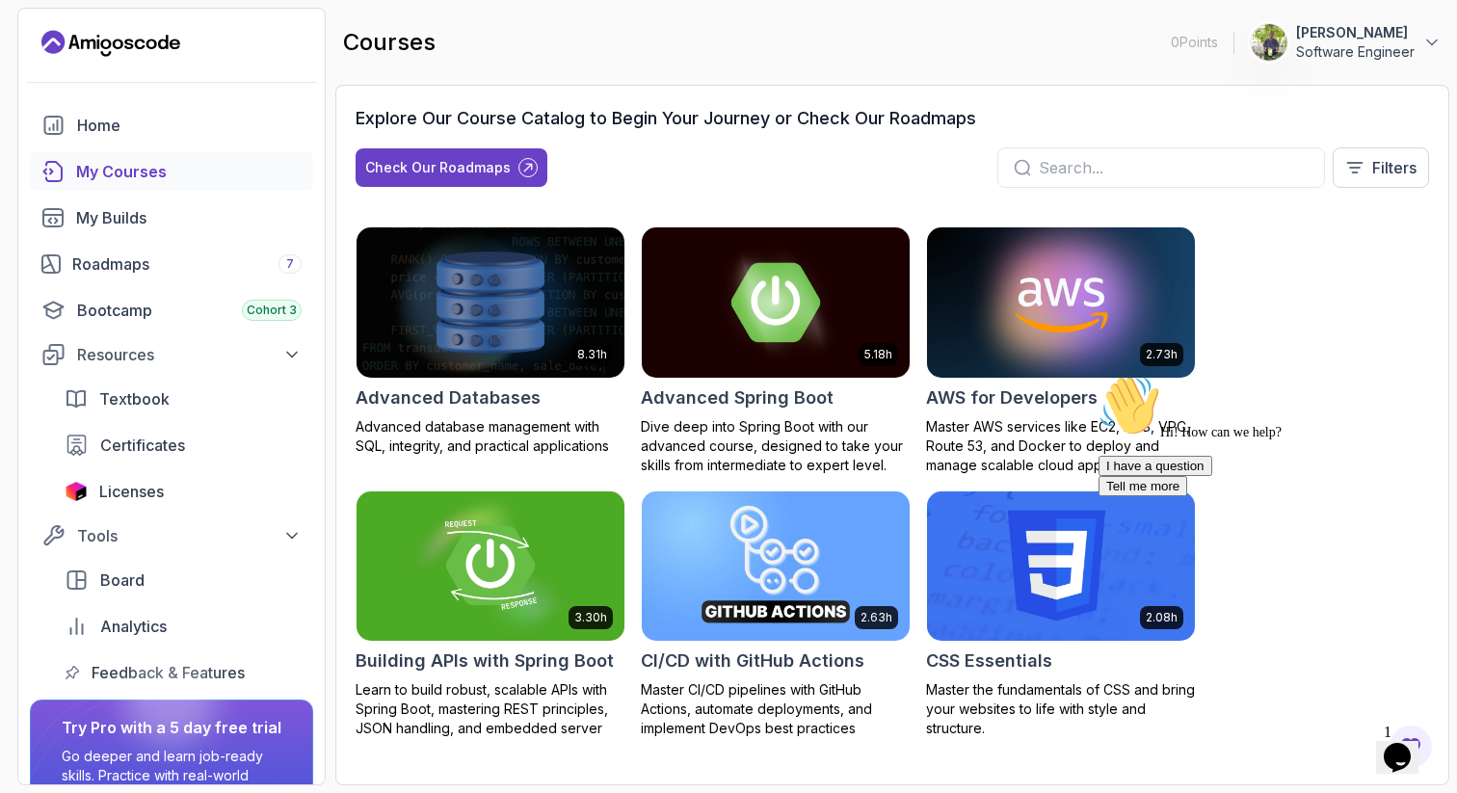
click at [1099, 375] on icon "Chat attention grabber" at bounding box center [1099, 375] width 0 height 0
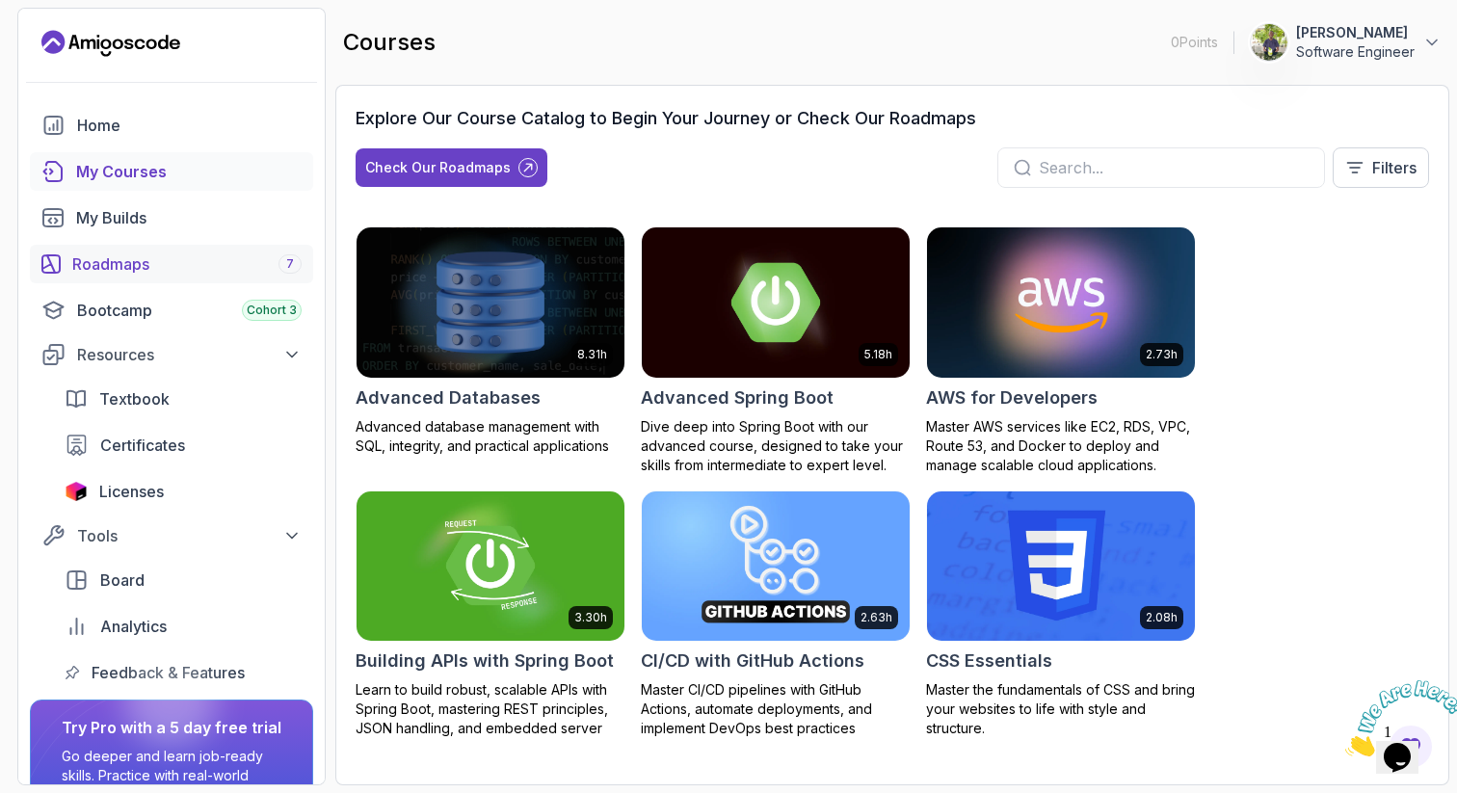
click at [262, 253] on div "Roadmaps 7" at bounding box center [186, 263] width 229 height 23
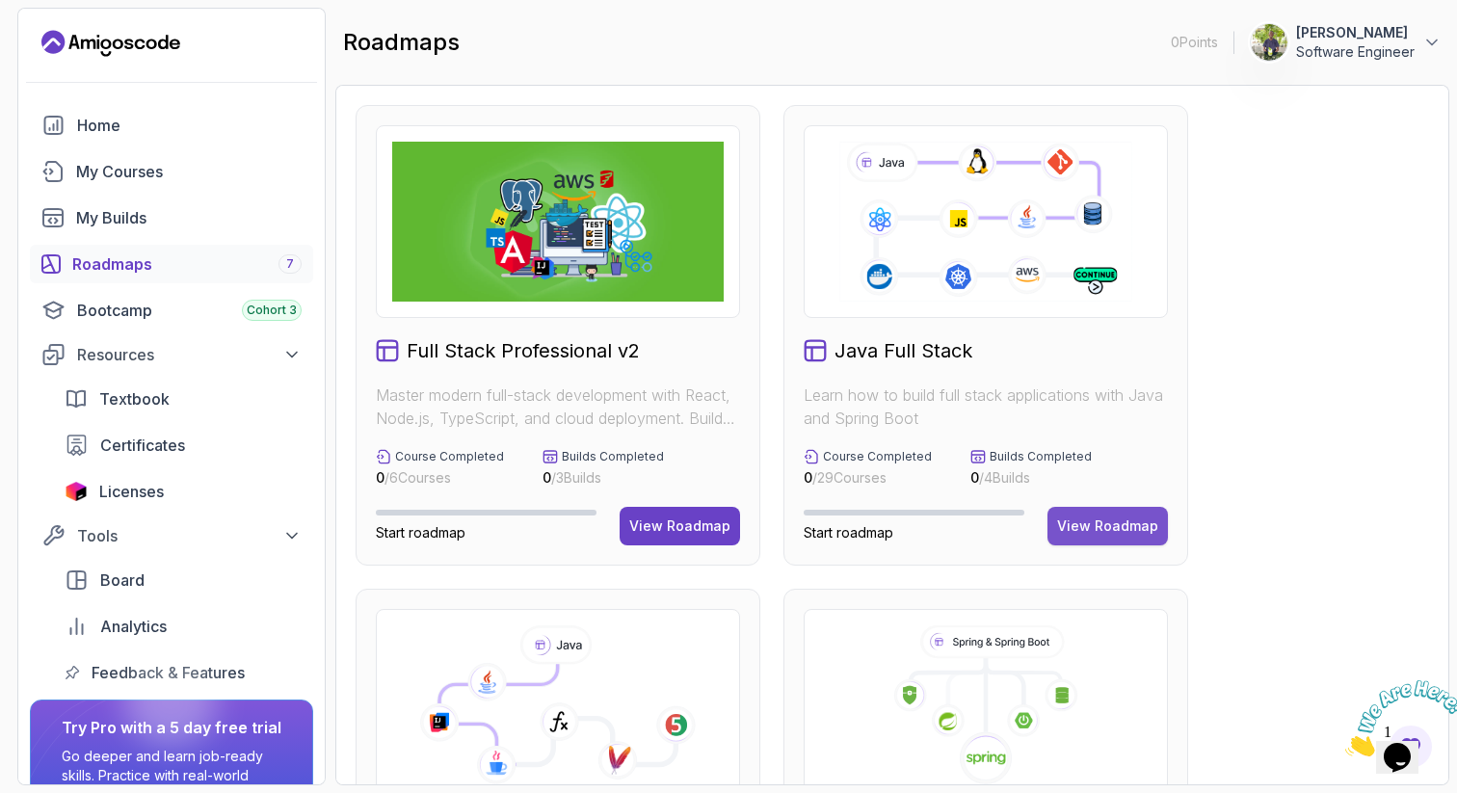
click at [1095, 529] on div "View Roadmap" at bounding box center [1107, 526] width 101 height 19
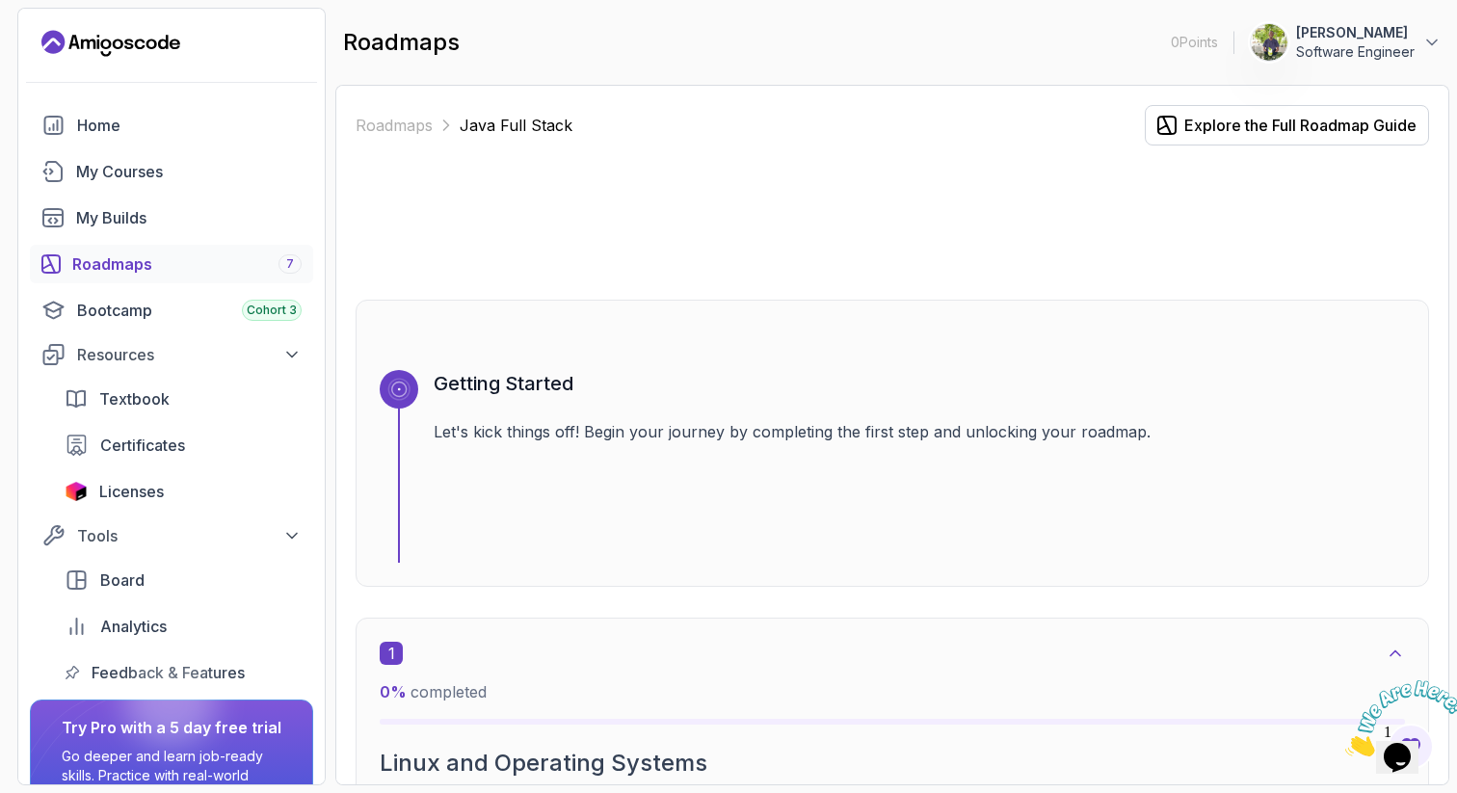
click at [196, 718] on div at bounding box center [170, 700] width 93 height 93
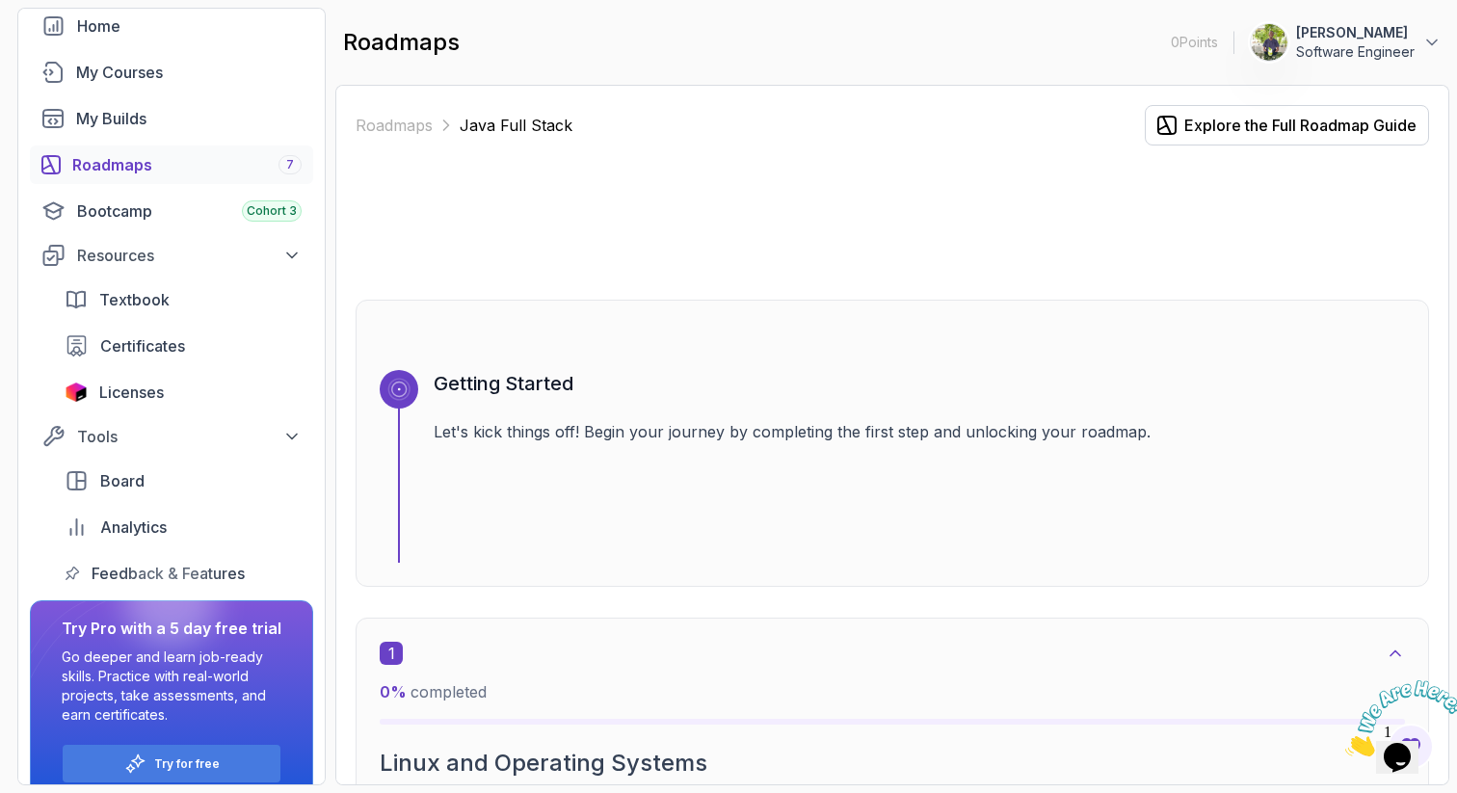
scroll to position [126, 0]
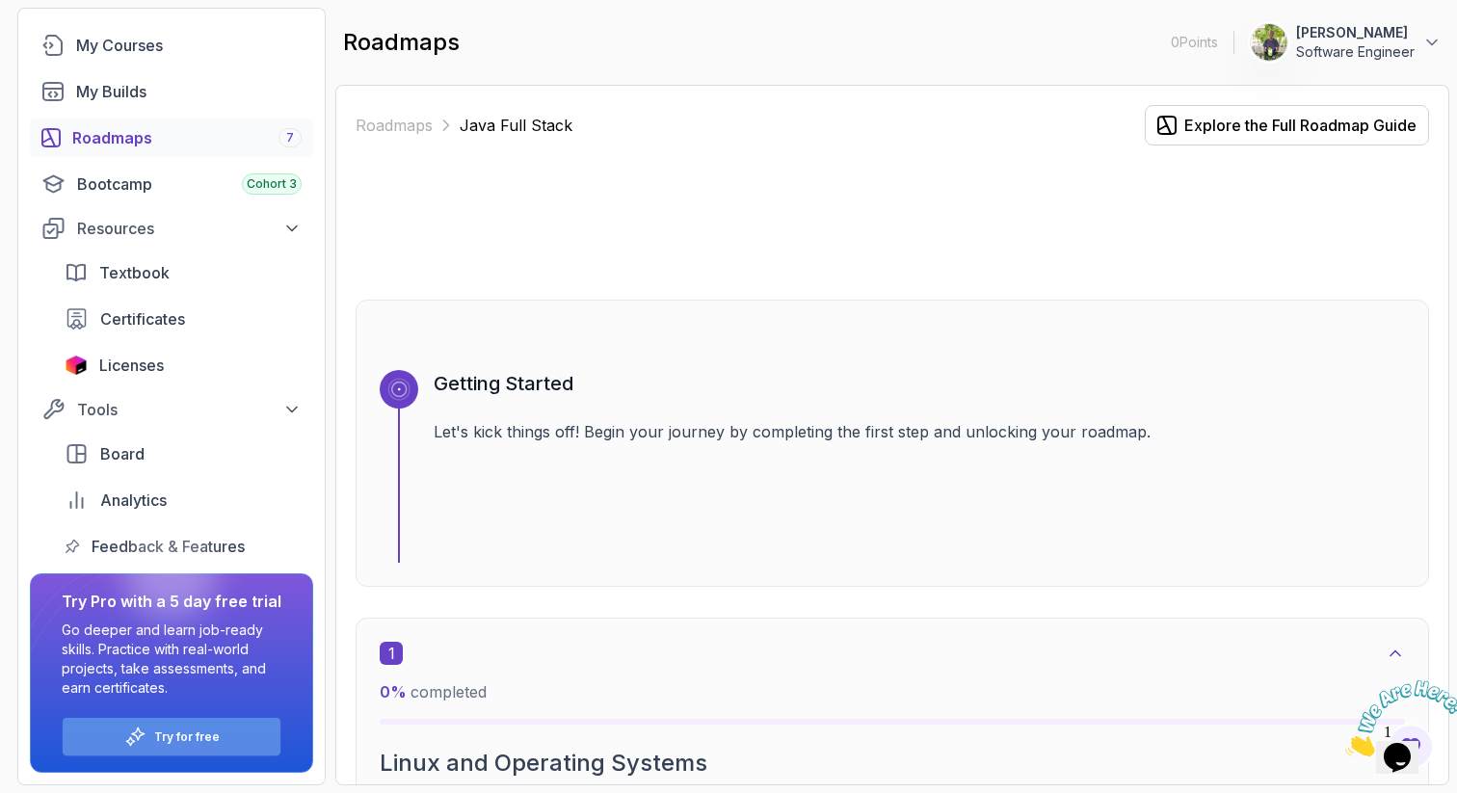
click at [180, 737] on p "Try for free" at bounding box center [187, 736] width 66 height 15
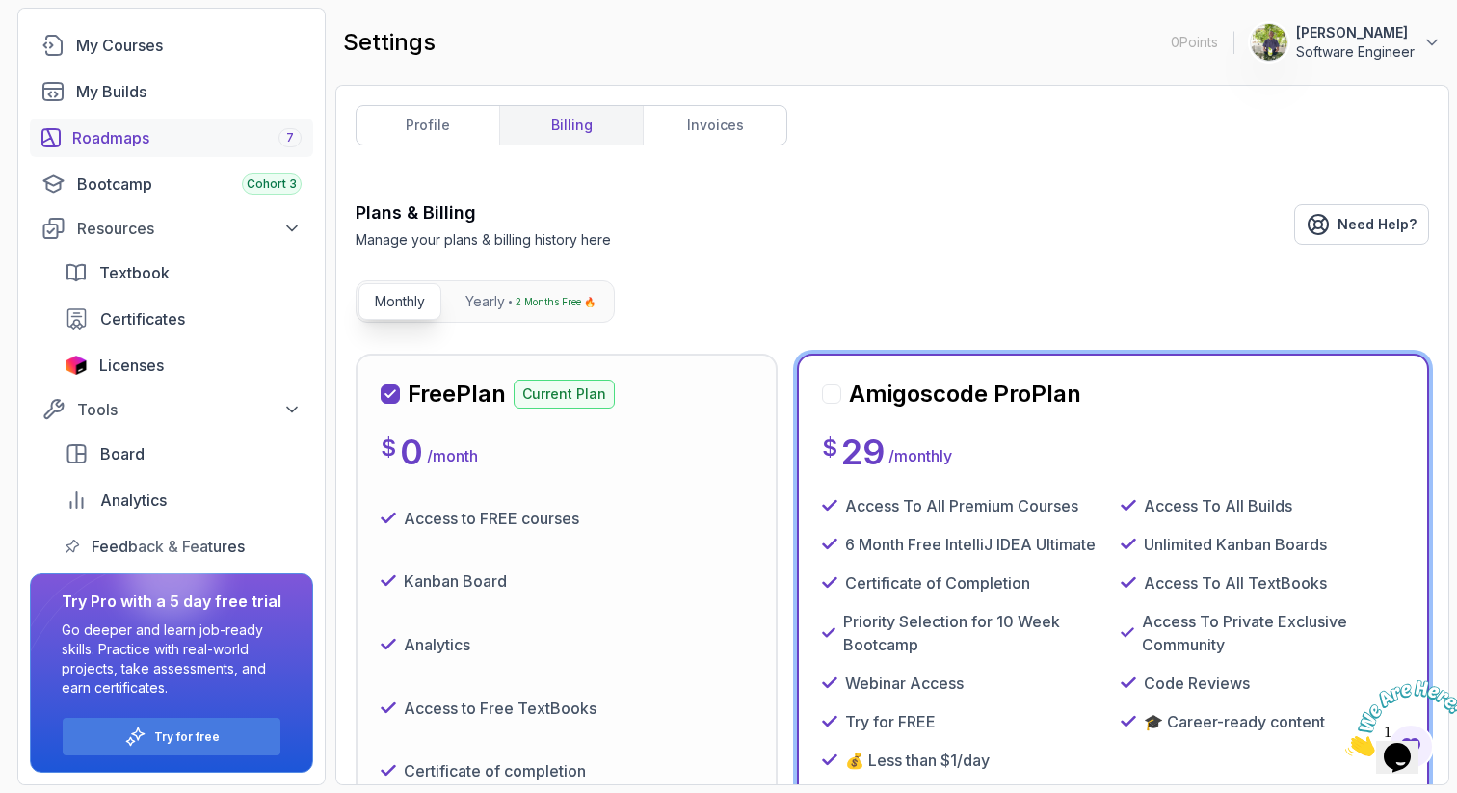
click at [135, 135] on div "Roadmaps 7" at bounding box center [186, 137] width 229 height 23
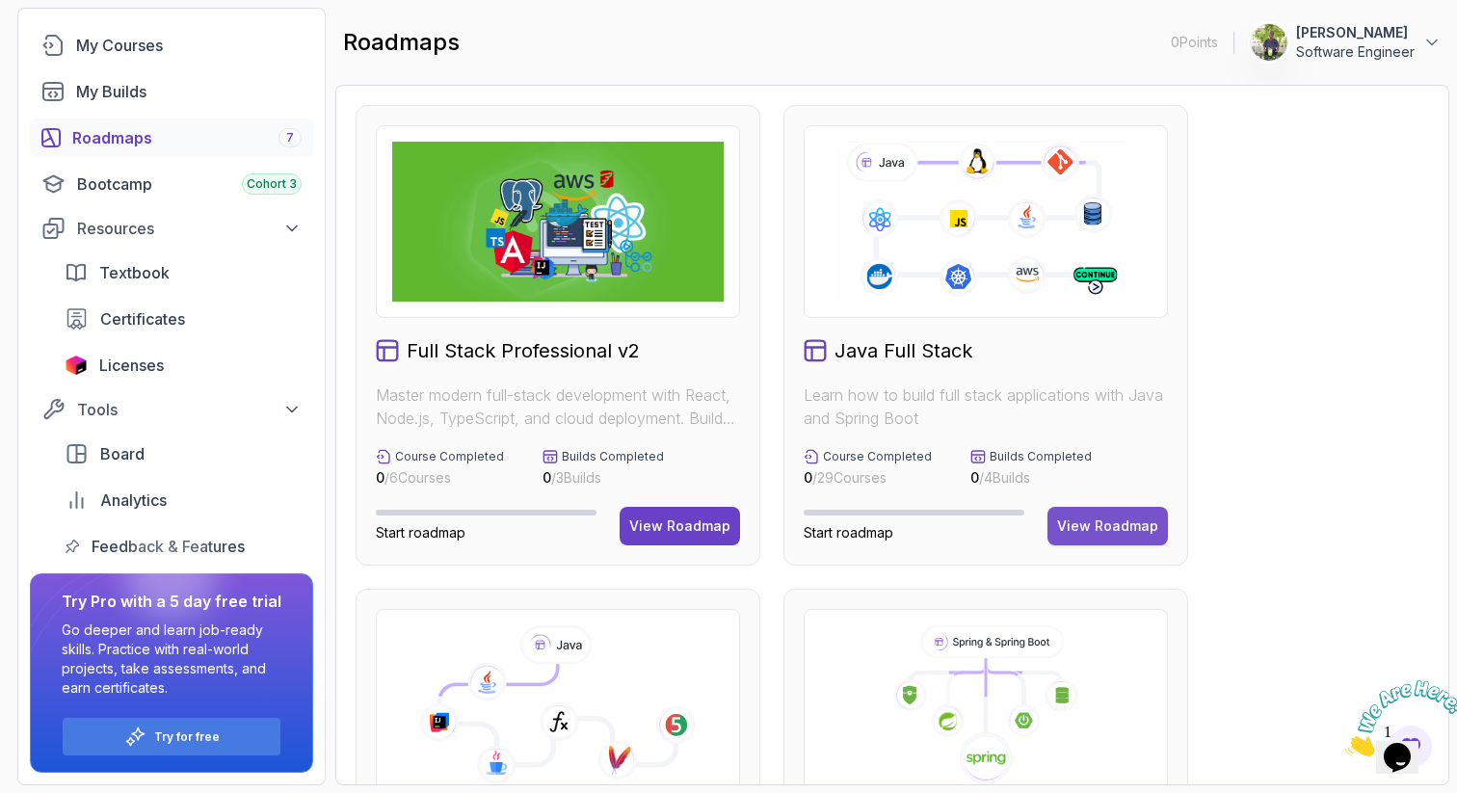
click at [1071, 528] on div "View Roadmap" at bounding box center [1107, 526] width 101 height 19
